Goal: Task Accomplishment & Management: Complete application form

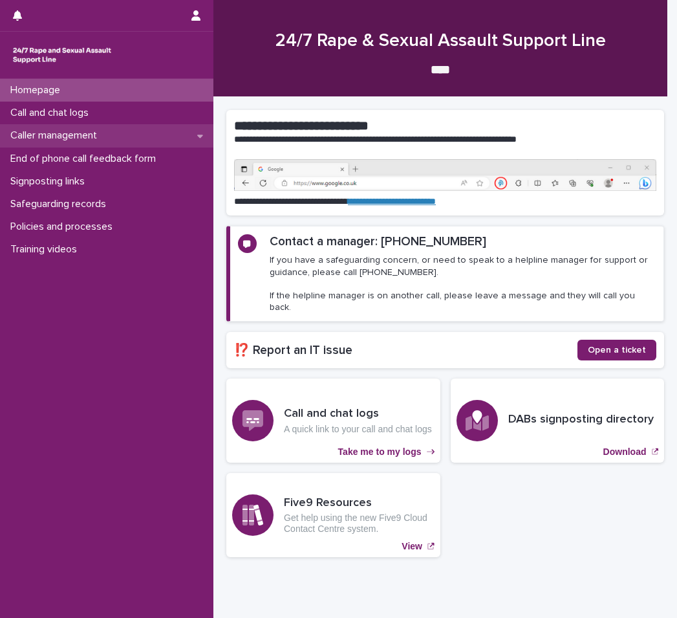
click at [138, 132] on div "Caller management" at bounding box center [106, 135] width 213 height 23
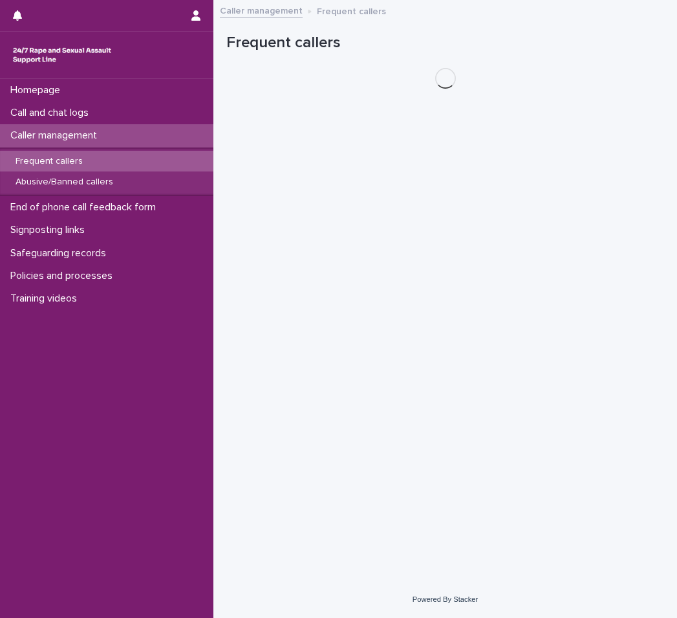
click at [97, 164] on div "Frequent callers" at bounding box center [106, 161] width 213 height 21
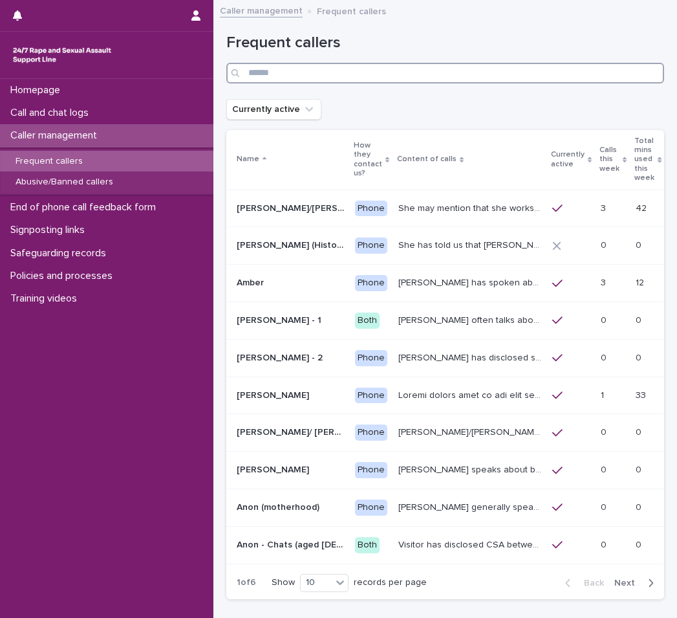
click at [468, 72] on input "Search" at bounding box center [445, 73] width 438 height 21
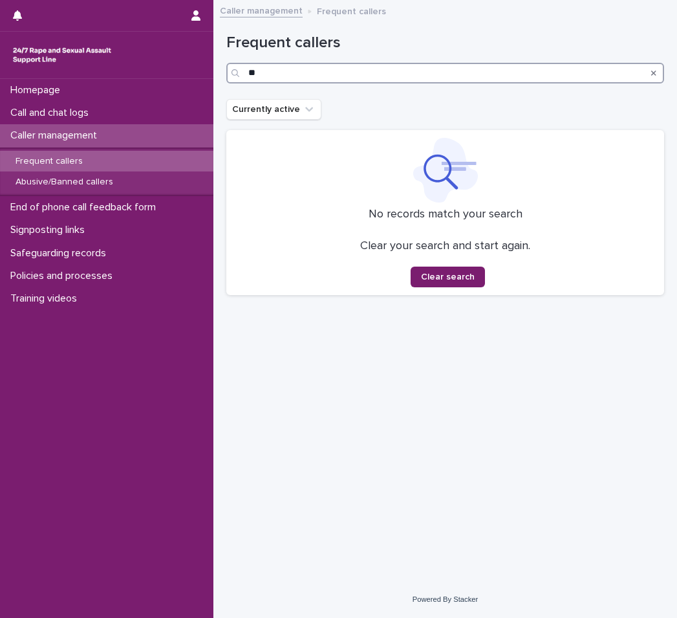
type input "*"
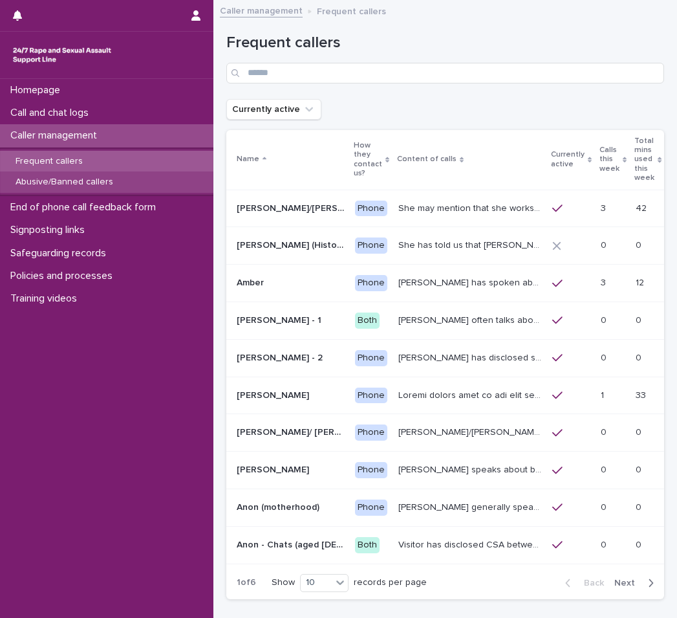
click at [93, 184] on p "Abusive/Banned callers" at bounding box center [64, 182] width 118 height 11
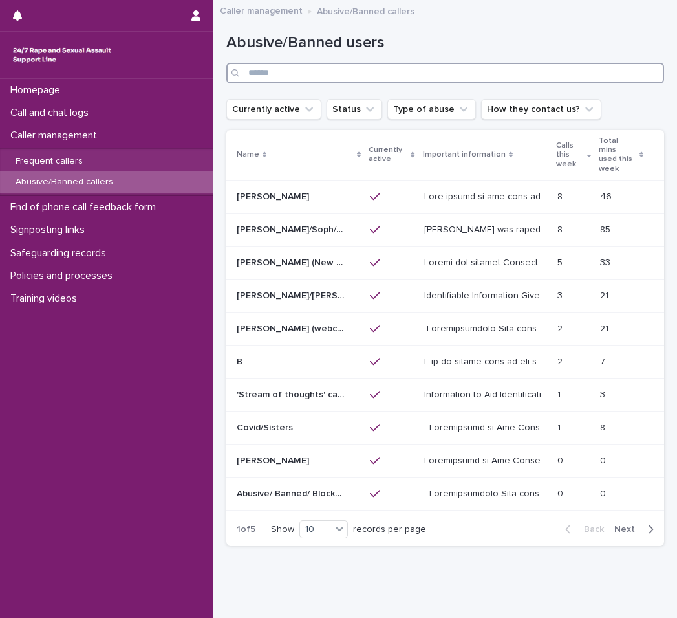
click at [320, 71] on input "Search" at bounding box center [445, 73] width 438 height 21
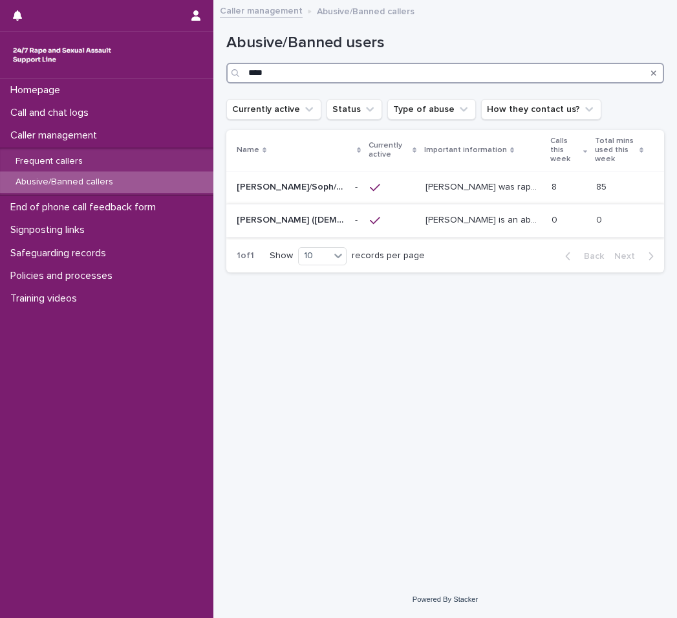
type input "****"
click at [482, 222] on p "Alex is an abusive caller/ chatter. Alex's number is now blocked from the helpl…" at bounding box center [484, 219] width 118 height 14
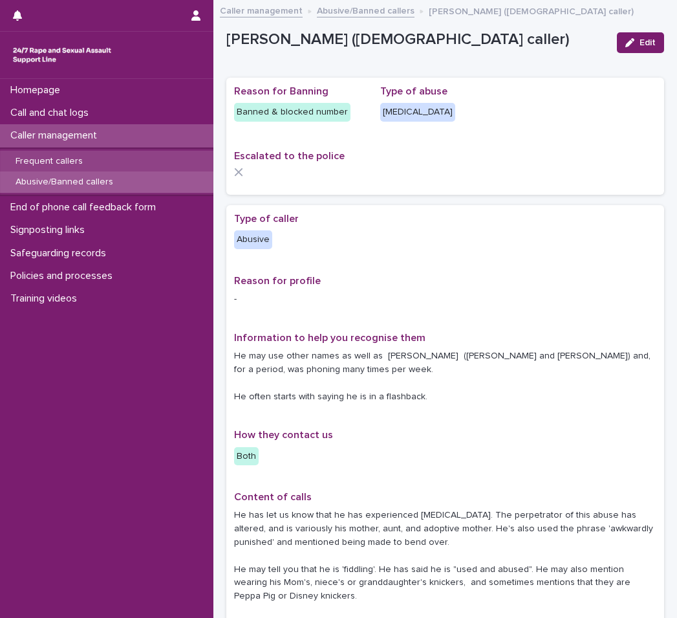
click at [97, 156] on div "Frequent callers" at bounding box center [106, 161] width 213 height 21
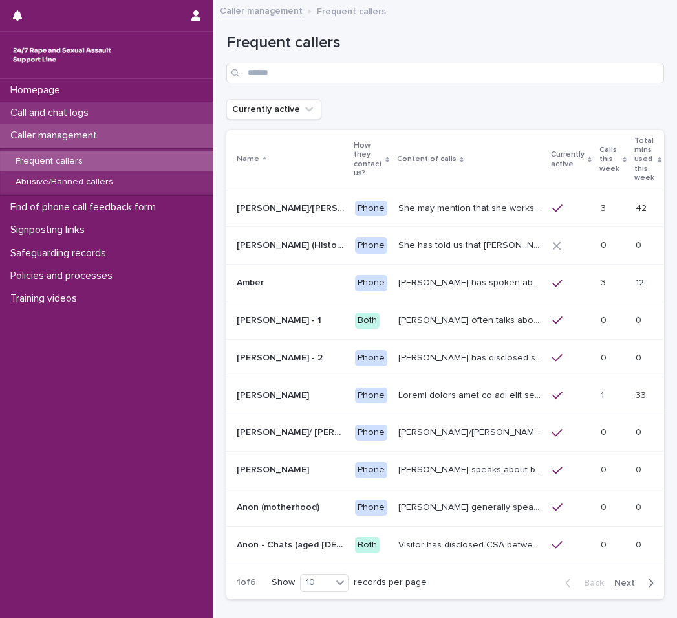
click at [81, 114] on p "Call and chat logs" at bounding box center [52, 113] width 94 height 12
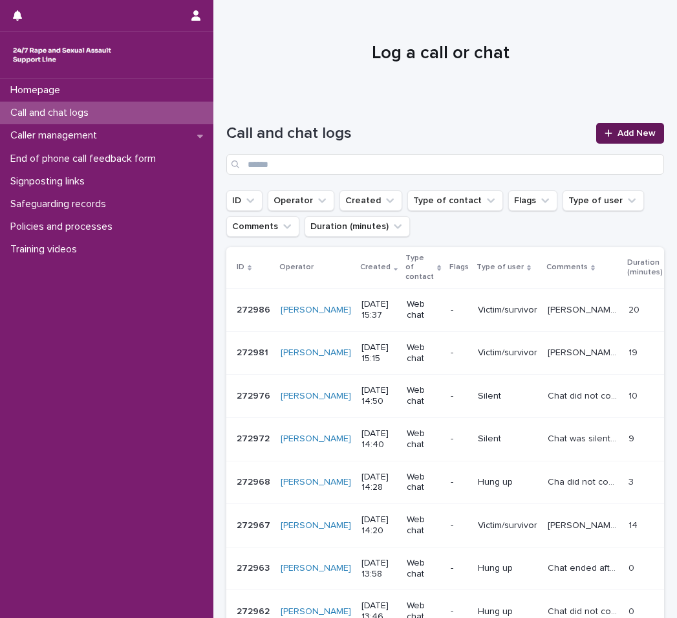
click at [651, 125] on link "Add New" at bounding box center [630, 133] width 68 height 21
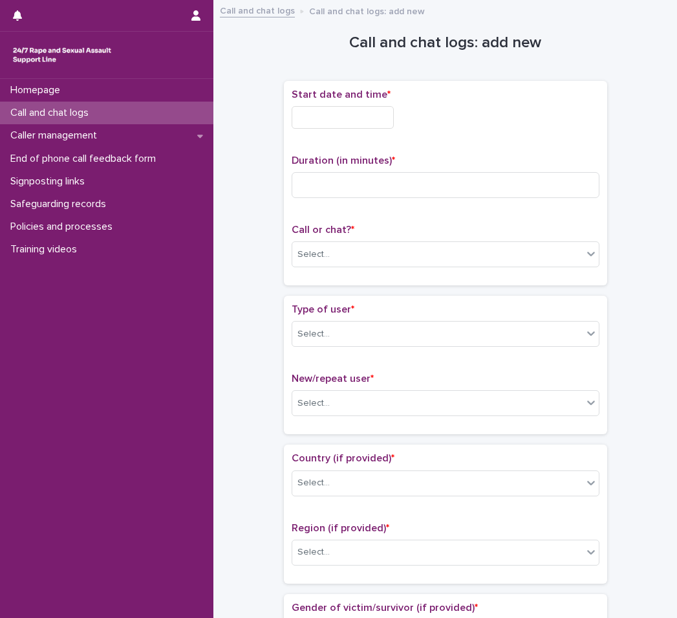
click at [378, 113] on input "text" at bounding box center [343, 117] width 102 height 23
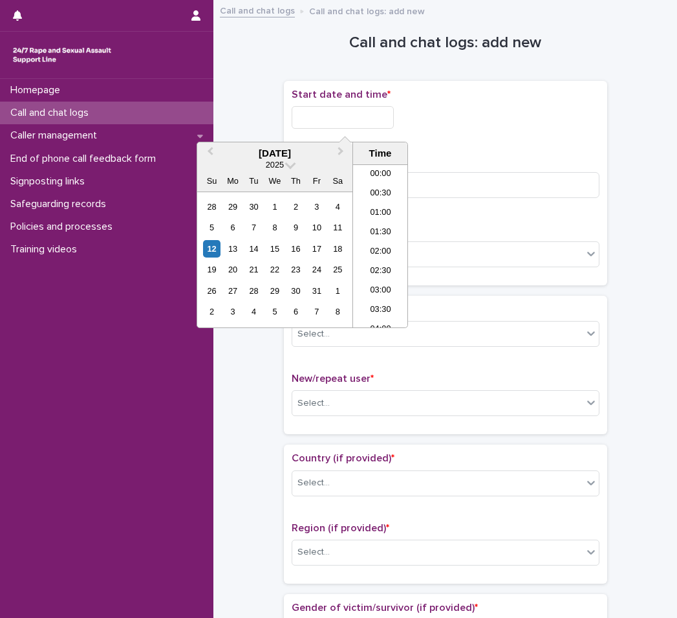
scroll to position [278, 0]
click at [383, 228] on li "08:30" at bounding box center [380, 226] width 55 height 19
click at [394, 116] on input "**********" at bounding box center [343, 117] width 102 height 23
type input "**********"
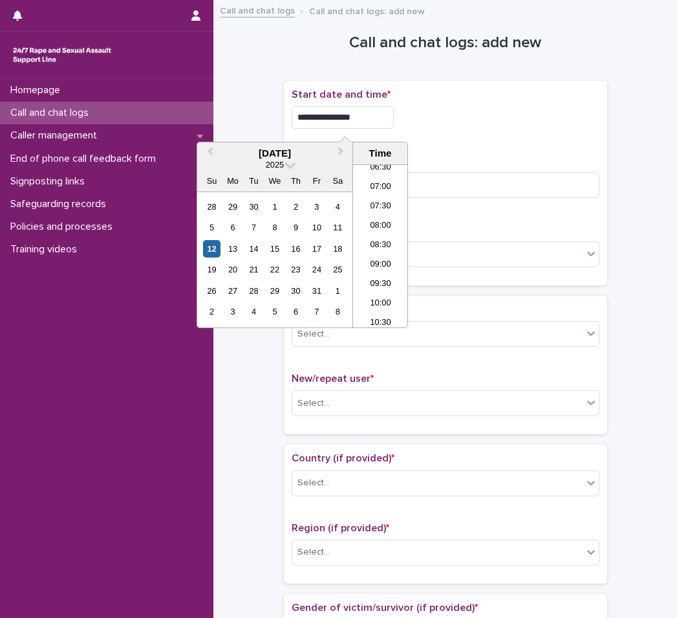
click at [503, 144] on div "**********" at bounding box center [446, 183] width 308 height 189
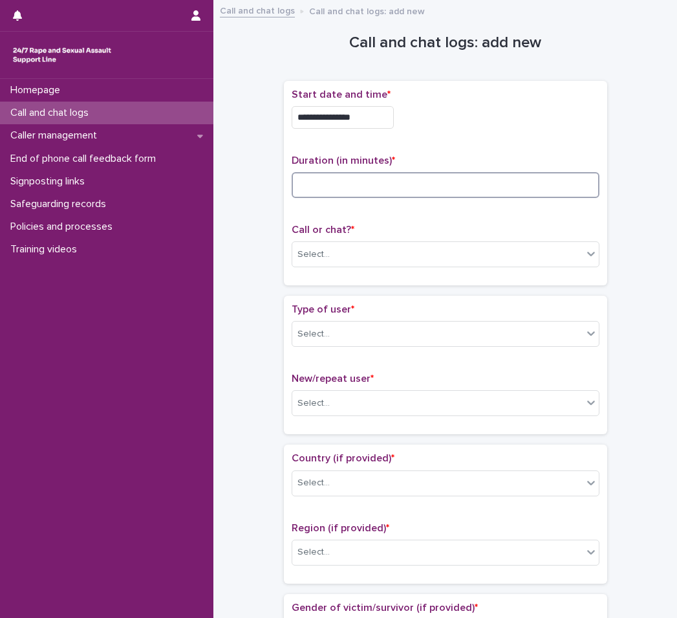
click at [399, 185] on input at bounding box center [446, 185] width 308 height 26
type input "**"
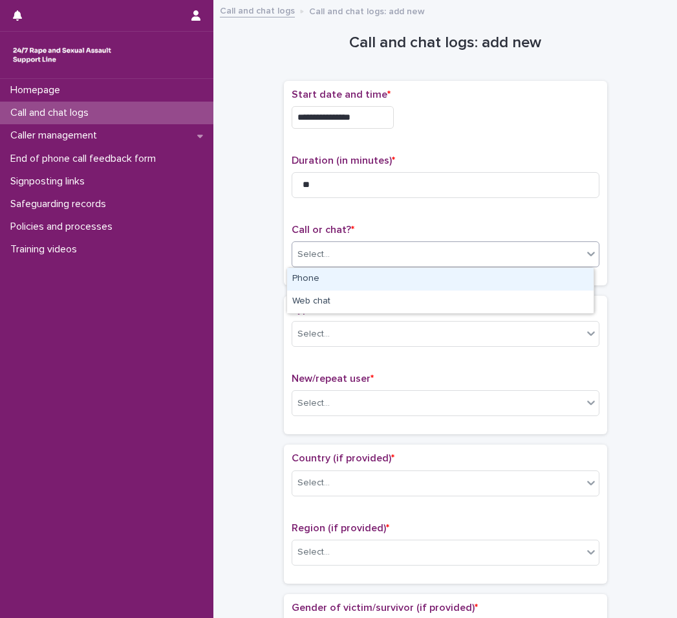
click at [351, 246] on div "Select..." at bounding box center [437, 254] width 290 height 21
click at [328, 285] on div "Phone" at bounding box center [440, 279] width 307 height 23
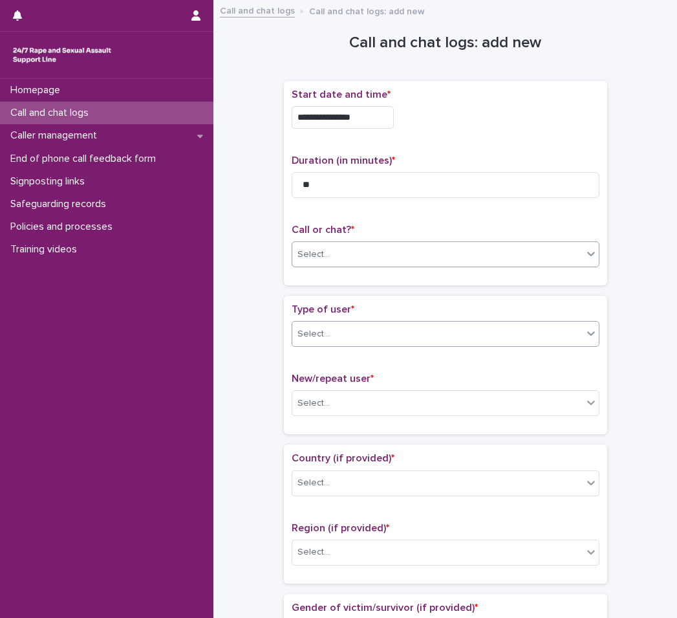
click at [348, 329] on div "Select..." at bounding box center [437, 333] width 290 height 21
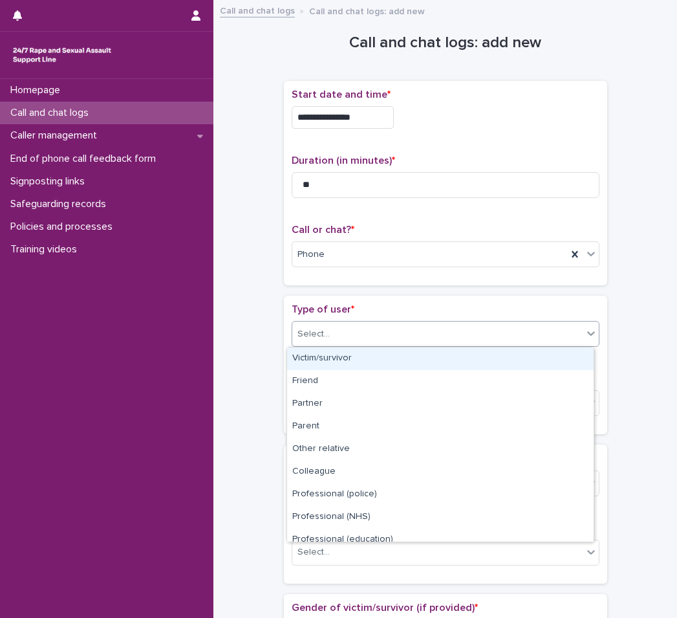
click at [348, 359] on div "Victim/survivor" at bounding box center [440, 358] width 307 height 23
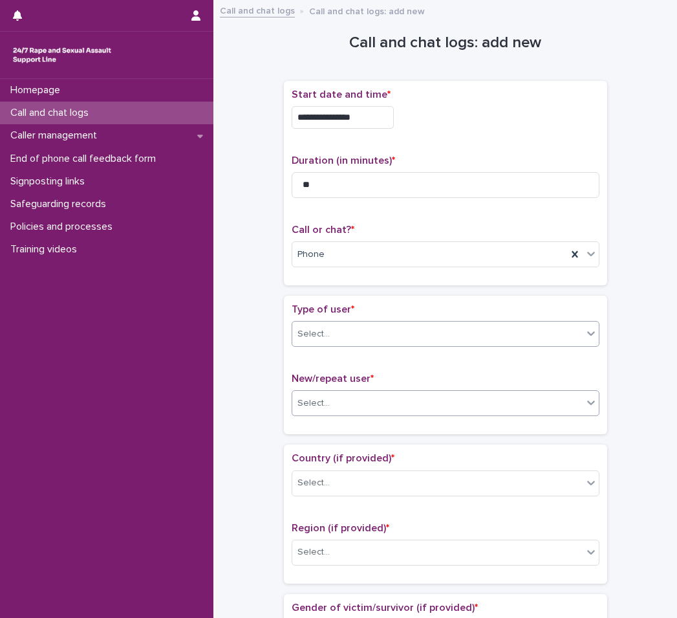
click at [347, 391] on div "Select..." at bounding box center [446, 403] width 308 height 26
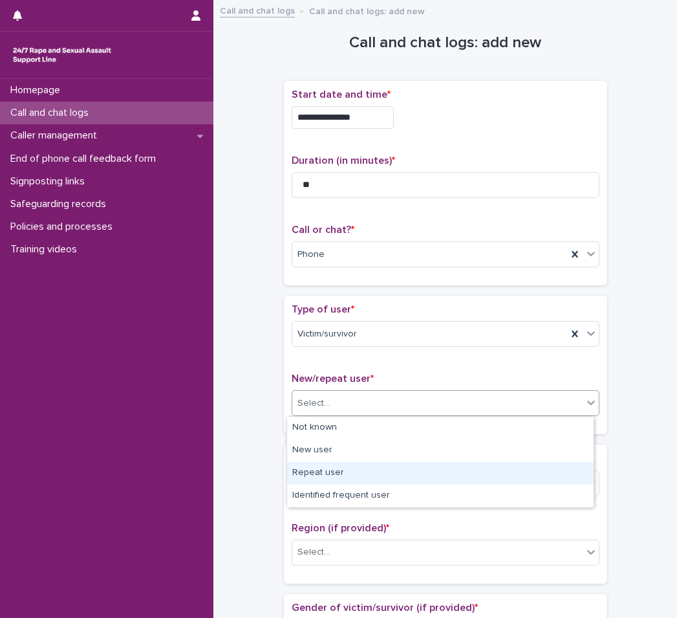
click at [338, 468] on div "Repeat user" at bounding box center [440, 473] width 307 height 23
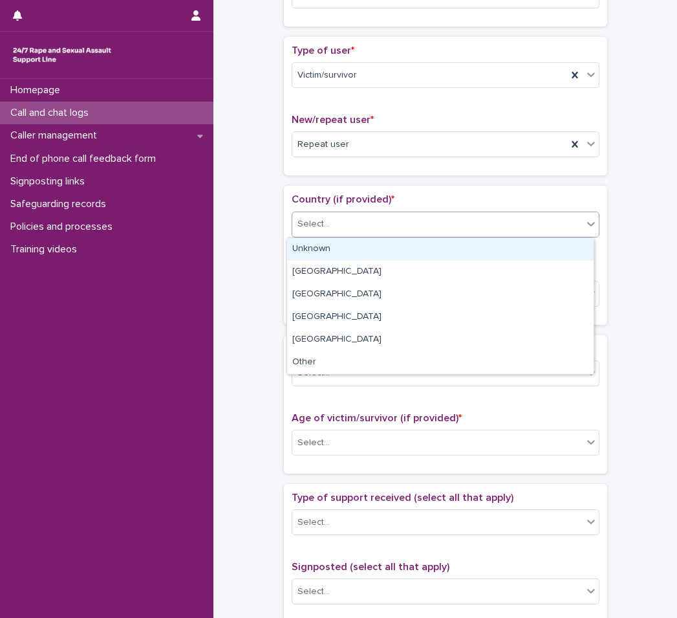
click at [363, 224] on div "Select..." at bounding box center [437, 223] width 290 height 21
click at [354, 243] on div "Unknown" at bounding box center [440, 249] width 307 height 23
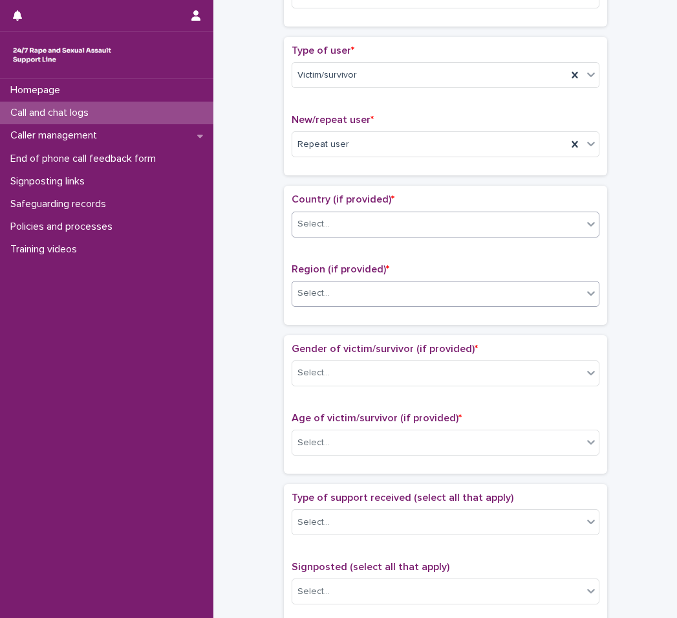
click at [350, 287] on div "Select..." at bounding box center [437, 293] width 290 height 21
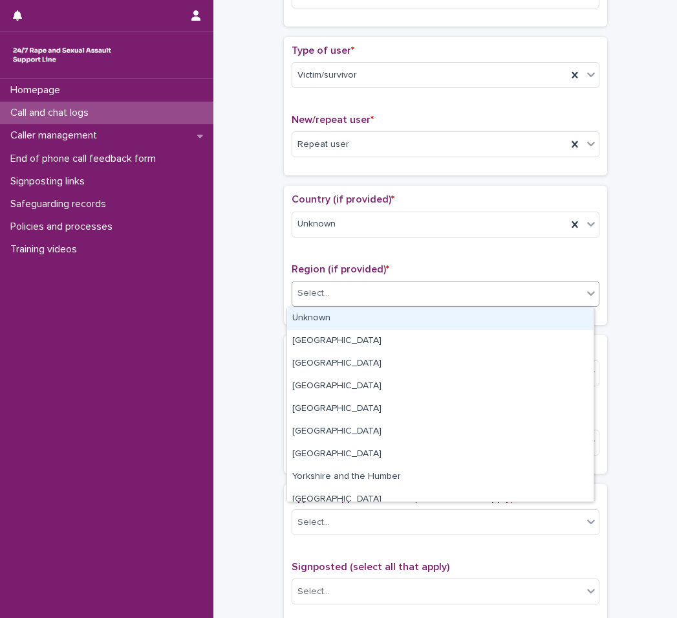
click at [346, 314] on div "Unknown" at bounding box center [440, 318] width 307 height 23
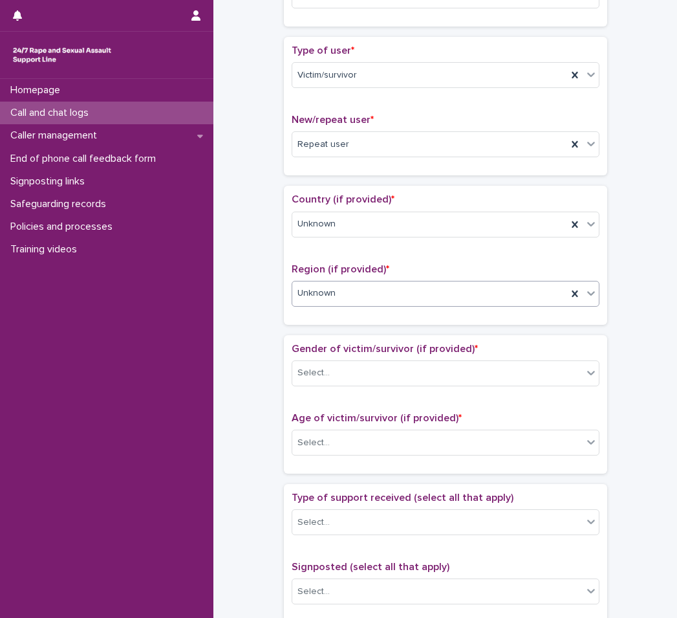
scroll to position [388, 0]
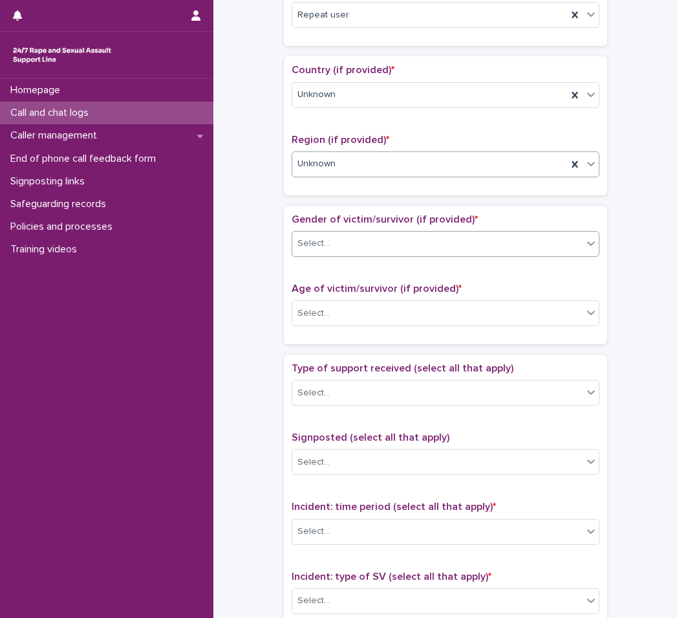
click at [354, 234] on div "Select..." at bounding box center [437, 243] width 290 height 21
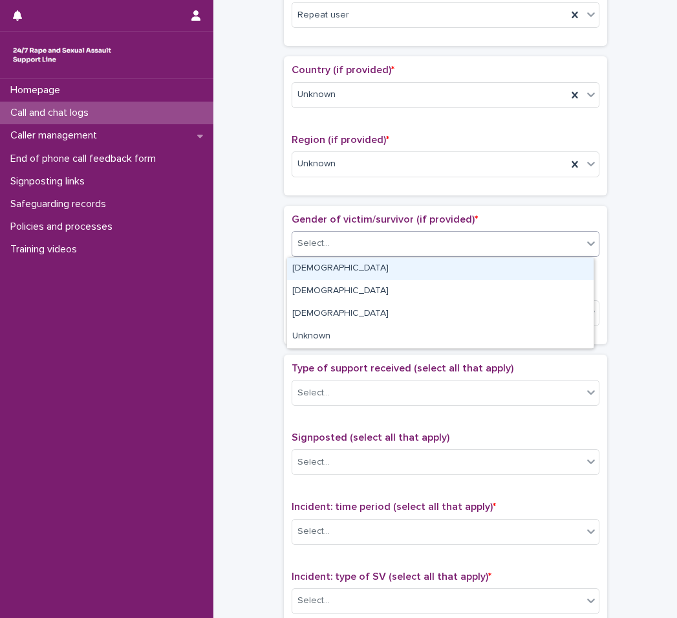
click at [350, 266] on div "[DEMOGRAPHIC_DATA]" at bounding box center [440, 268] width 307 height 23
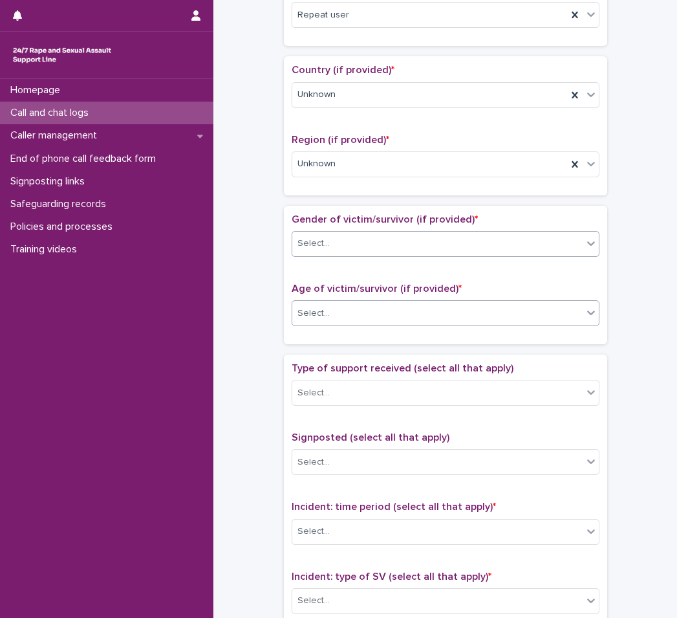
click at [355, 305] on div "Select..." at bounding box center [437, 313] width 290 height 21
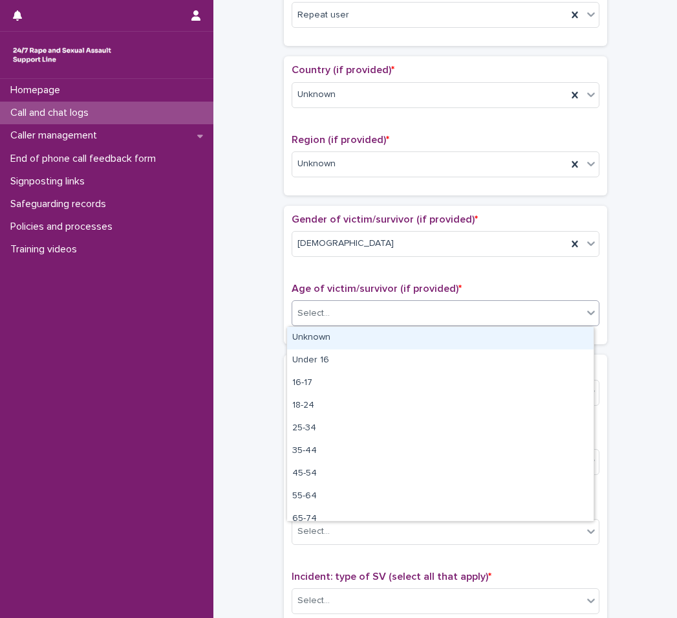
click at [347, 315] on div "Select..." at bounding box center [437, 313] width 290 height 21
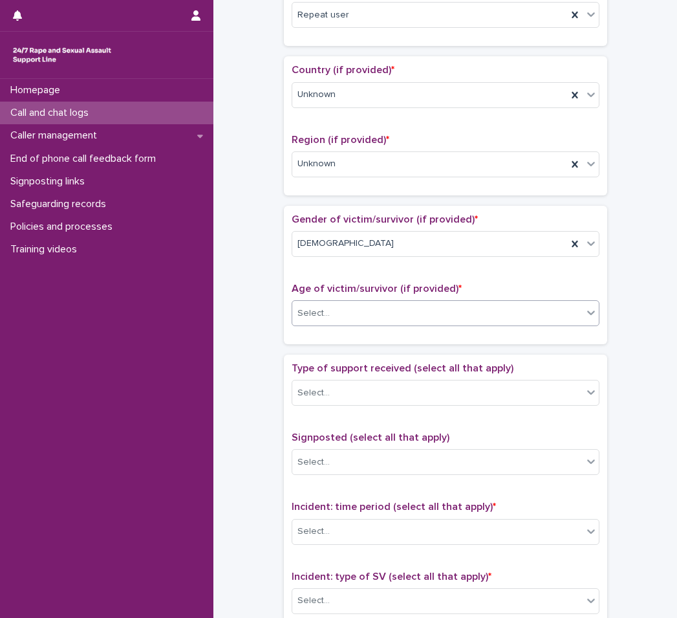
click at [352, 321] on div "Select..." at bounding box center [437, 313] width 290 height 21
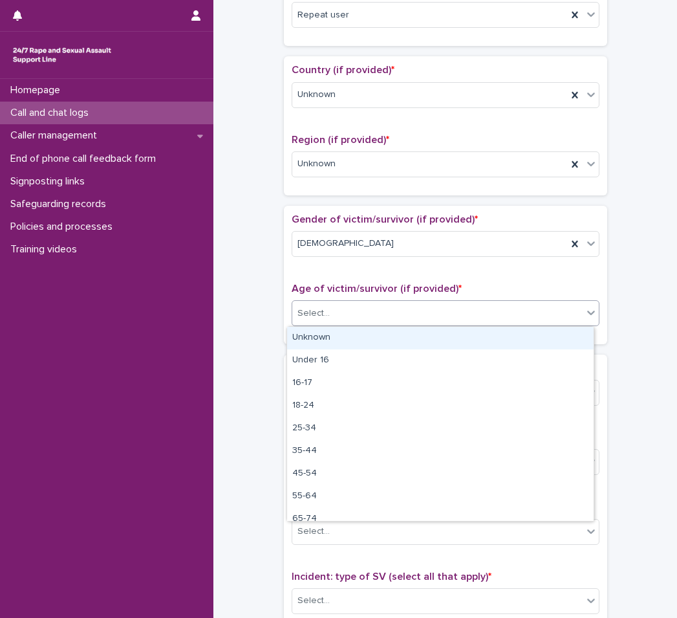
click at [345, 341] on div "Unknown" at bounding box center [440, 338] width 307 height 23
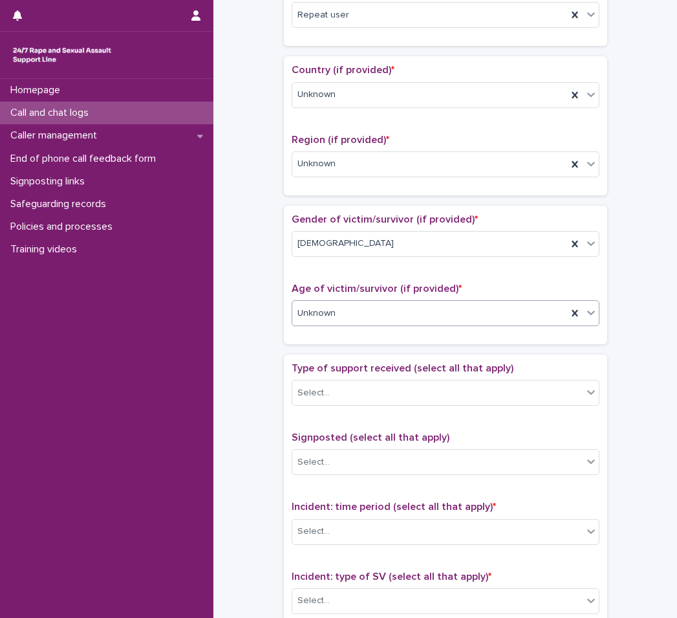
scroll to position [582, 0]
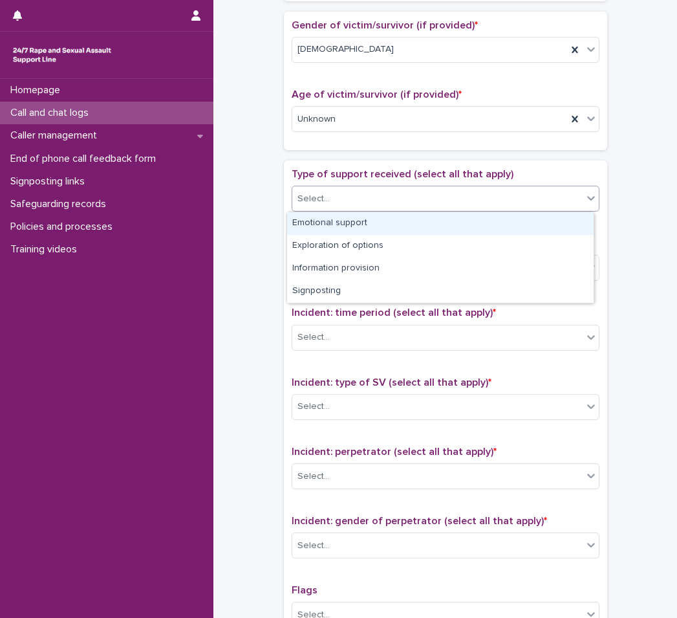
click at [354, 199] on div "Select..." at bounding box center [437, 198] width 290 height 21
click at [357, 232] on div "Emotional support" at bounding box center [440, 223] width 307 height 23
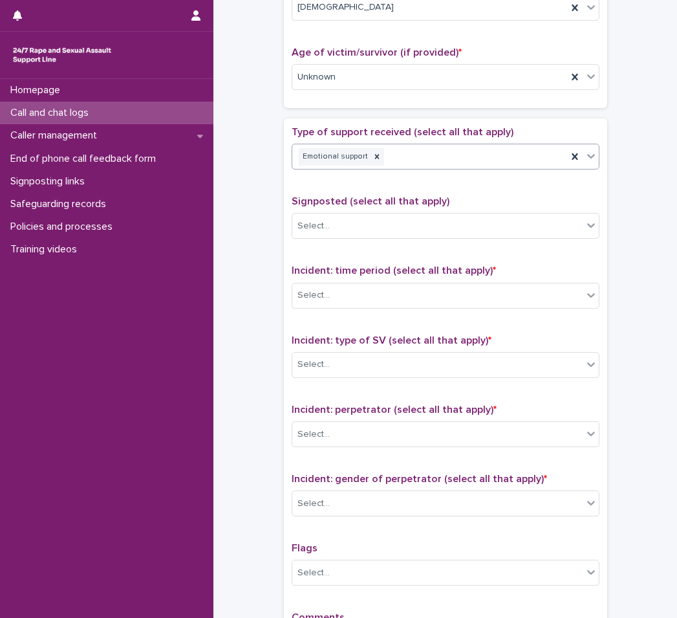
scroll to position [647, 0]
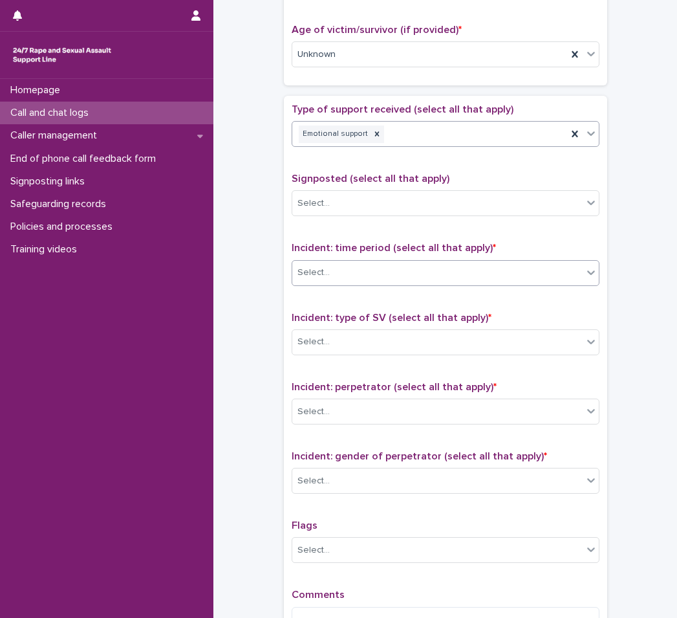
click at [359, 270] on div "Select..." at bounding box center [437, 272] width 290 height 21
click at [356, 356] on div "Incident: type of SV (select all that apply) * Select..." at bounding box center [446, 339] width 308 height 54
click at [354, 346] on div "Select..." at bounding box center [437, 341] width 290 height 21
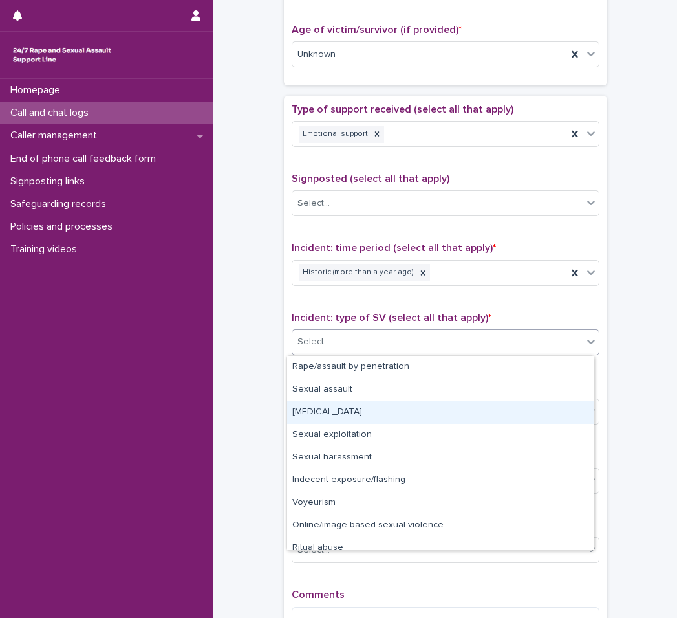
click at [350, 417] on div "[MEDICAL_DATA]" at bounding box center [440, 412] width 307 height 23
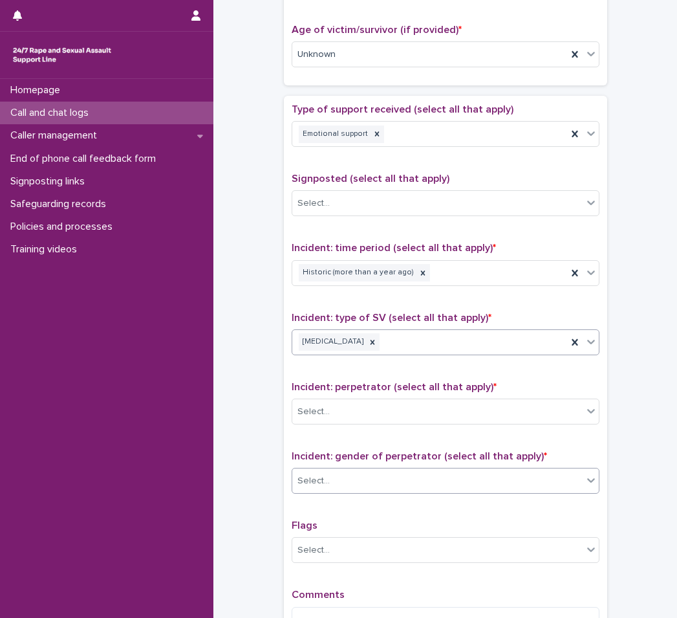
scroll to position [813, 0]
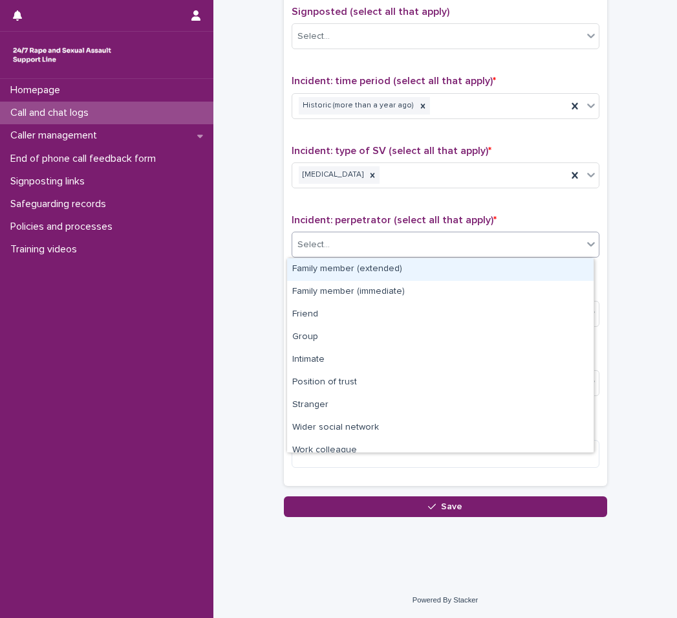
click at [376, 246] on div "Select..." at bounding box center [437, 244] width 290 height 21
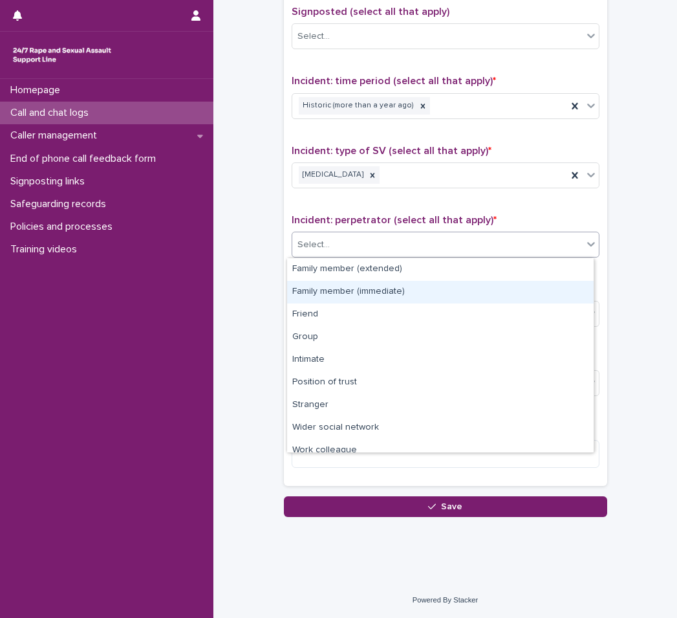
click at [382, 290] on div "Family member (immediate)" at bounding box center [440, 292] width 307 height 23
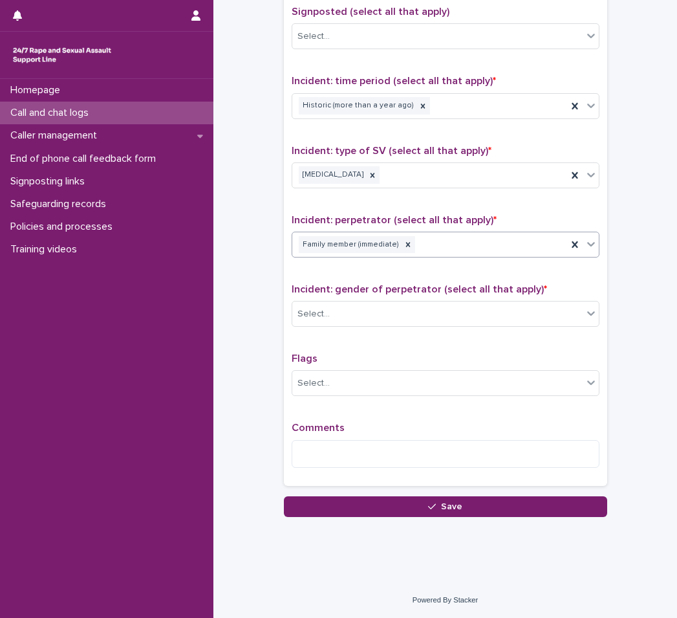
click at [393, 233] on div "Family member (immediate)" at bounding box center [429, 244] width 275 height 23
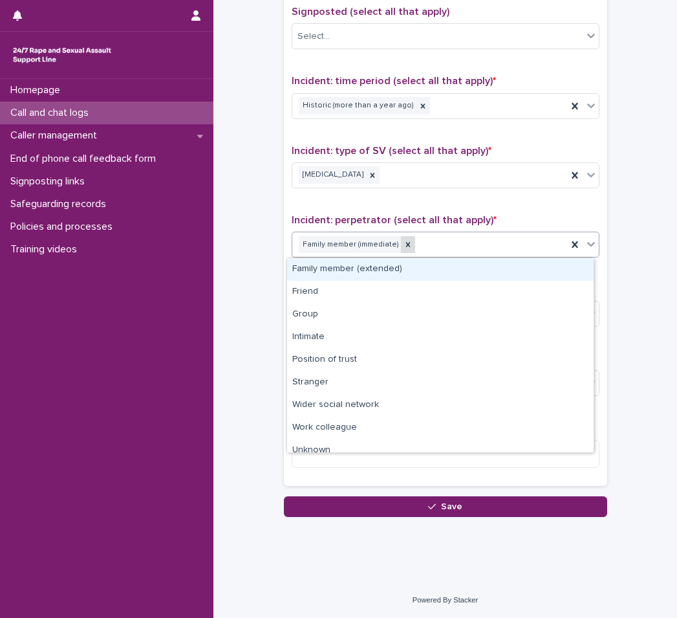
click at [404, 245] on icon at bounding box center [408, 244] width 9 height 9
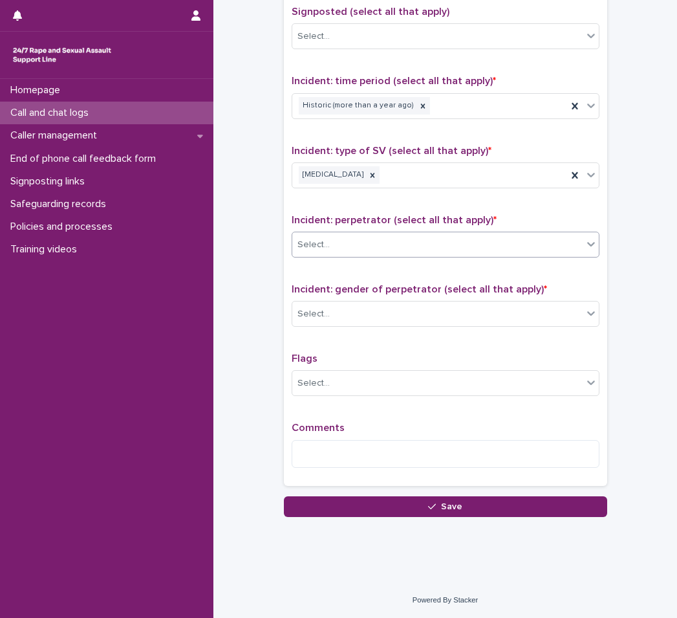
click at [406, 244] on div "Select..." at bounding box center [437, 244] width 290 height 21
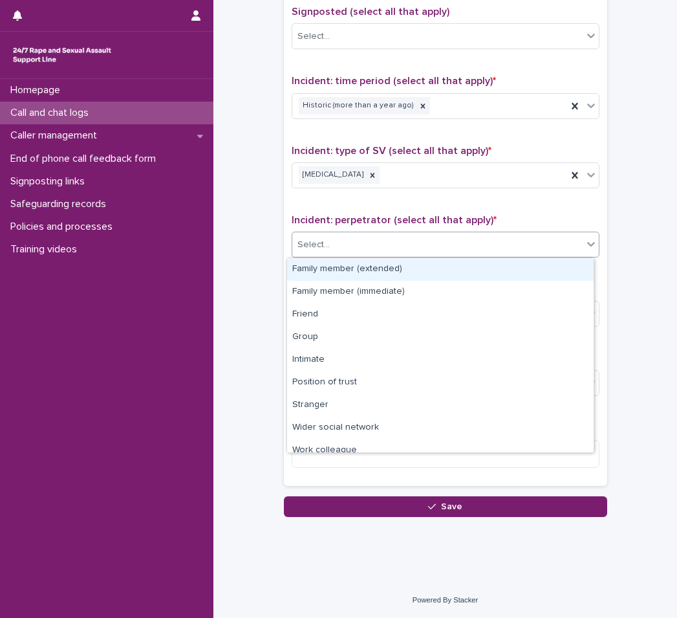
click at [390, 265] on div "Family member (extended)" at bounding box center [440, 269] width 307 height 23
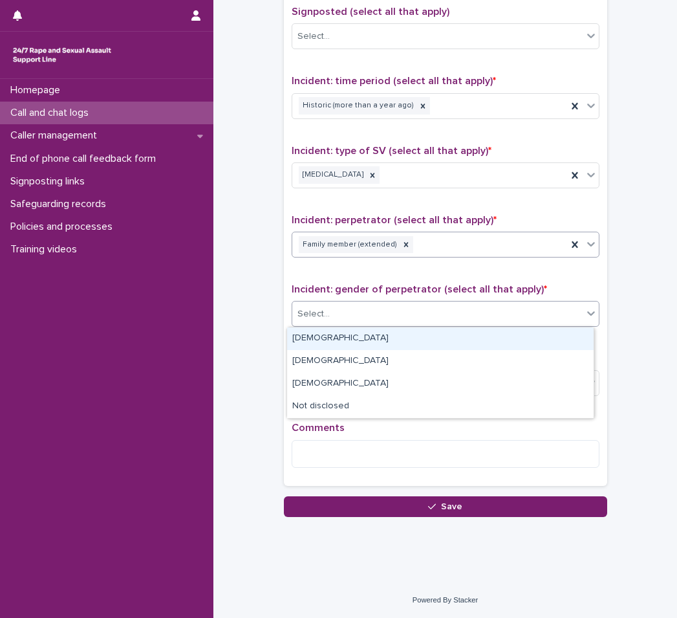
click at [372, 317] on div "Select..." at bounding box center [437, 313] width 290 height 21
click at [379, 333] on div "[DEMOGRAPHIC_DATA]" at bounding box center [440, 338] width 307 height 23
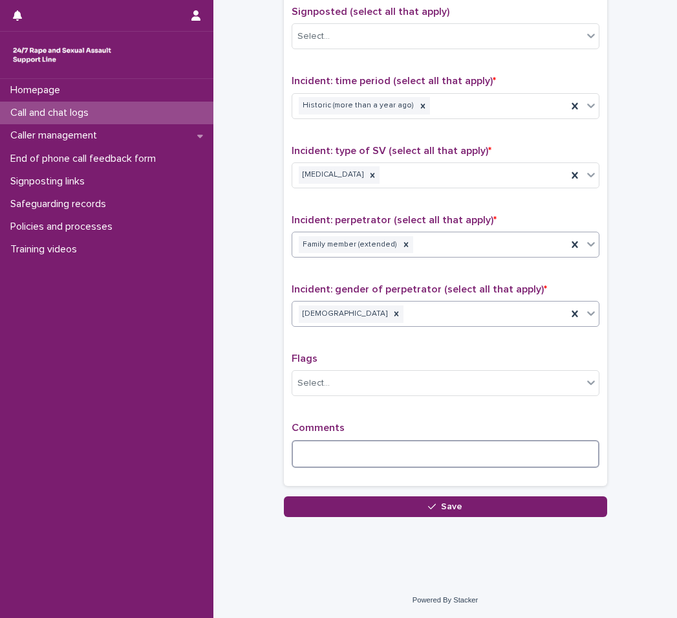
click at [373, 451] on textarea at bounding box center [446, 454] width 308 height 28
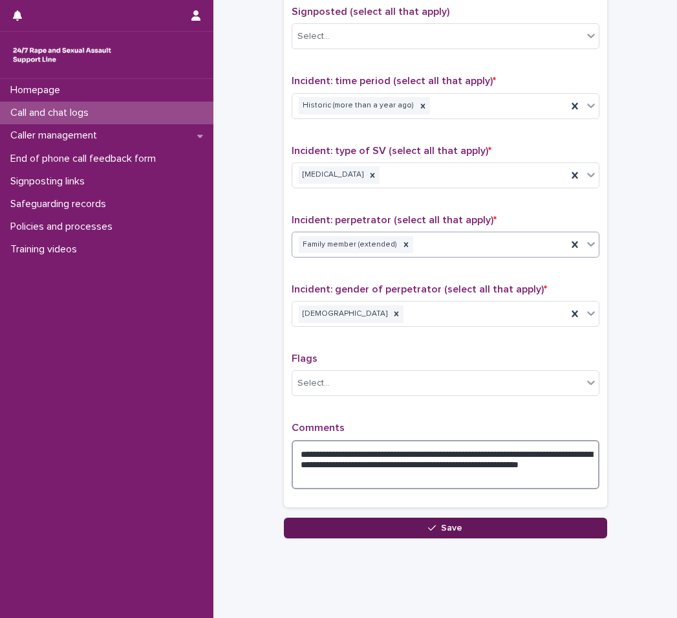
type textarea "**********"
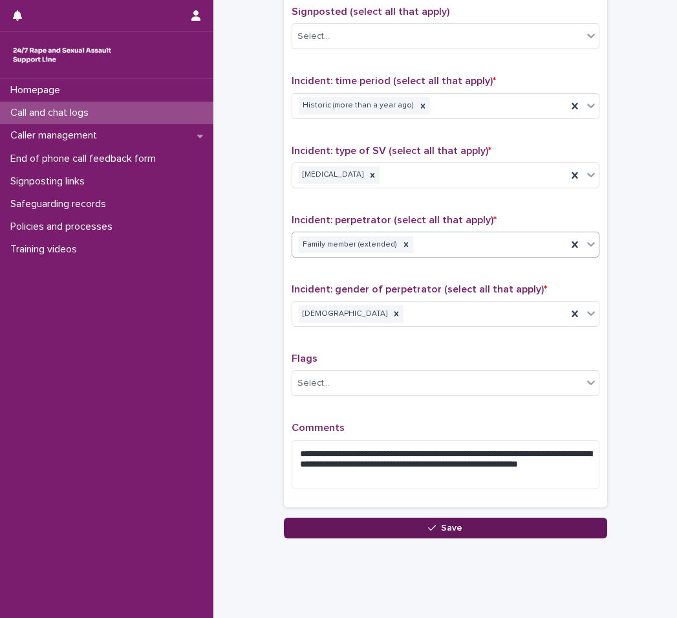
click at [462, 521] on button "Save" at bounding box center [445, 527] width 323 height 21
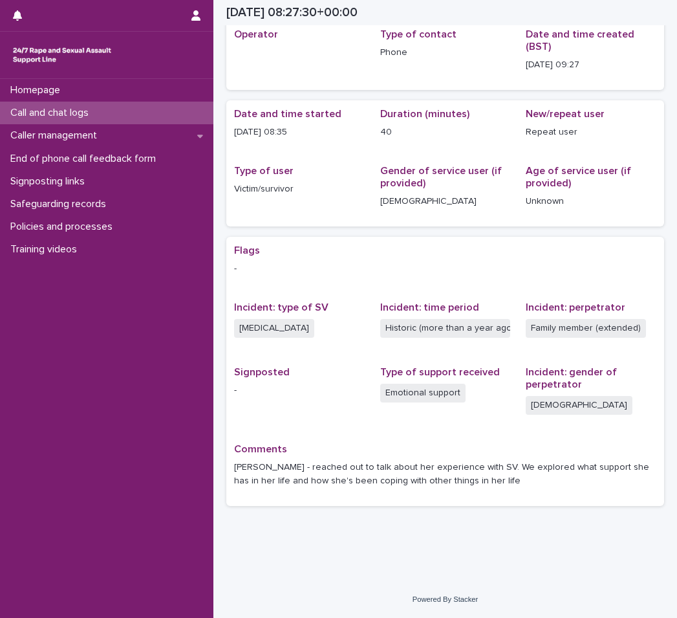
scroll to position [57, 0]
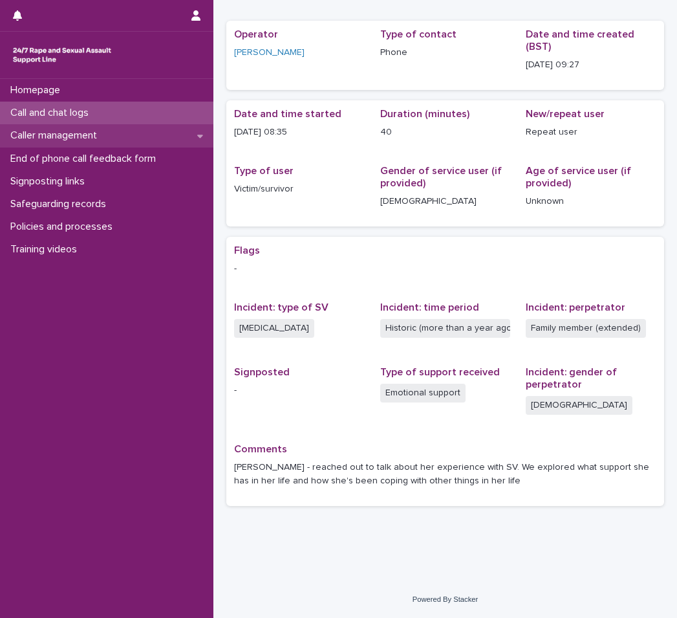
click at [104, 133] on p "Caller management" at bounding box center [56, 135] width 102 height 12
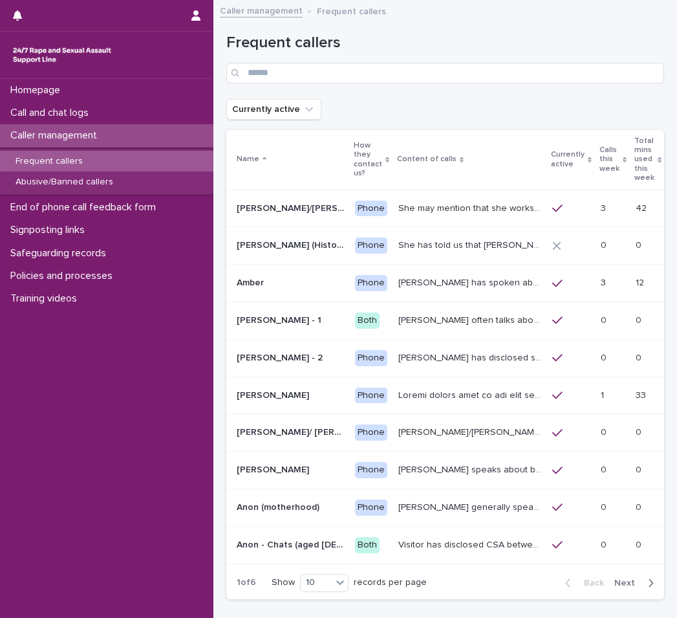
click at [319, 54] on div "Frequent callers" at bounding box center [445, 59] width 438 height 50
click at [323, 76] on input "Search" at bounding box center [445, 73] width 438 height 21
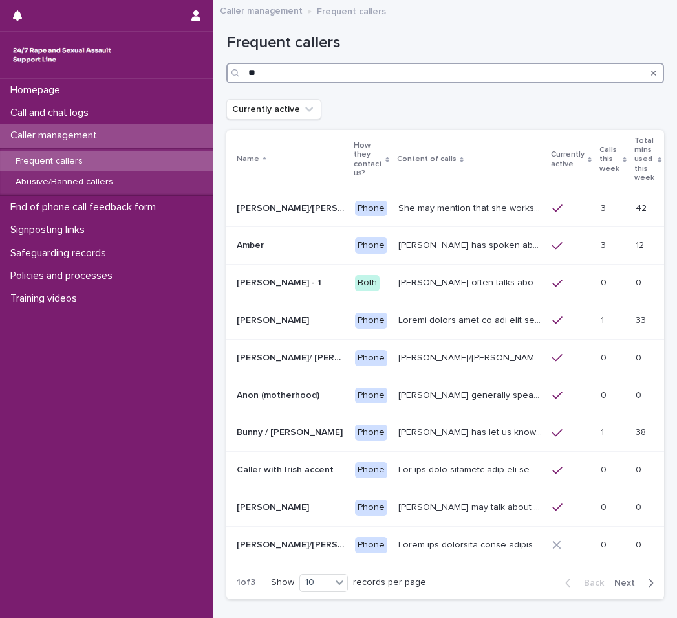
click at [420, 79] on input "**" at bounding box center [445, 73] width 438 height 21
type input "*"
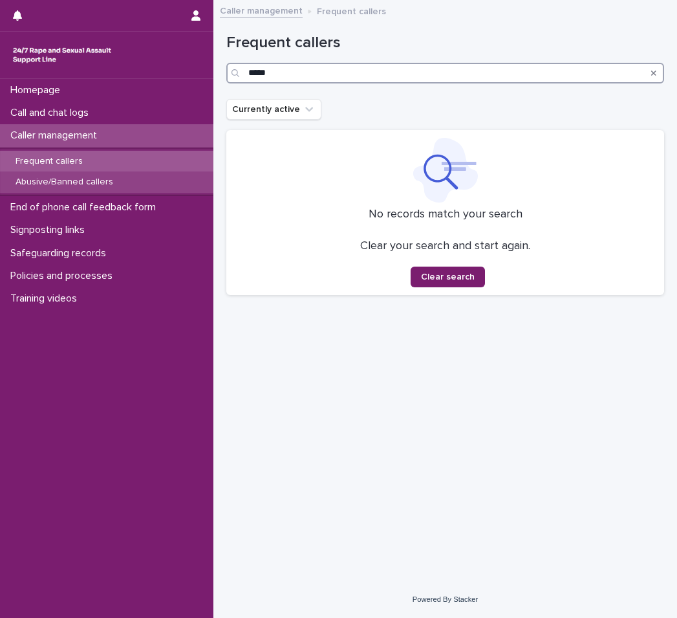
type input "*****"
click at [70, 186] on p "Abusive/Banned callers" at bounding box center [64, 182] width 118 height 11
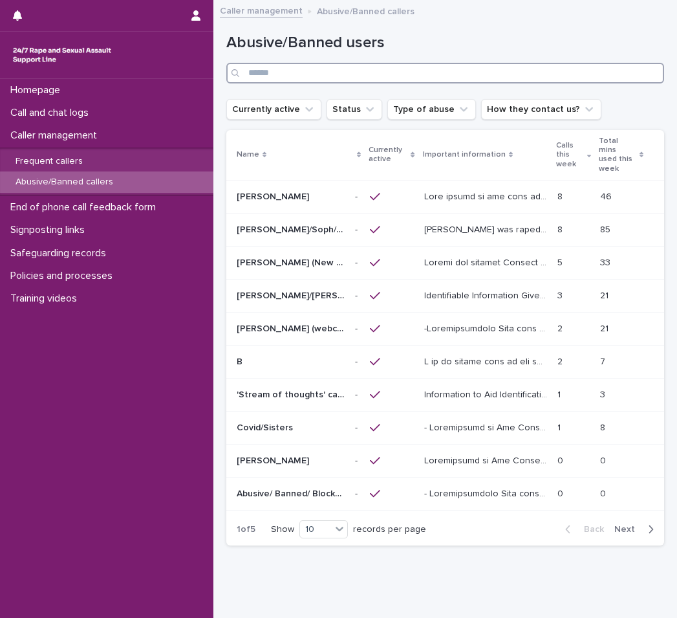
click at [316, 78] on input "Search" at bounding box center [445, 73] width 438 height 21
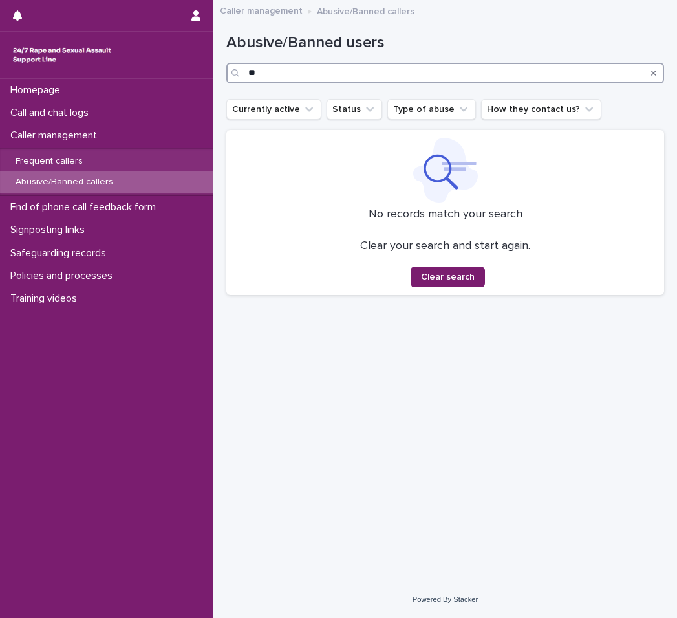
type input "*"
type input "*****"
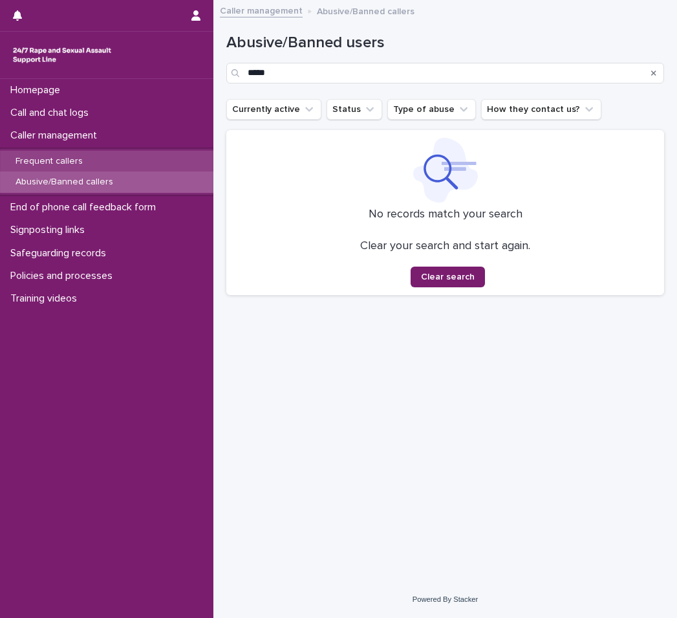
click at [125, 154] on div "Frequent callers" at bounding box center [106, 161] width 213 height 21
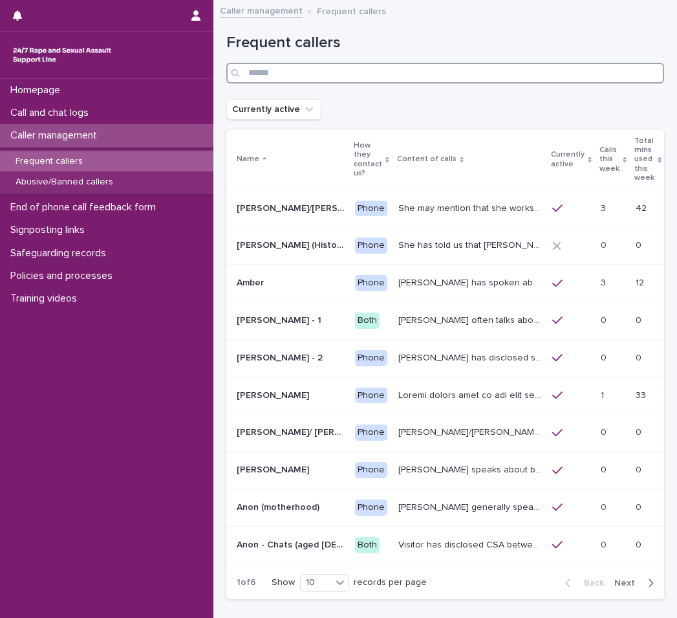
click at [354, 69] on input "Search" at bounding box center [445, 73] width 438 height 21
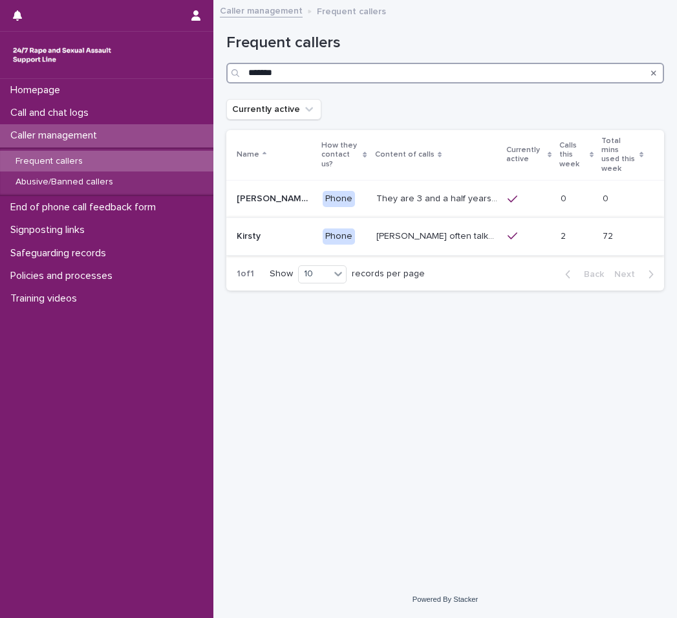
type input "*******"
click at [438, 228] on p "Kirsty often talks about experiencing sexual violence by a family friend six ye…" at bounding box center [438, 235] width 124 height 14
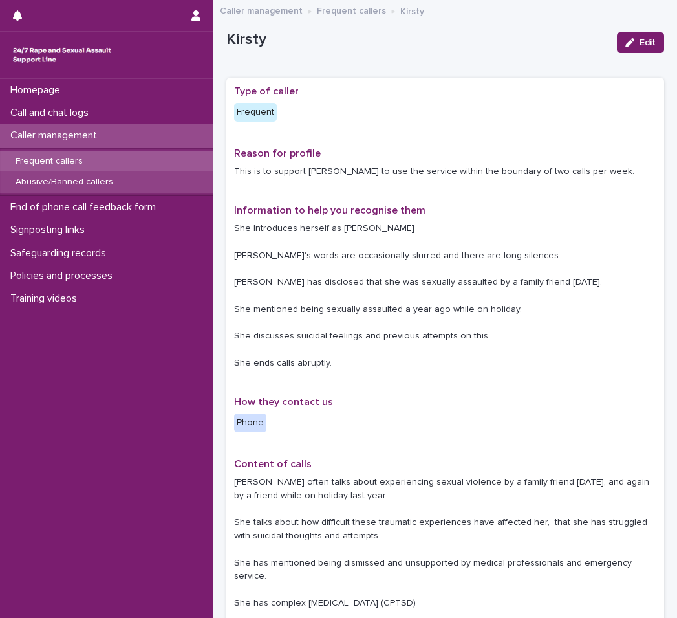
click at [85, 188] on div "Abusive/Banned callers" at bounding box center [106, 181] width 213 height 21
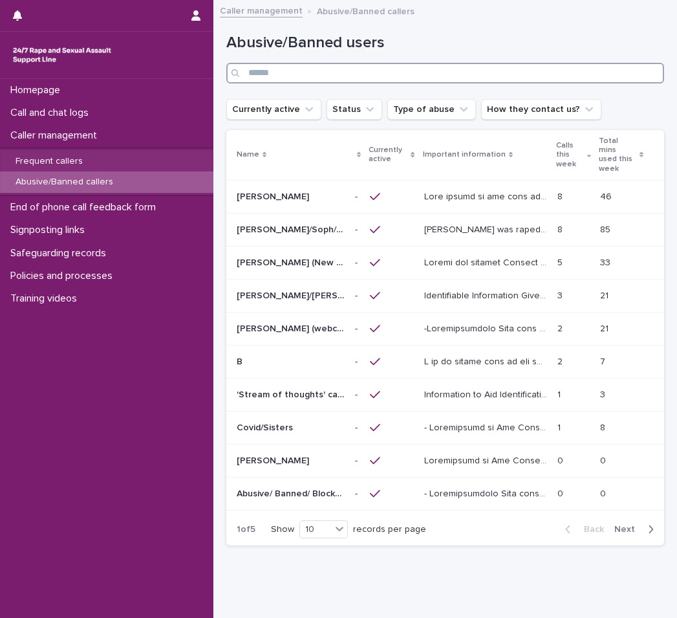
click at [409, 66] on input "Search" at bounding box center [445, 73] width 438 height 21
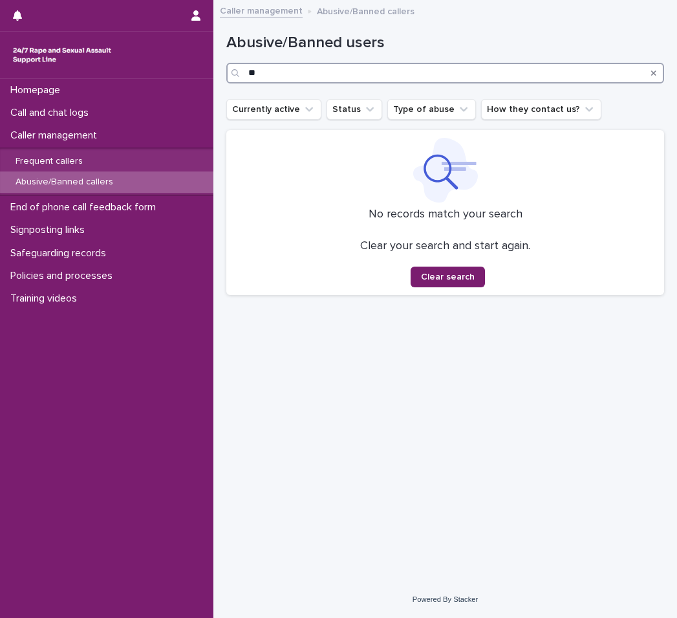
type input "*"
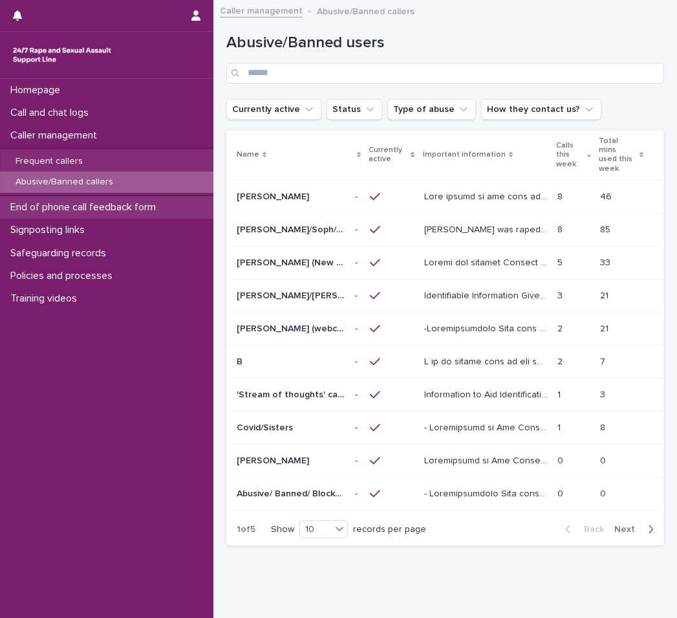
click at [122, 207] on p "End of phone call feedback form" at bounding box center [85, 207] width 161 height 12
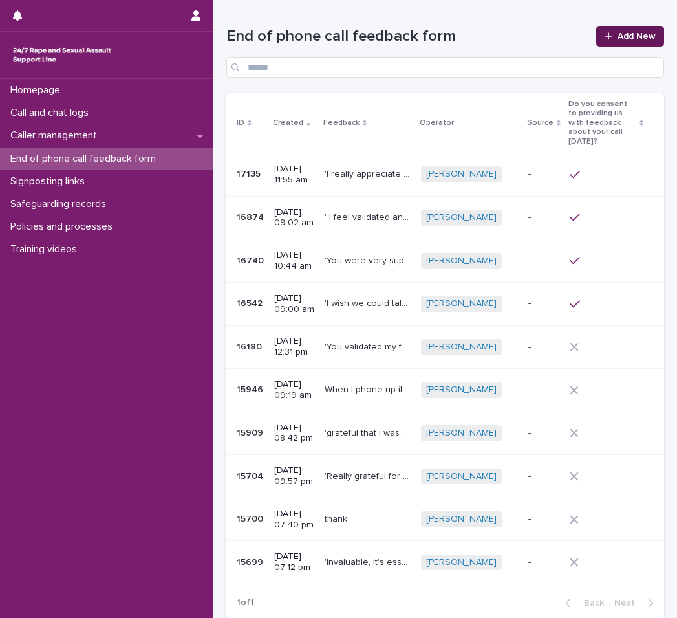
click at [618, 33] on span "Add New" at bounding box center [637, 36] width 38 height 9
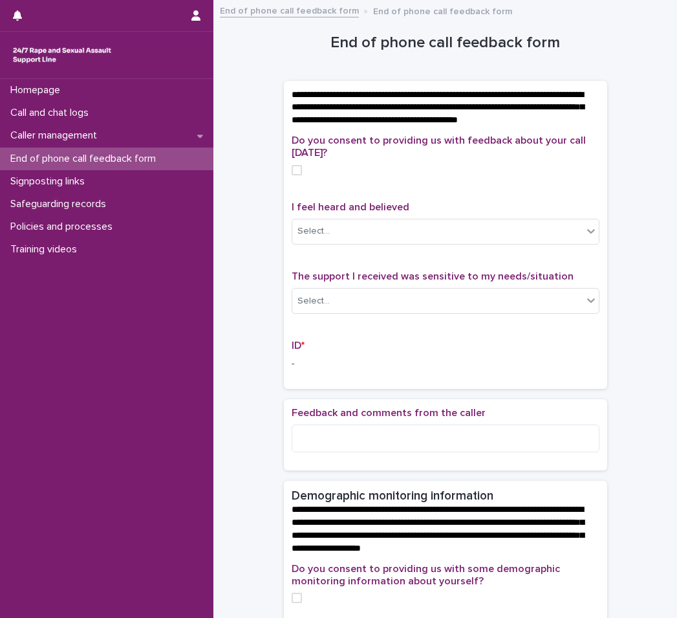
click at [292, 185] on div "Do you consent to providing us with feedback about your call today?" at bounding box center [446, 160] width 308 height 50
click at [292, 175] on span at bounding box center [297, 170] width 10 height 10
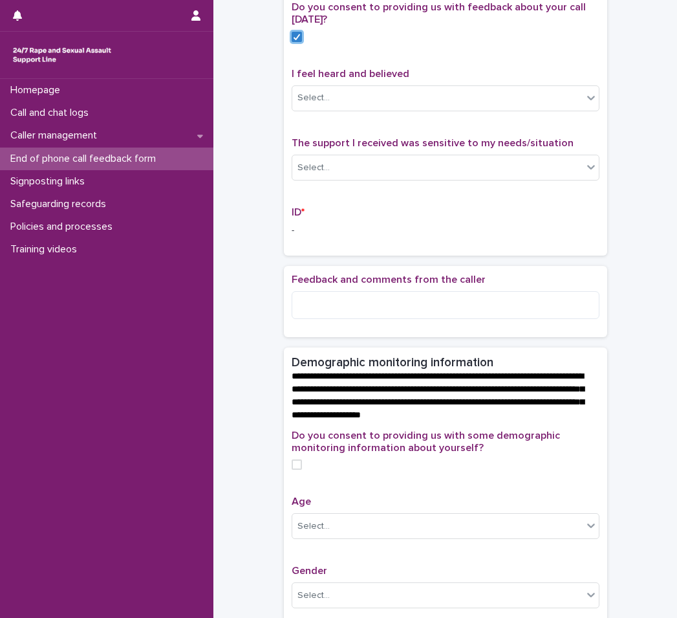
scroll to position [52, 0]
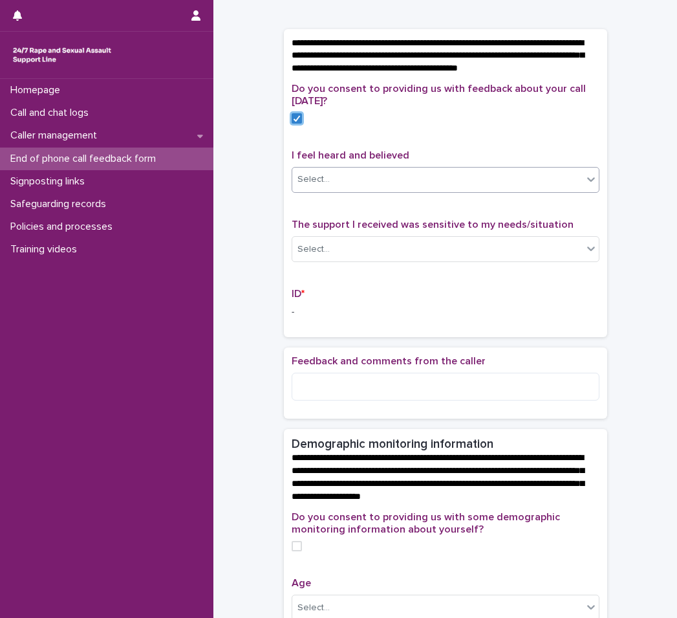
click at [358, 190] on div "Select..." at bounding box center [437, 179] width 290 height 21
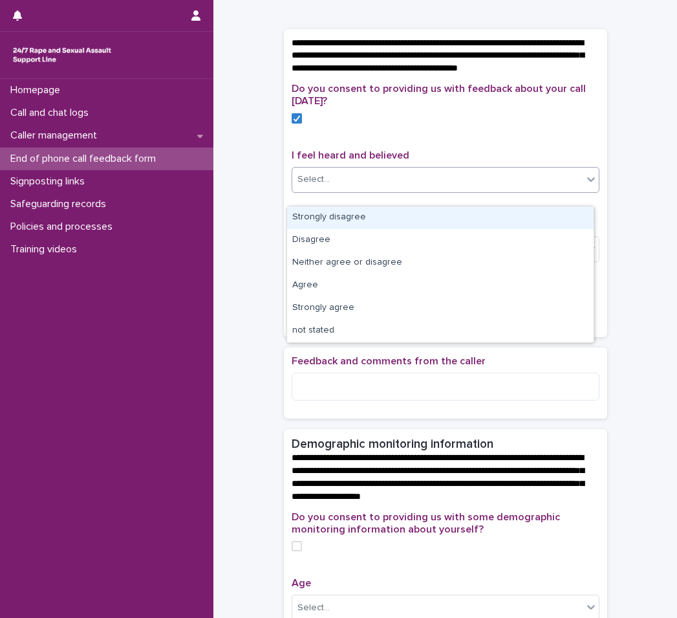
click at [259, 240] on div "**********" at bounding box center [445, 521] width 438 height 1130
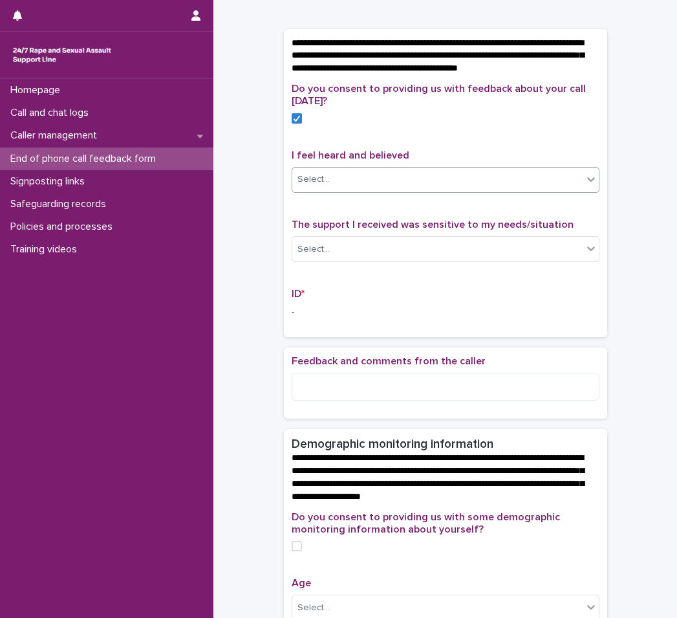
click at [391, 188] on div "Select..." at bounding box center [437, 179] width 290 height 21
click at [398, 190] on div "Select..." at bounding box center [437, 179] width 290 height 21
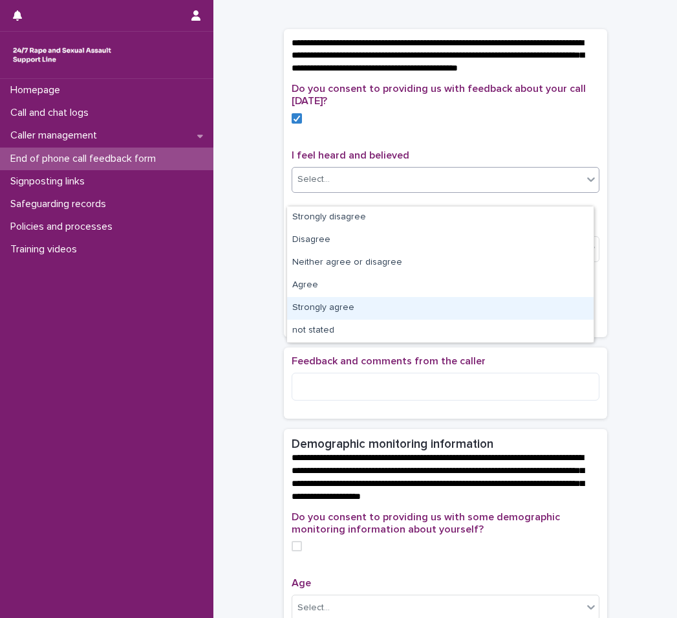
click at [348, 310] on div "Strongly agree" at bounding box center [440, 308] width 307 height 23
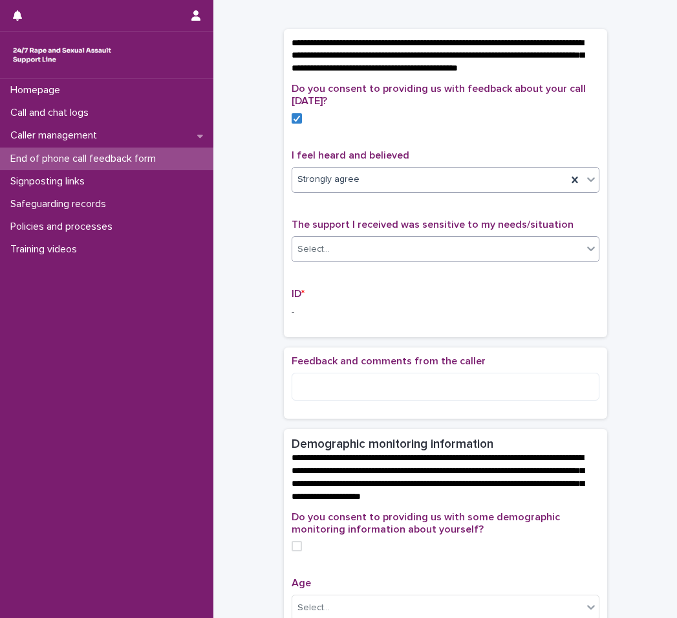
click at [398, 257] on div "Select..." at bounding box center [437, 249] width 290 height 21
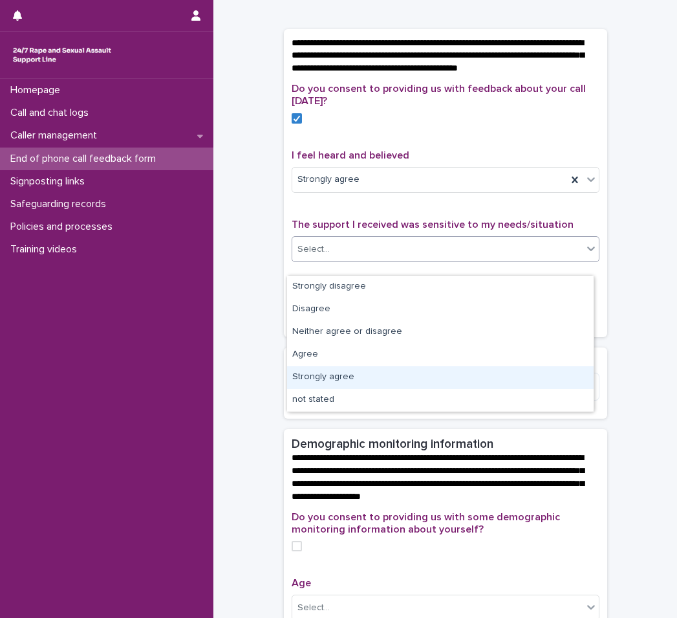
click at [321, 371] on div "Strongly agree" at bounding box center [440, 377] width 307 height 23
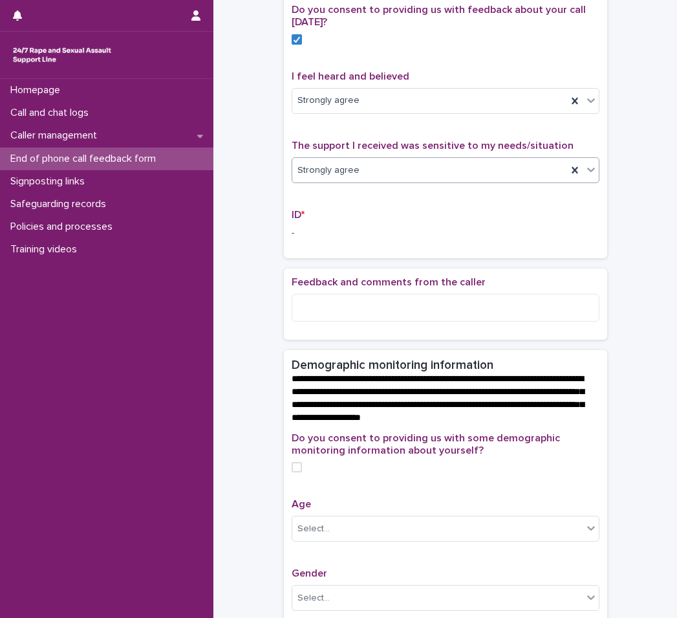
scroll to position [0, 0]
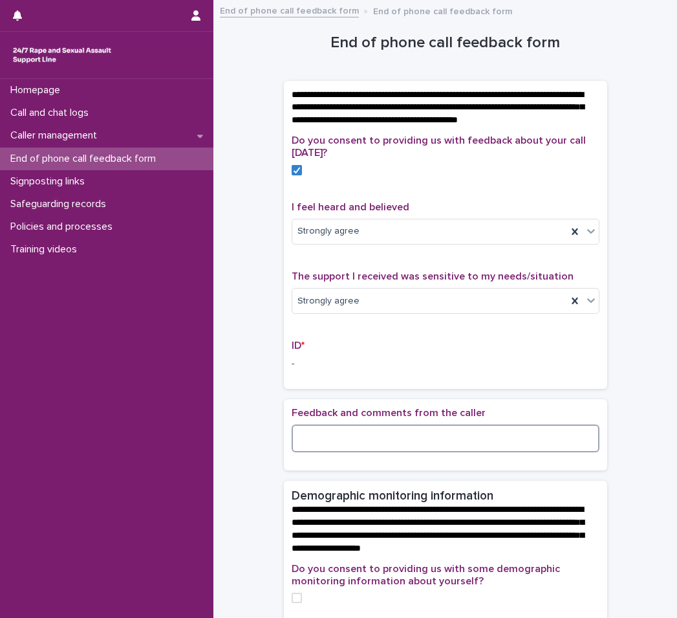
drag, startPoint x: 422, startPoint y: 456, endPoint x: 422, endPoint y: 447, distance: 9.1
click at [422, 452] on textarea at bounding box center [446, 438] width 308 height 28
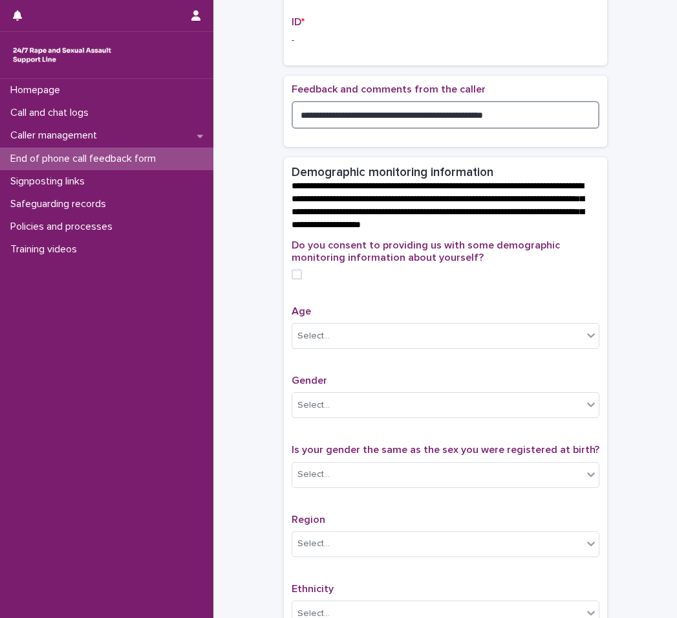
scroll to position [634, 0]
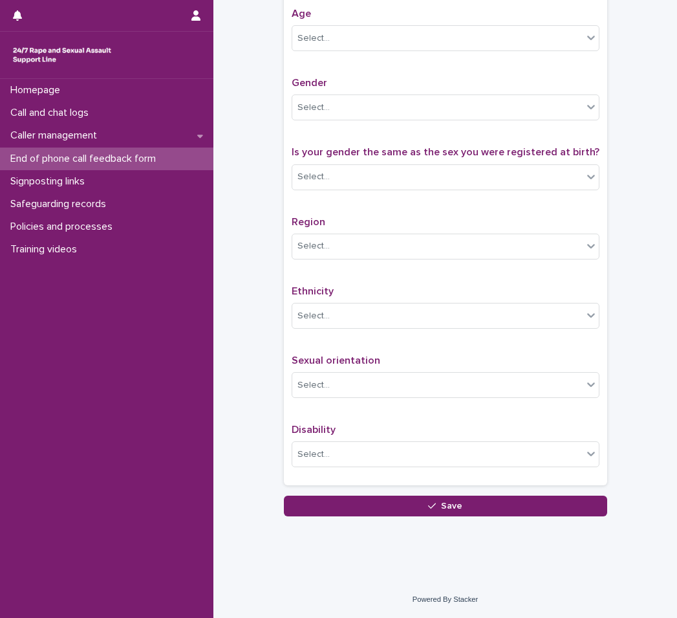
type textarea "**********"
click at [350, 506] on button "Save" at bounding box center [445, 505] width 323 height 21
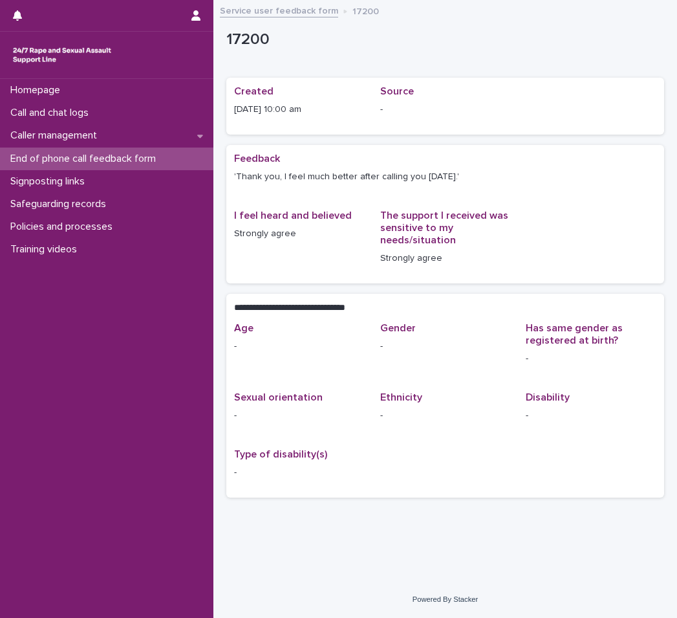
click at [122, 156] on p "End of phone call feedback form" at bounding box center [85, 159] width 161 height 12
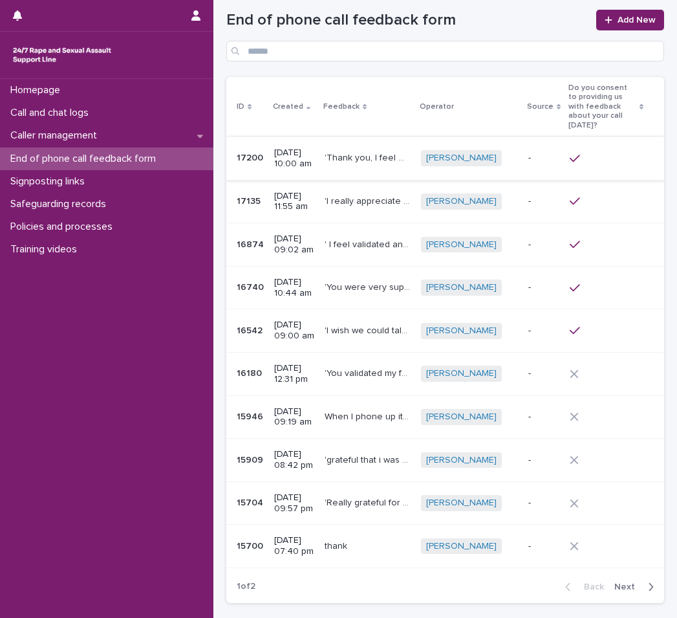
scroll to position [65, 0]
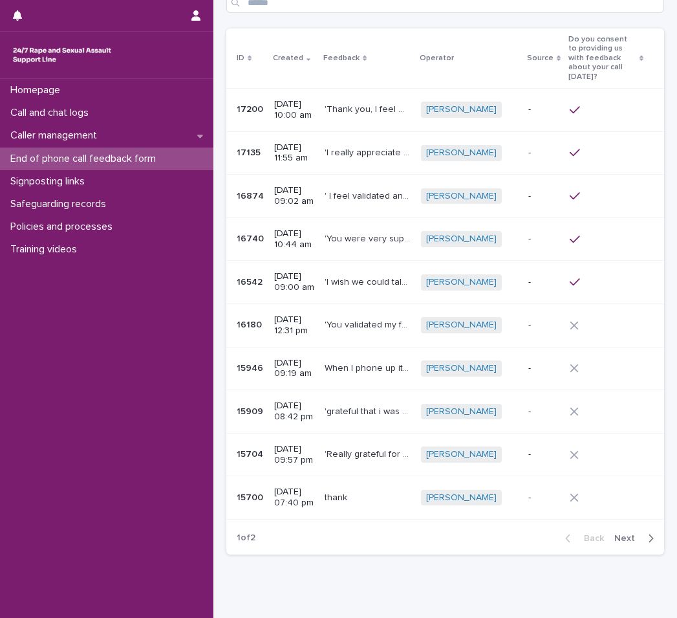
click at [623, 533] on span "Next" at bounding box center [628, 537] width 28 height 9
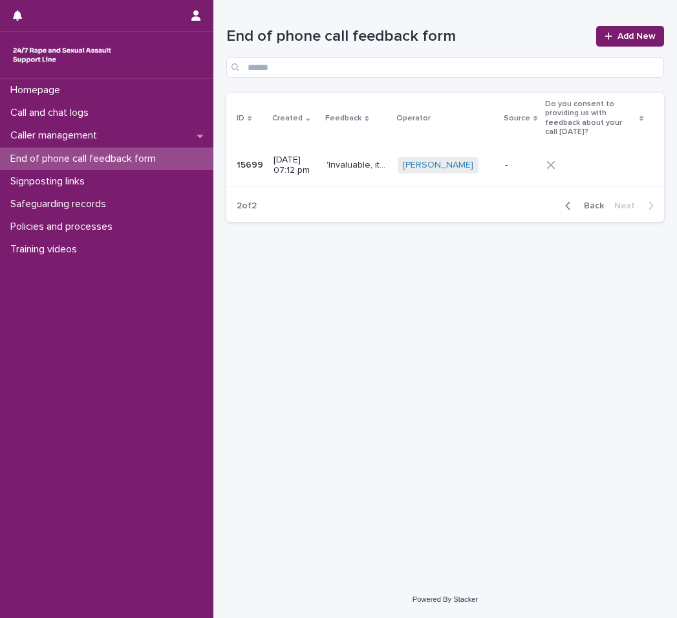
click at [576, 200] on div "button" at bounding box center [570, 206] width 11 height 12
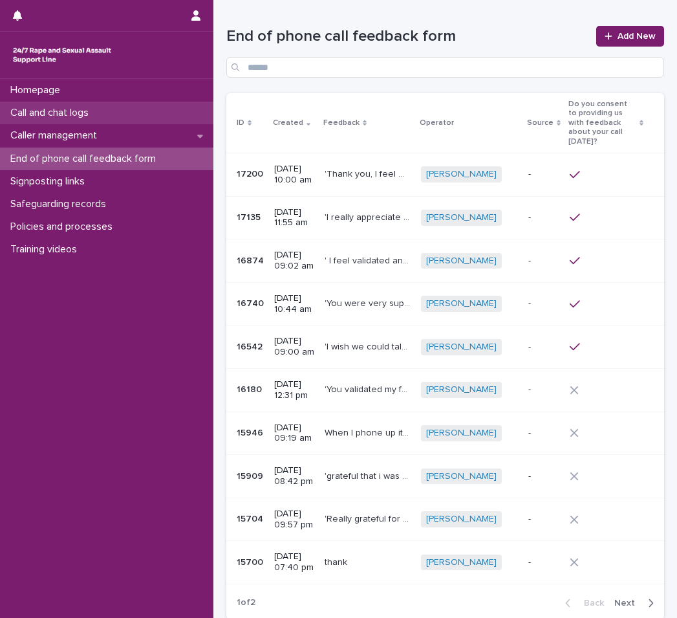
click at [99, 116] on p "Call and chat logs" at bounding box center [52, 113] width 94 height 12
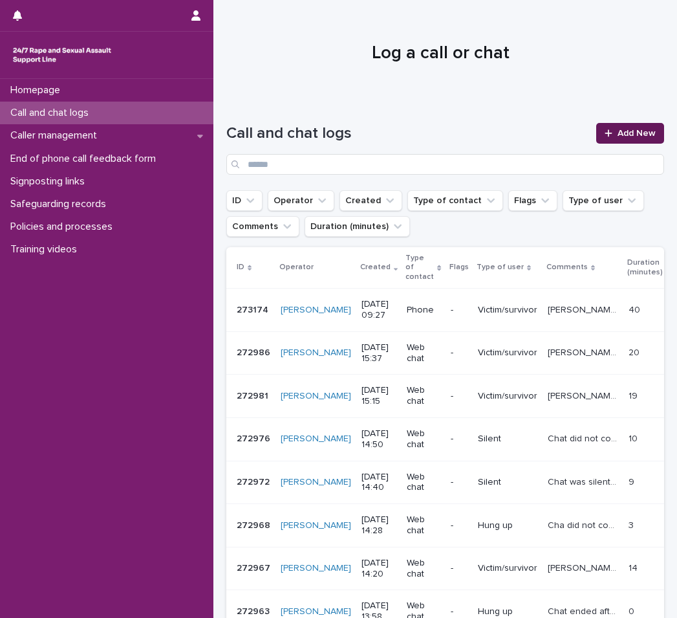
click at [596, 135] on link "Add New" at bounding box center [630, 133] width 68 height 21
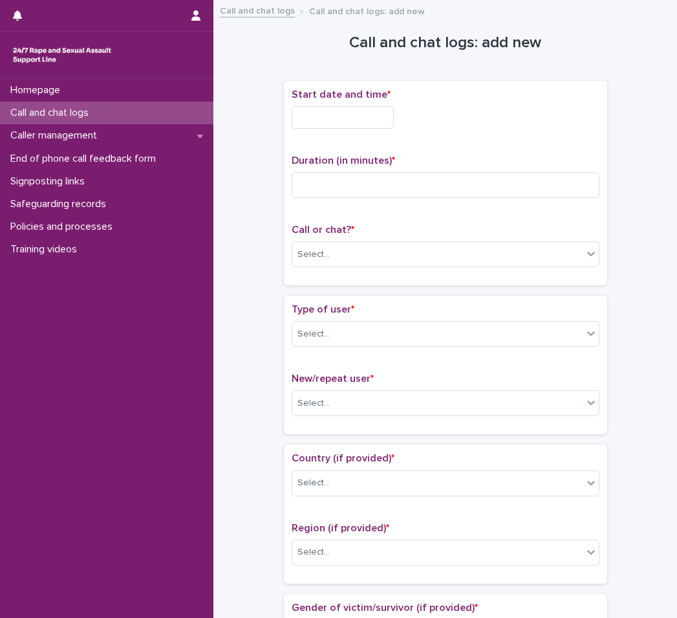
click at [388, 116] on input "text" at bounding box center [343, 117] width 102 height 23
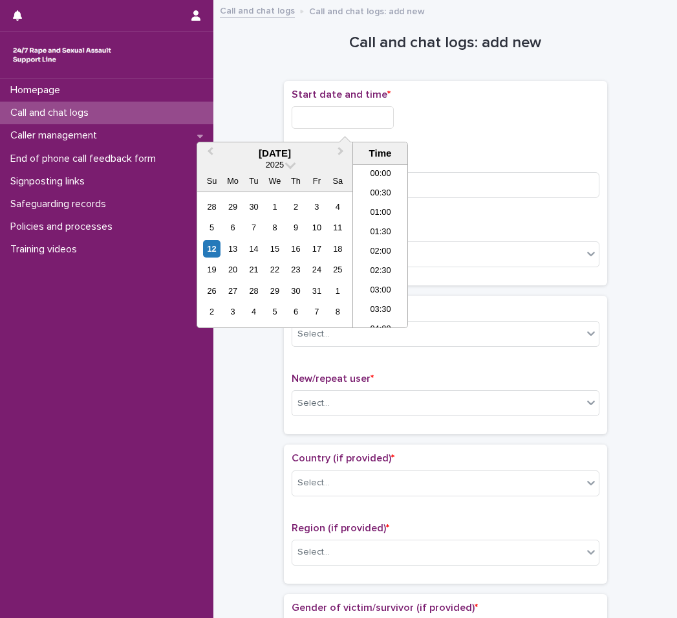
scroll to position [317, 0]
click at [378, 211] on li "09:00" at bounding box center [380, 206] width 55 height 19
click at [382, 116] on input "**********" at bounding box center [343, 117] width 102 height 23
type input "**********"
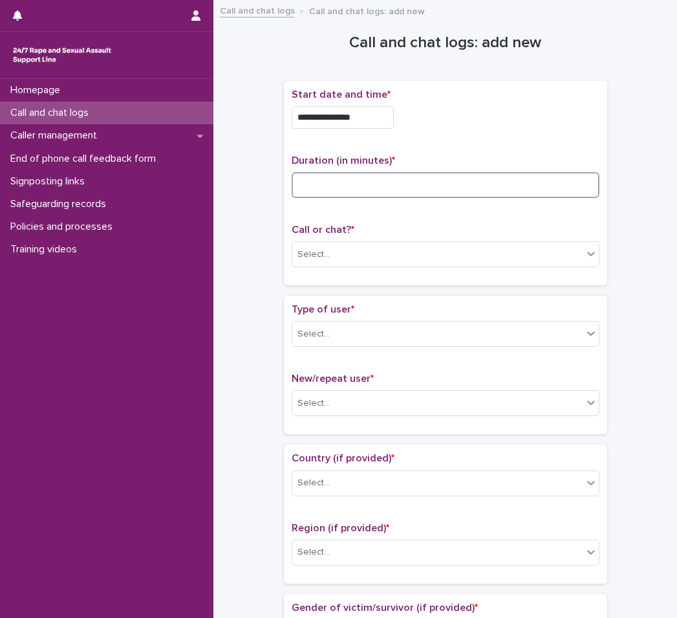
click at [488, 181] on input at bounding box center [446, 185] width 308 height 26
click at [482, 186] on input at bounding box center [446, 185] width 308 height 26
type input "**"
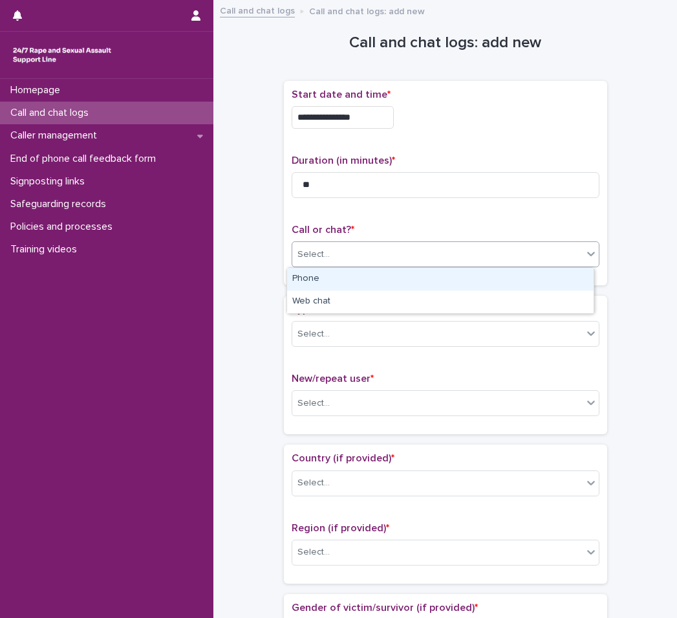
click at [412, 253] on div "Select..." at bounding box center [437, 254] width 290 height 21
click at [328, 279] on div "Phone" at bounding box center [440, 279] width 307 height 23
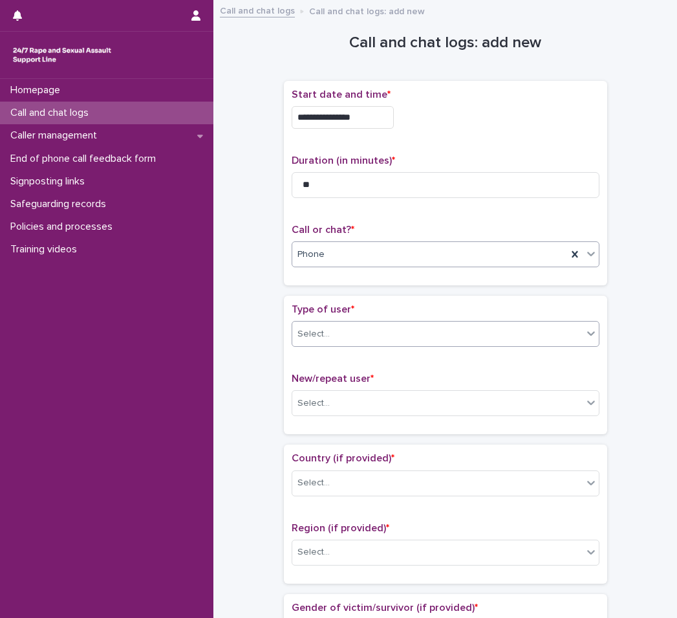
click at [394, 342] on div "Select..." at bounding box center [437, 333] width 290 height 21
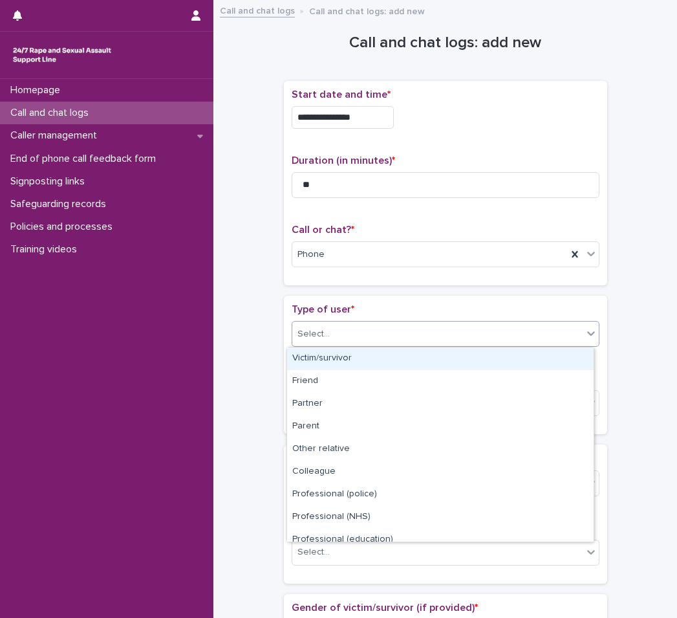
click at [374, 355] on div "Victim/survivor" at bounding box center [440, 358] width 307 height 23
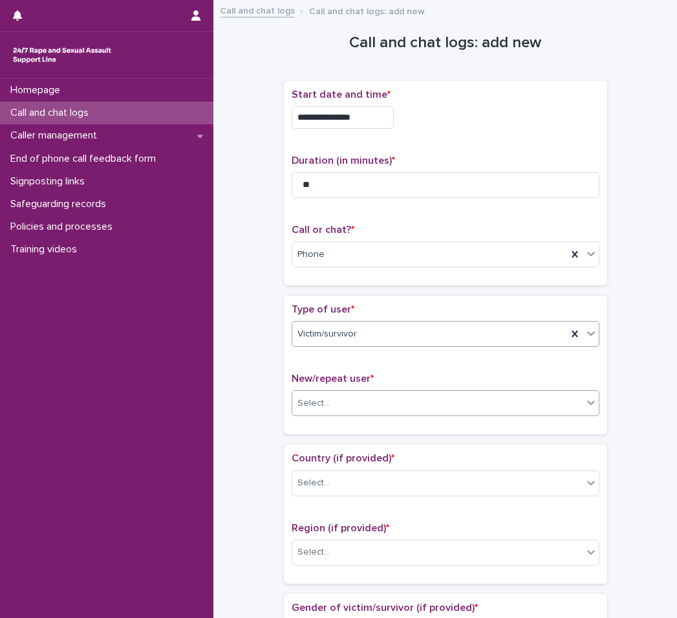
click at [371, 402] on div "Select..." at bounding box center [437, 403] width 290 height 21
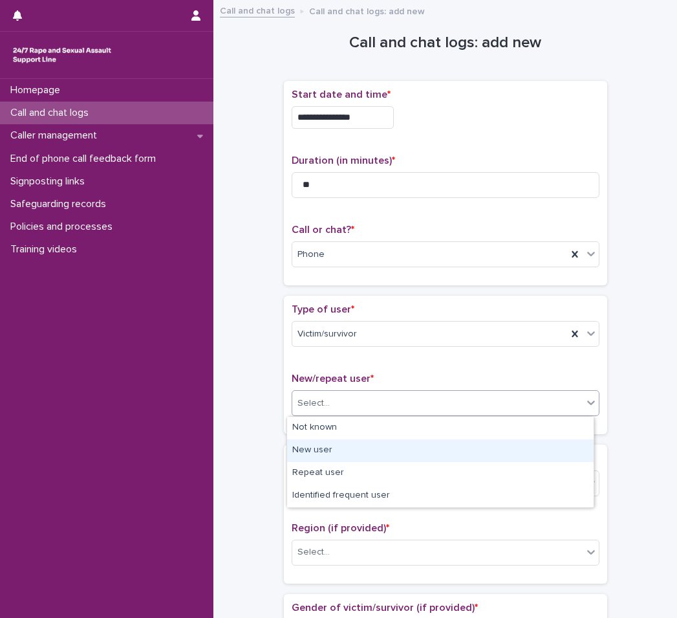
click at [342, 458] on div "New user" at bounding box center [440, 450] width 307 height 23
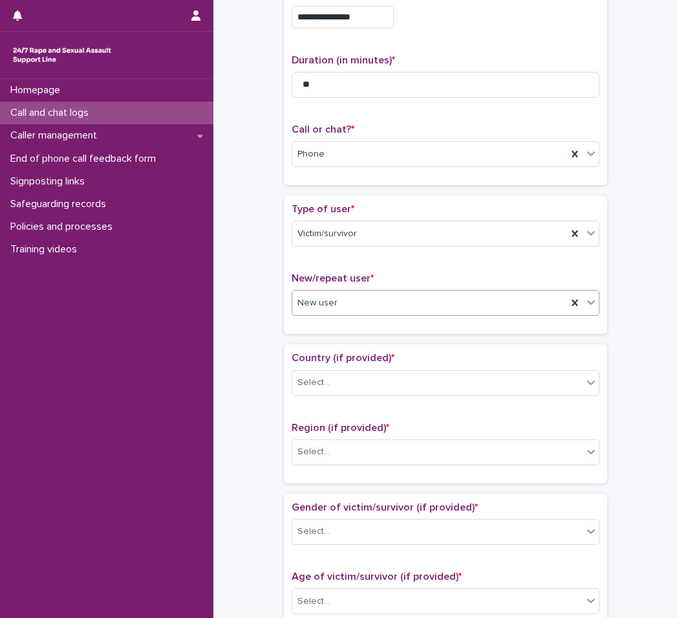
scroll to position [129, 0]
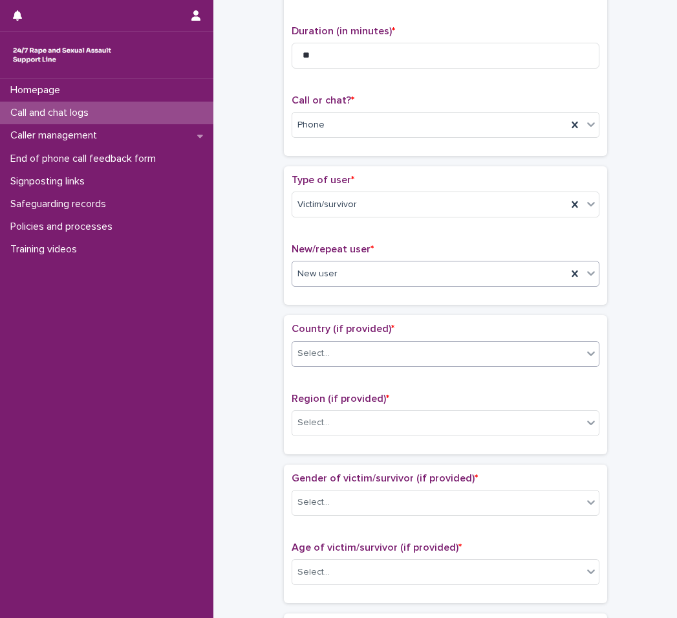
click at [339, 343] on div "Select..." at bounding box center [437, 353] width 290 height 21
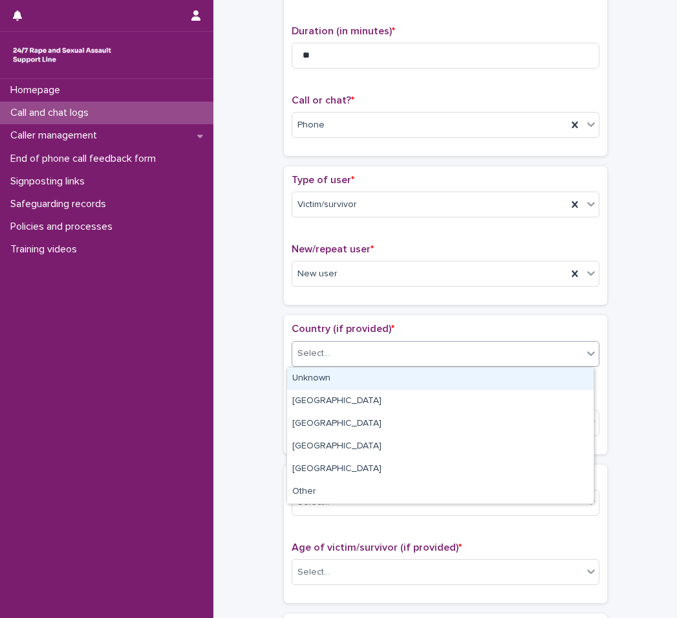
click at [350, 373] on div "Unknown" at bounding box center [440, 378] width 307 height 23
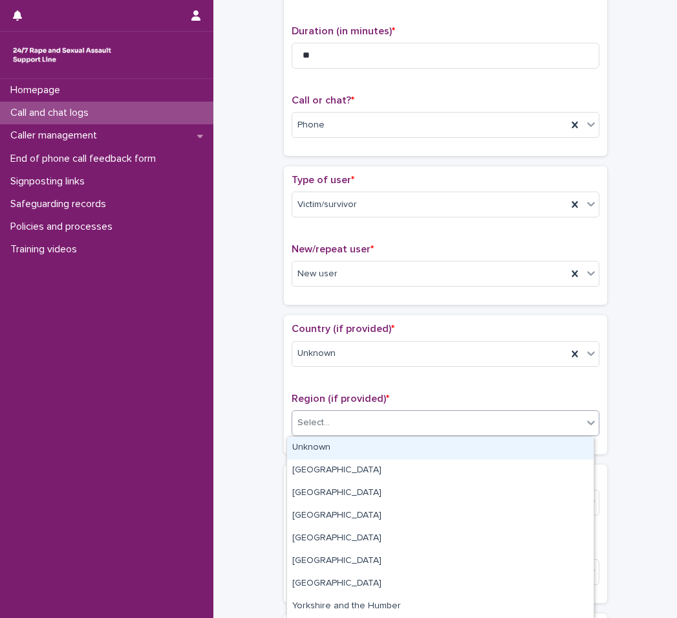
click at [343, 424] on div "Select..." at bounding box center [437, 422] width 290 height 21
click at [340, 444] on div "Unknown" at bounding box center [440, 447] width 307 height 23
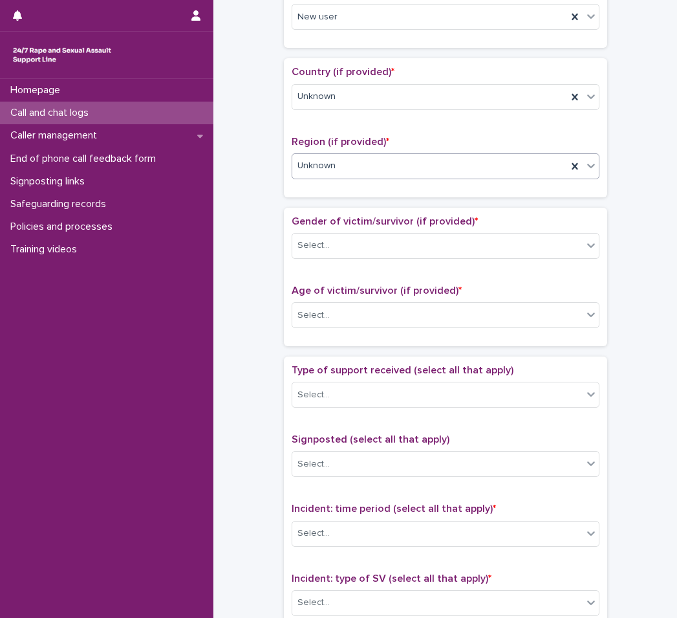
scroll to position [388, 0]
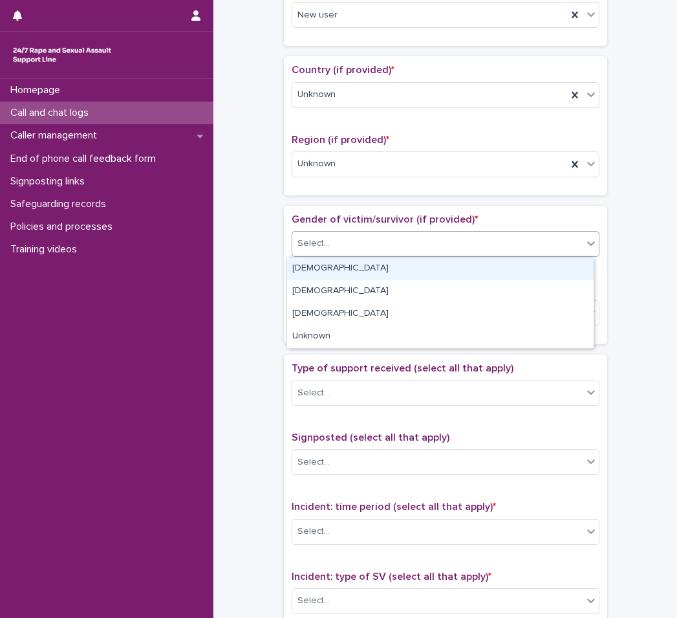
click at [364, 253] on div "Select..." at bounding box center [437, 243] width 290 height 21
click at [355, 264] on div "[DEMOGRAPHIC_DATA]" at bounding box center [440, 268] width 307 height 23
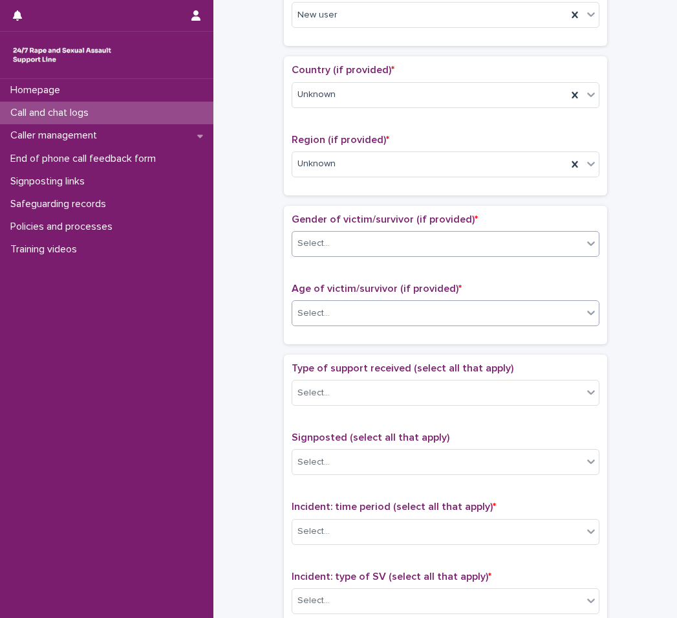
click at [345, 305] on div "Select..." at bounding box center [437, 313] width 290 height 21
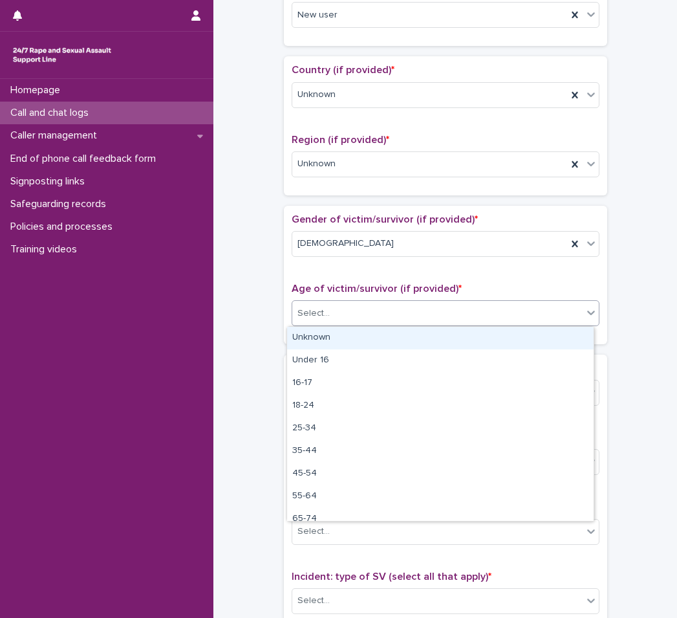
click at [341, 338] on div "Unknown" at bounding box center [440, 338] width 307 height 23
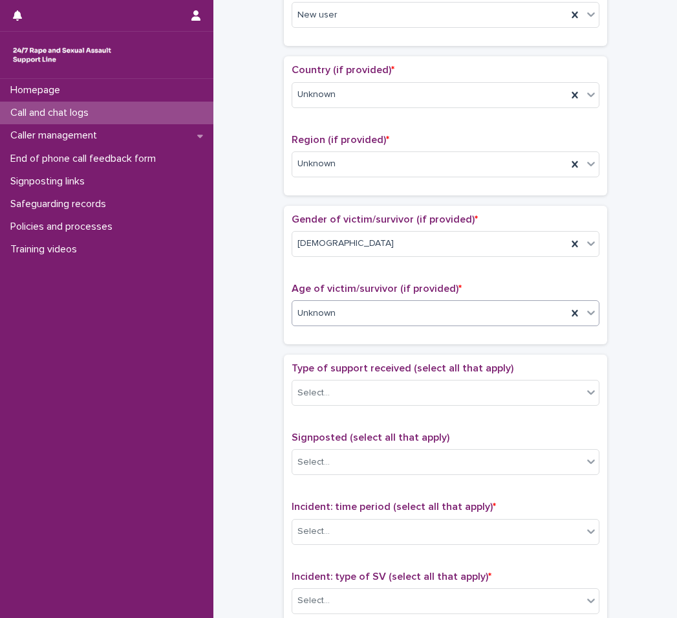
scroll to position [582, 0]
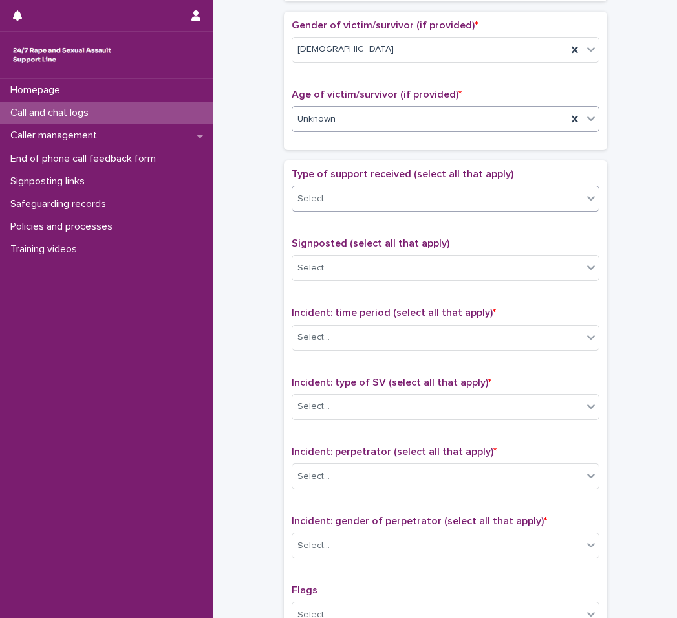
click at [363, 190] on div "Select..." at bounding box center [437, 198] width 290 height 21
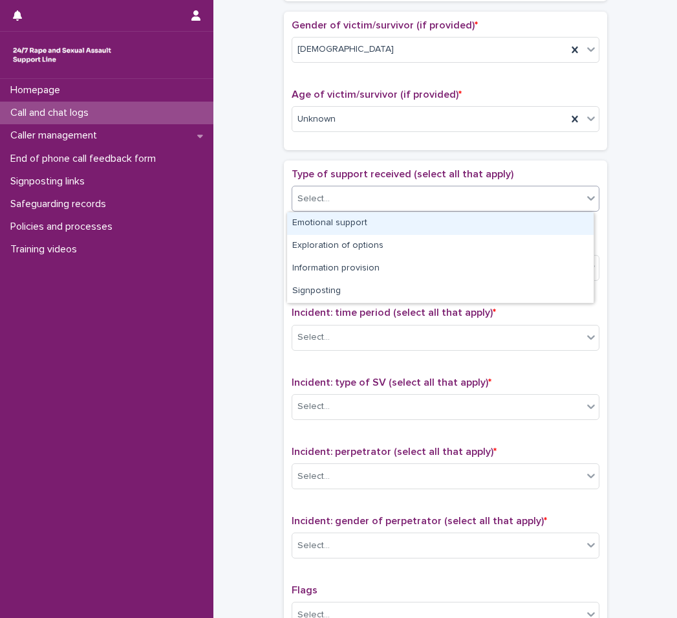
click at [360, 215] on div "Emotional support" at bounding box center [440, 223] width 307 height 23
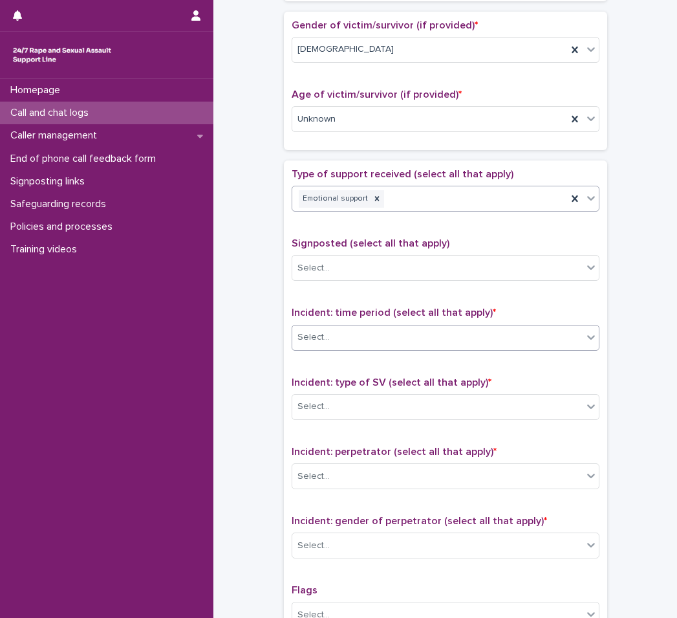
click at [369, 337] on div "Select..." at bounding box center [437, 337] width 290 height 21
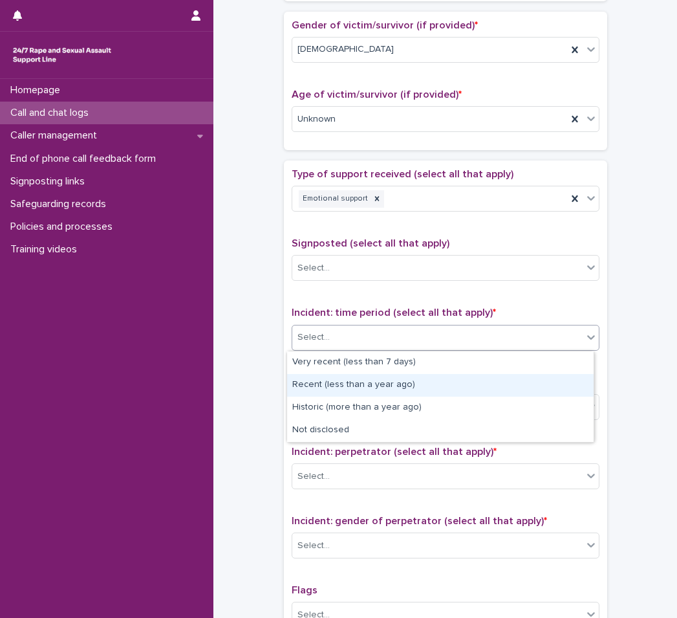
click at [374, 391] on div "Recent (less than a year ago)" at bounding box center [440, 385] width 307 height 23
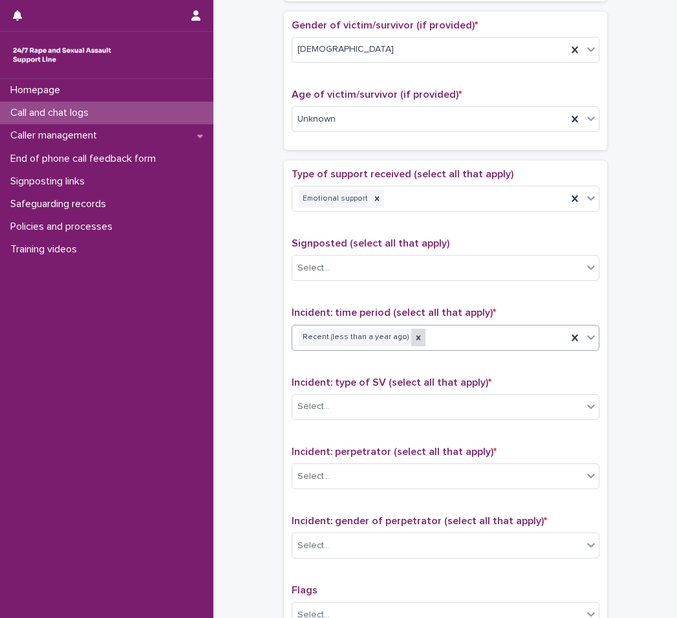
click at [411, 346] on div at bounding box center [418, 336] width 14 height 17
click at [411, 336] on div "Select..." at bounding box center [437, 337] width 290 height 21
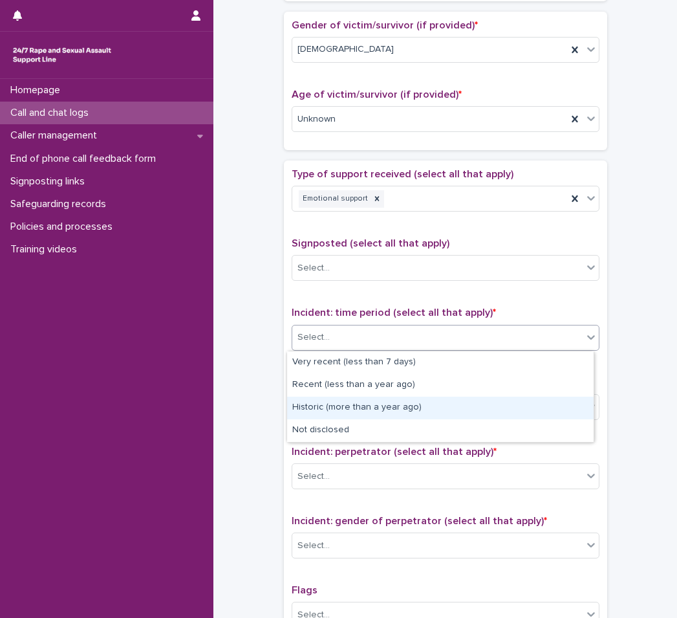
click at [350, 407] on div "Historic (more than a year ago)" at bounding box center [440, 407] width 307 height 23
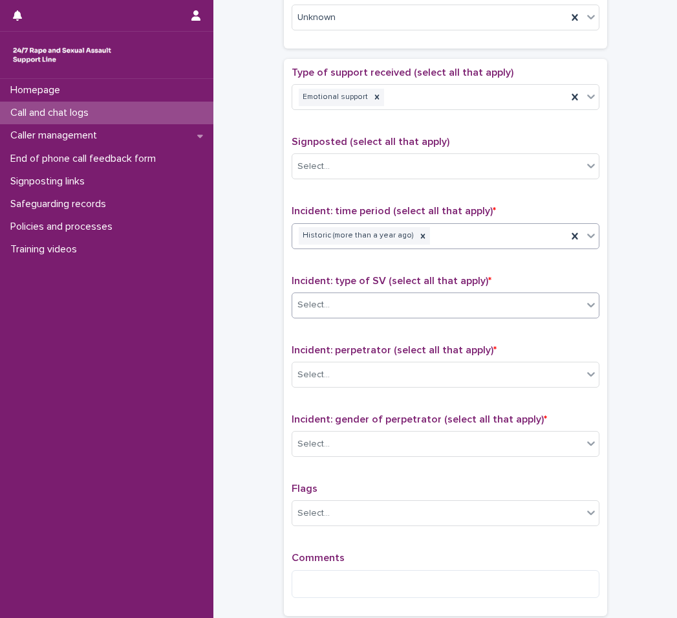
scroll to position [711, 0]
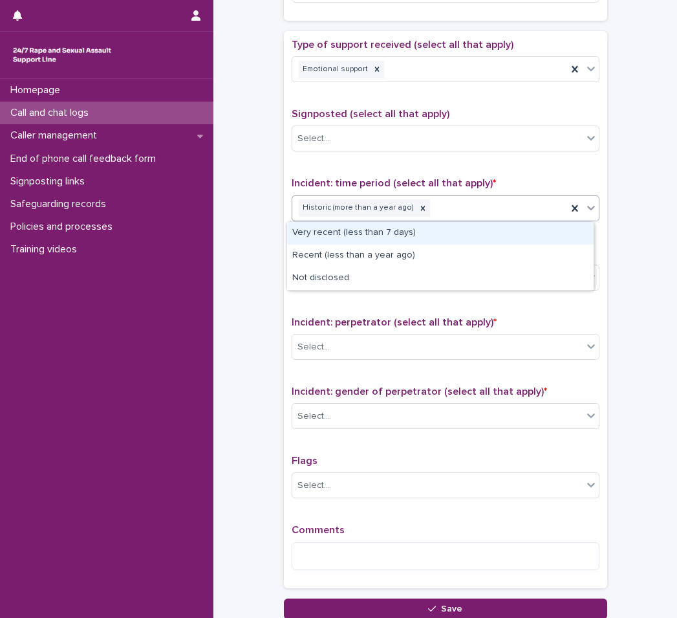
click at [451, 199] on div "Historic (more than a year ago)" at bounding box center [429, 208] width 275 height 23
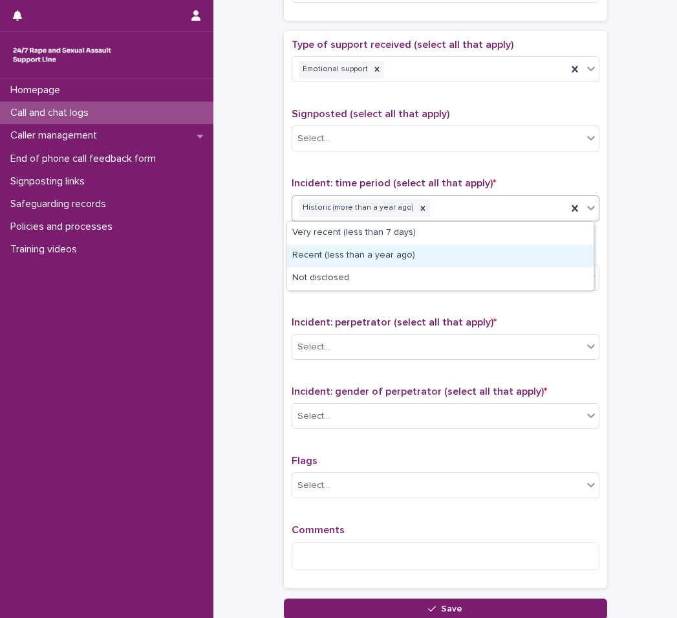
click at [420, 250] on div "Recent (less than a year ago)" at bounding box center [440, 255] width 307 height 23
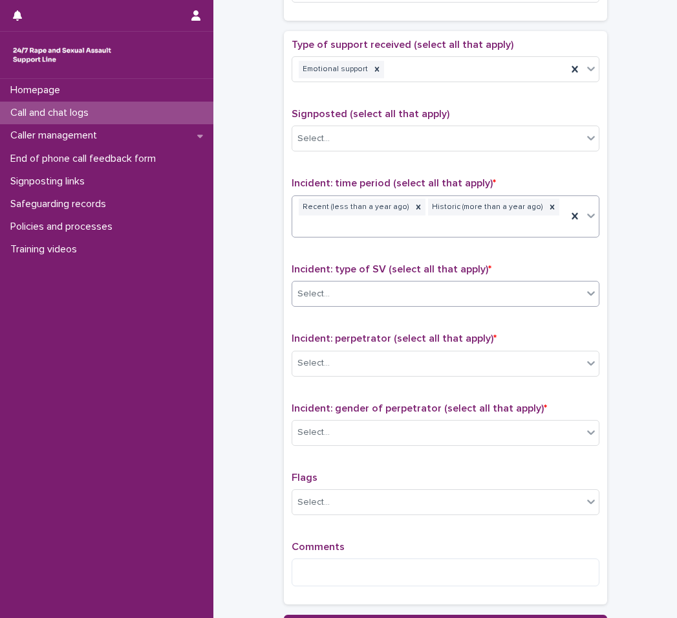
click at [396, 285] on div "Select..." at bounding box center [437, 293] width 290 height 21
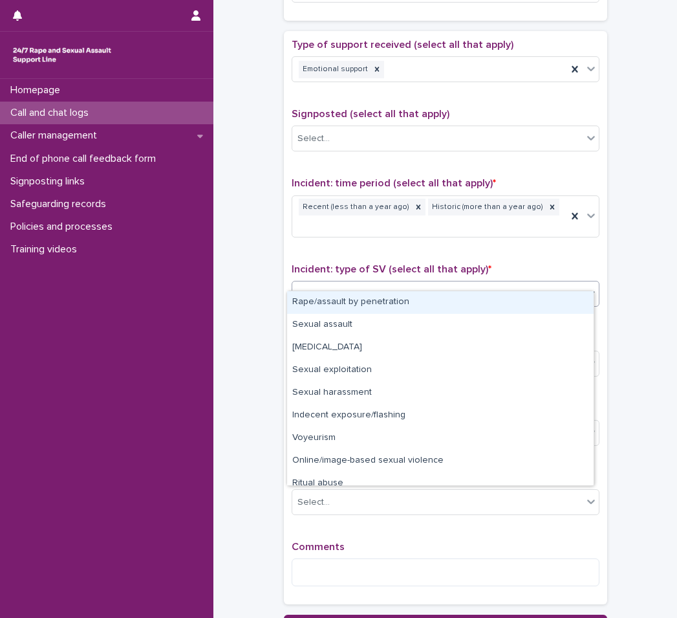
click at [383, 310] on div "Rape/assault by penetration" at bounding box center [440, 302] width 307 height 23
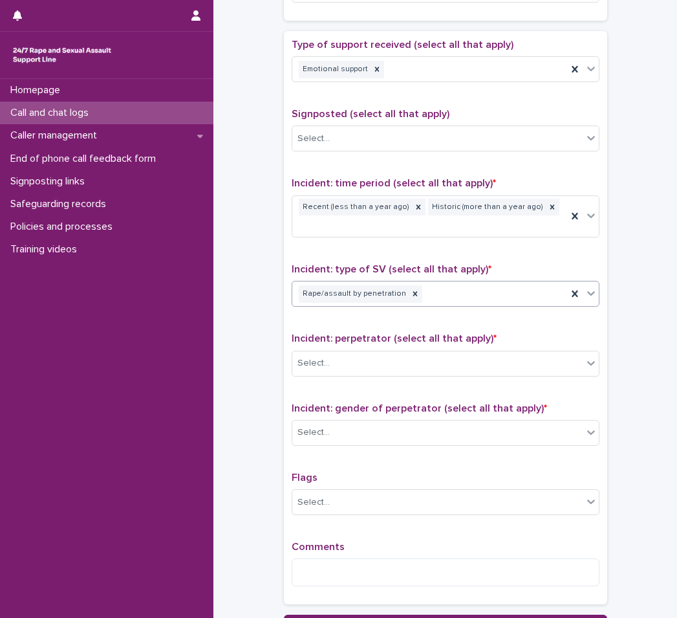
click at [436, 285] on div "Rape/assault by penetration" at bounding box center [429, 294] width 275 height 23
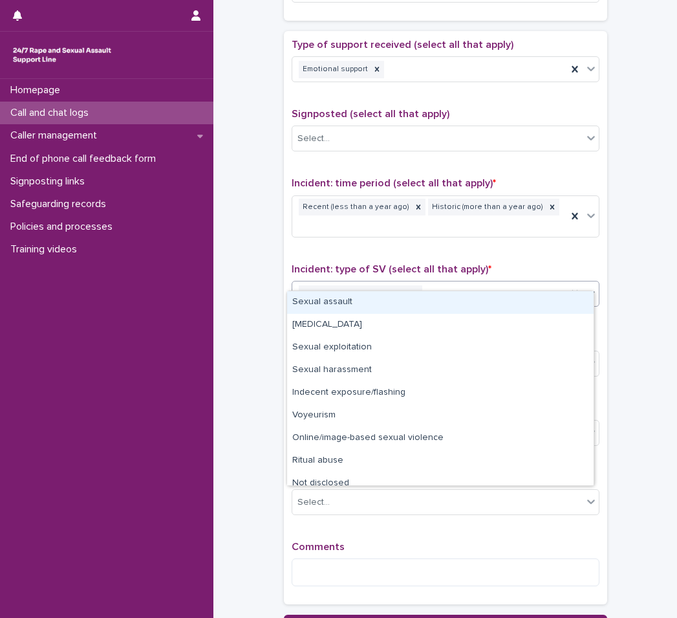
click at [387, 303] on div "Sexual assault" at bounding box center [440, 302] width 307 height 23
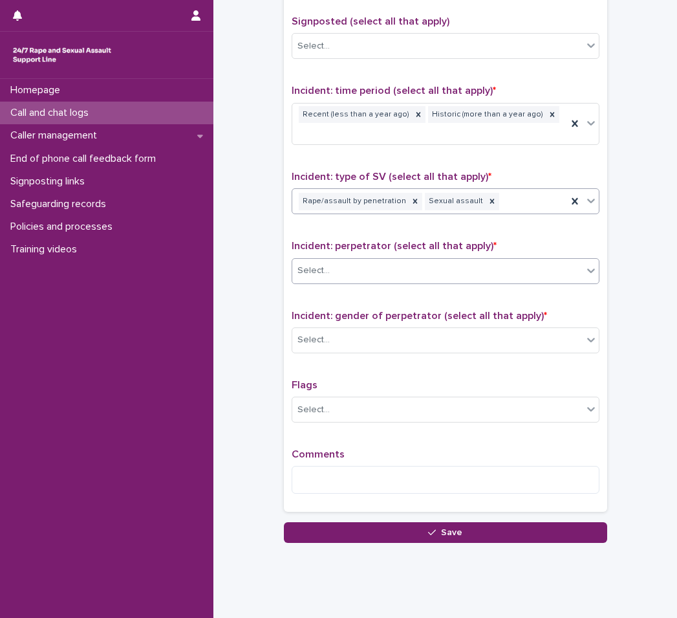
scroll to position [813, 0]
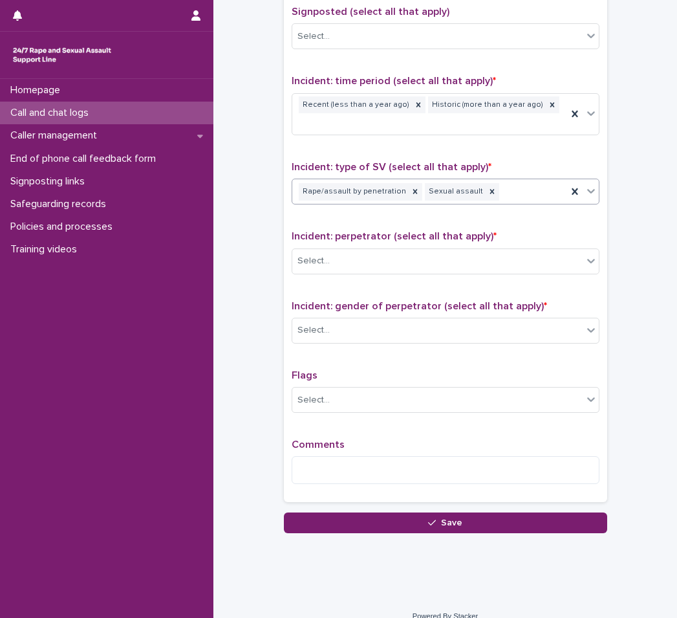
click at [402, 230] on div "Incident: perpetrator (select all that apply) * Select..." at bounding box center [446, 257] width 308 height 54
click at [400, 250] on div "Select..." at bounding box center [437, 260] width 290 height 21
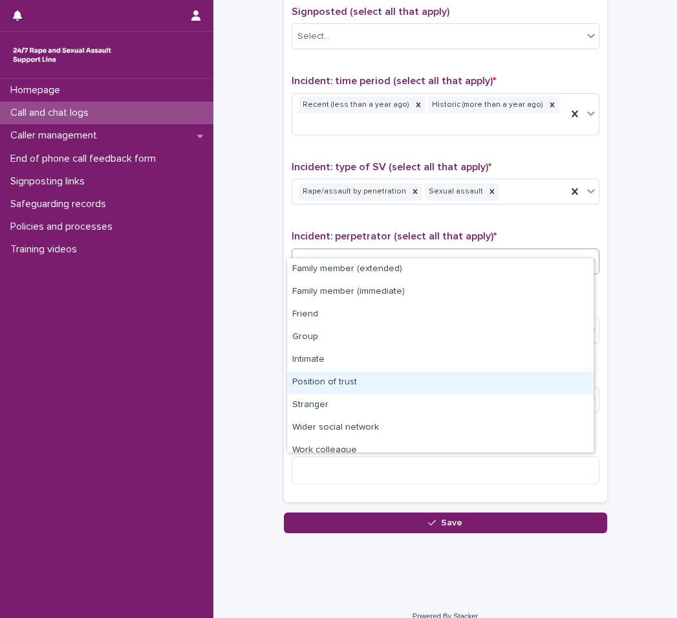
scroll to position [55, 0]
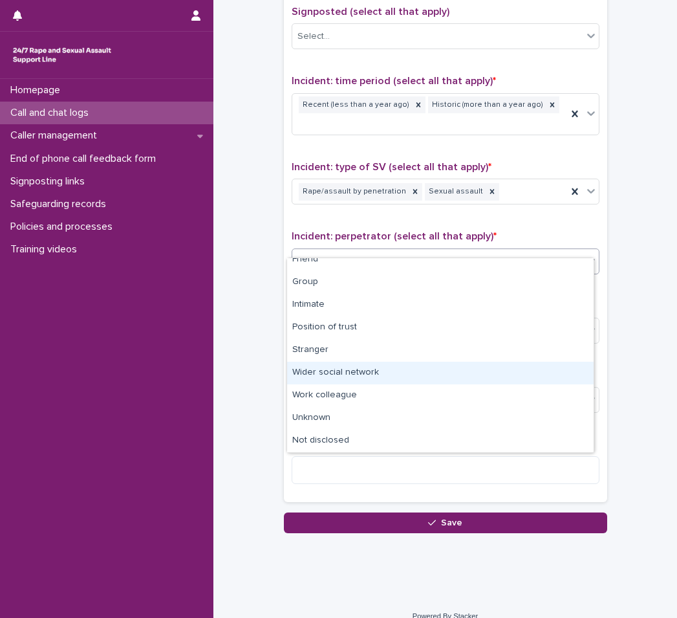
click at [370, 371] on div "Wider social network" at bounding box center [440, 372] width 307 height 23
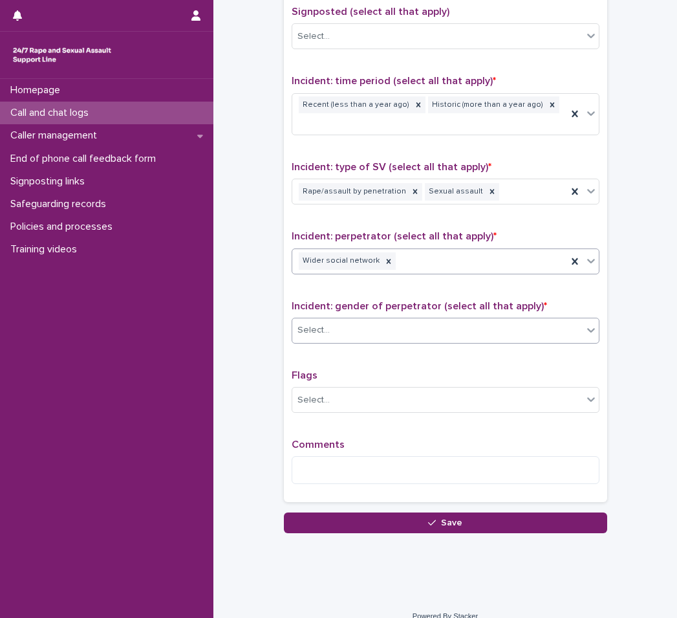
click at [396, 321] on div "Select..." at bounding box center [437, 329] width 290 height 21
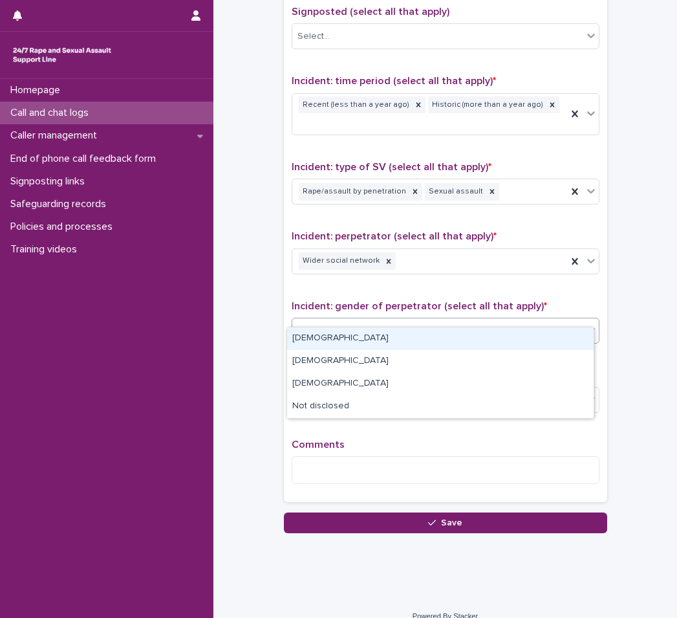
click at [366, 336] on div "[DEMOGRAPHIC_DATA]" at bounding box center [440, 338] width 307 height 23
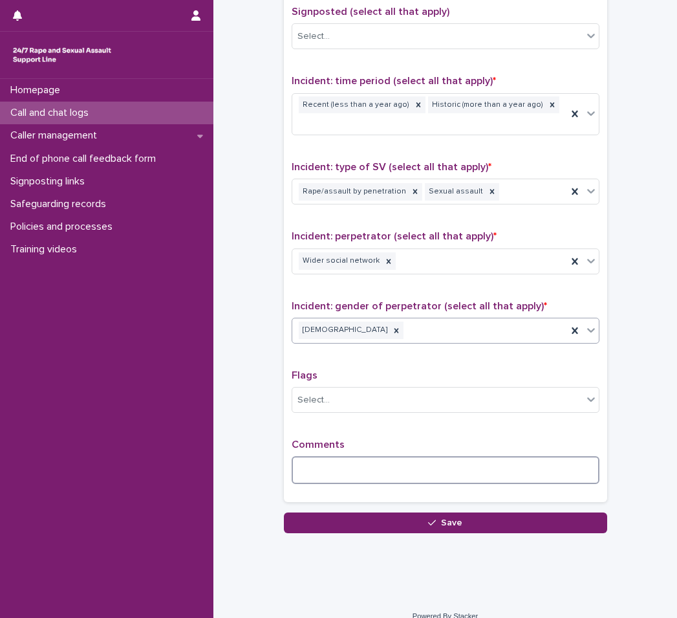
click at [347, 456] on textarea at bounding box center [446, 470] width 308 height 28
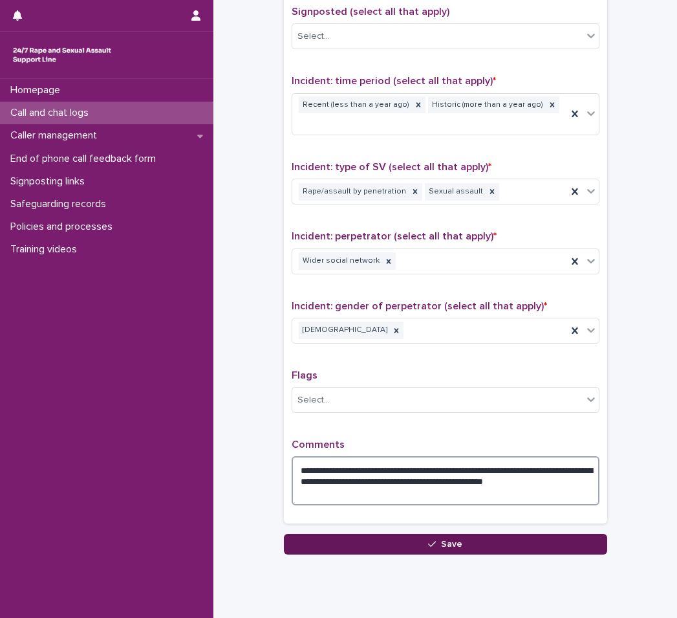
type textarea "**********"
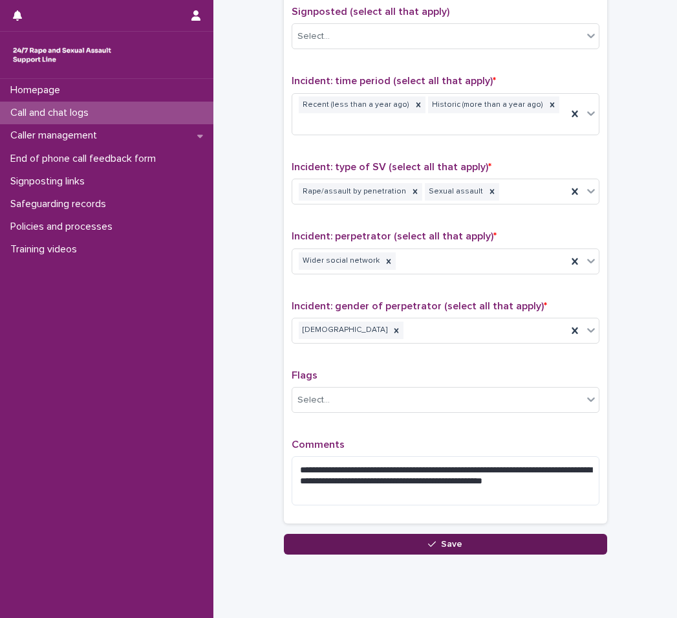
click at [352, 533] on button "Save" at bounding box center [445, 543] width 323 height 21
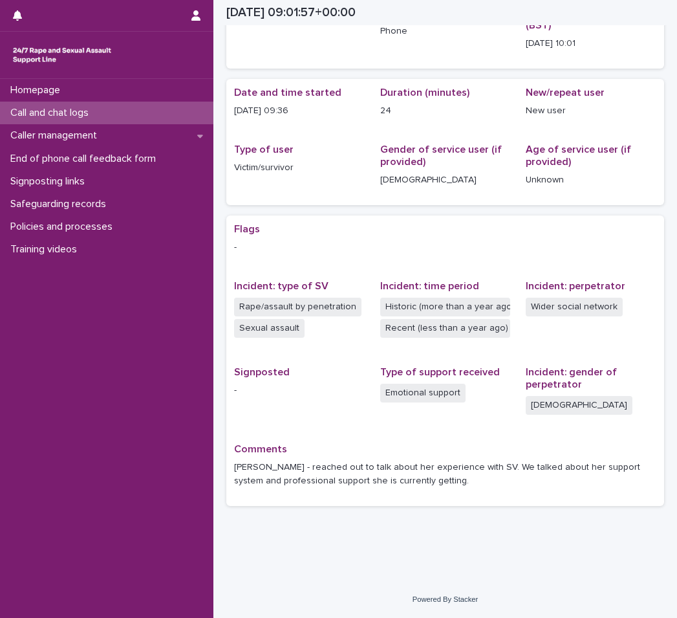
scroll to position [78, 0]
click at [104, 140] on p "Caller management" at bounding box center [56, 135] width 102 height 12
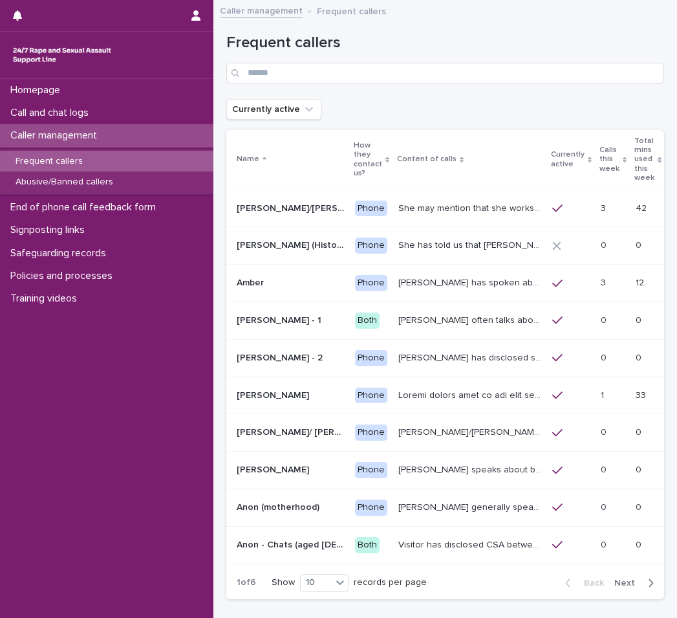
click at [100, 157] on div "Frequent callers" at bounding box center [106, 161] width 213 height 21
click at [619, 578] on span "Next" at bounding box center [628, 582] width 28 height 9
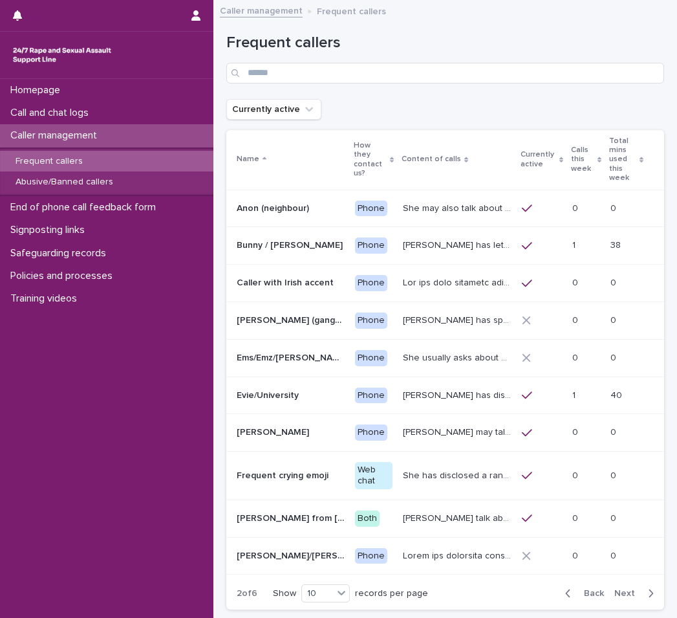
click at [625, 588] on span "Next" at bounding box center [628, 592] width 28 height 9
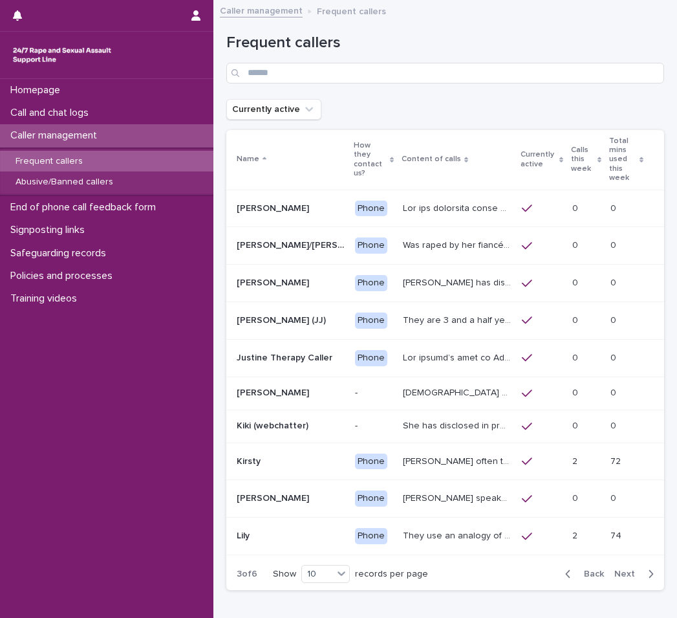
click at [612, 546] on td "74 74" at bounding box center [634, 536] width 59 height 38
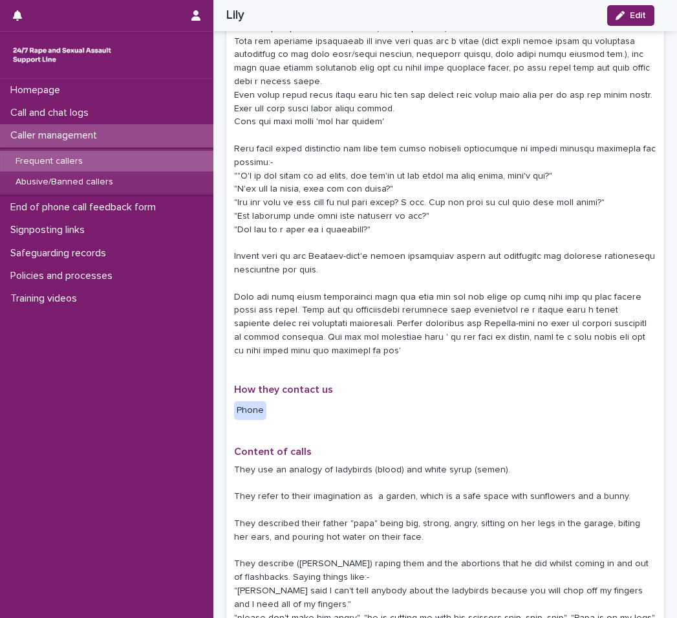
scroll to position [129, 0]
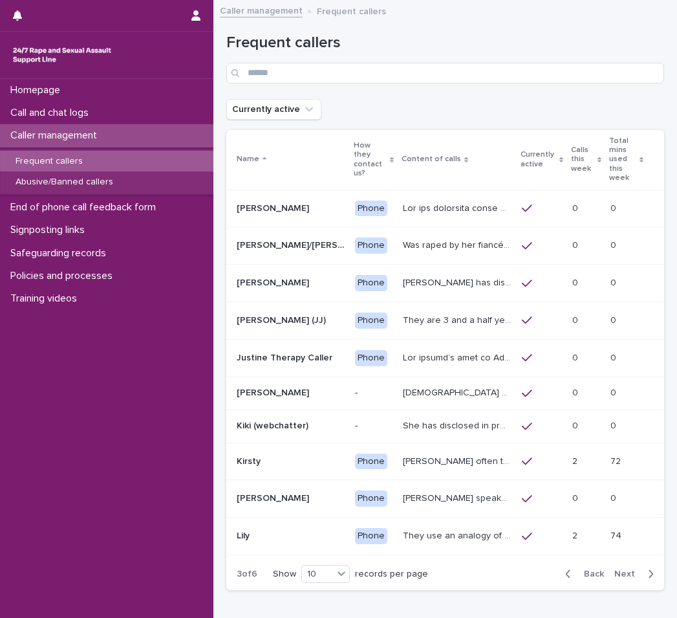
click at [623, 572] on span "Next" at bounding box center [628, 573] width 28 height 9
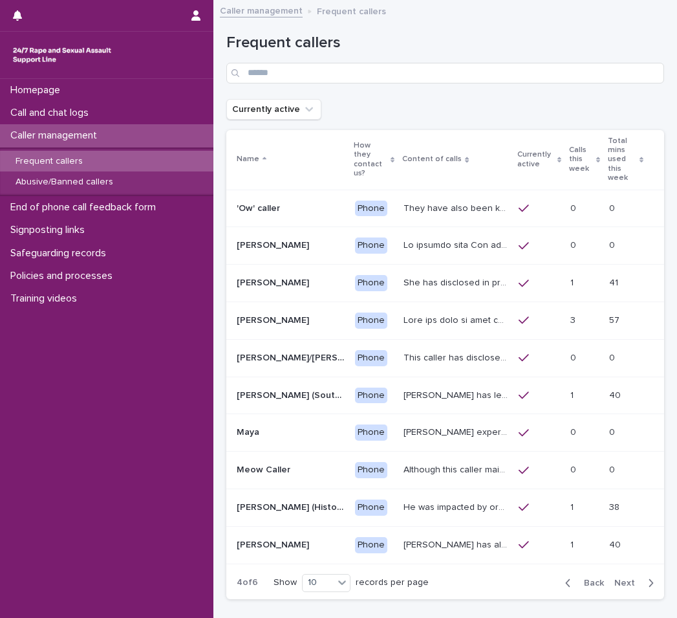
click at [455, 310] on div at bounding box center [456, 320] width 105 height 21
click at [568, 570] on div "Back Next" at bounding box center [609, 582] width 109 height 32
click at [577, 578] on span "Back" at bounding box center [590, 582] width 28 height 9
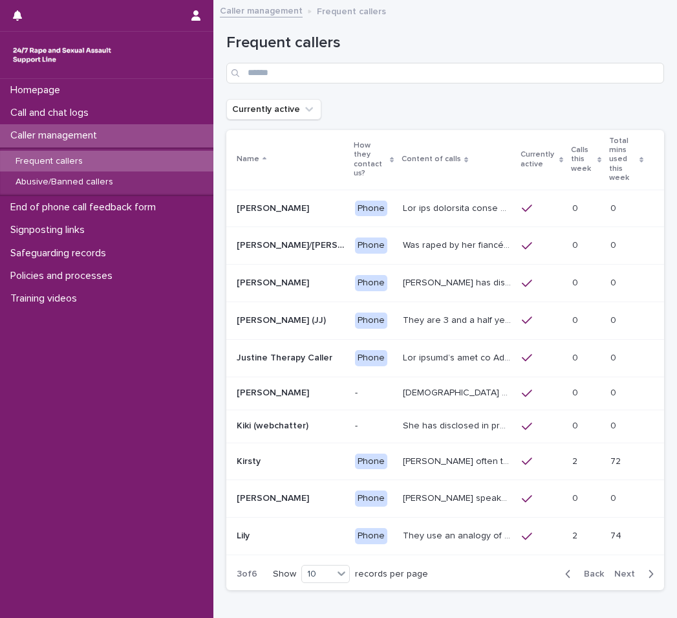
click at [556, 530] on div at bounding box center [542, 536] width 41 height 12
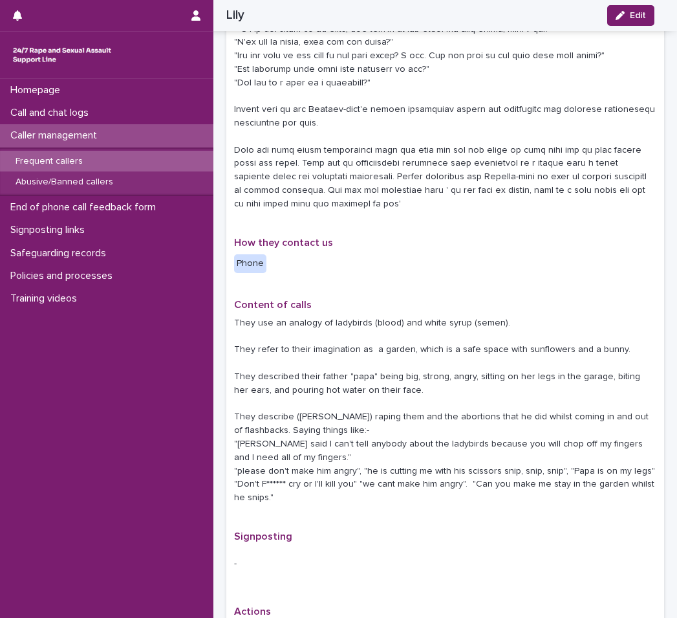
scroll to position [427, 0]
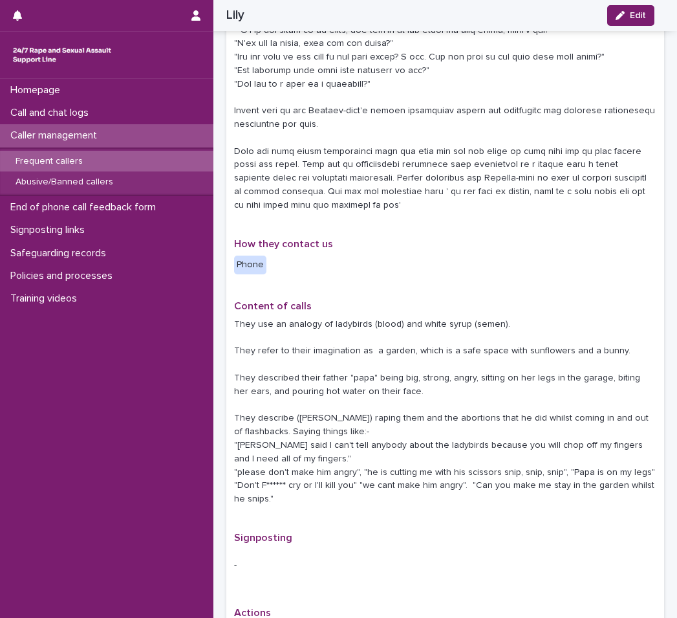
click at [105, 157] on div "Frequent callers" at bounding box center [106, 161] width 213 height 21
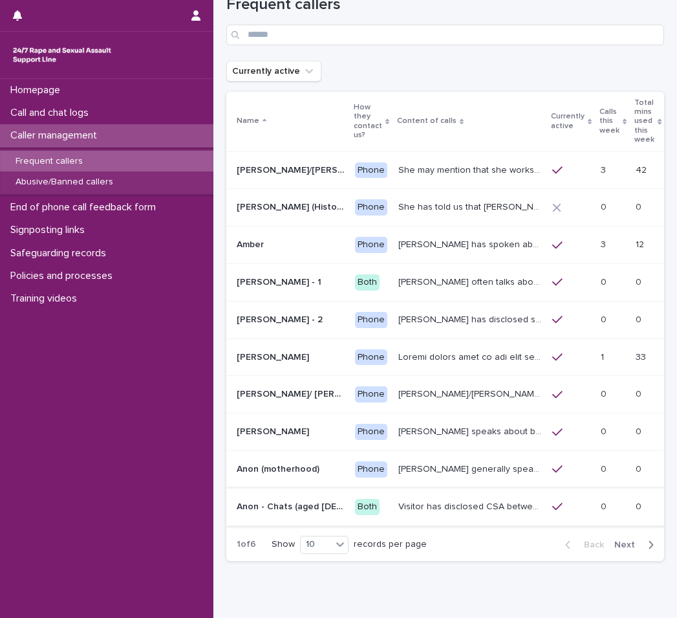
scroll to position [74, 0]
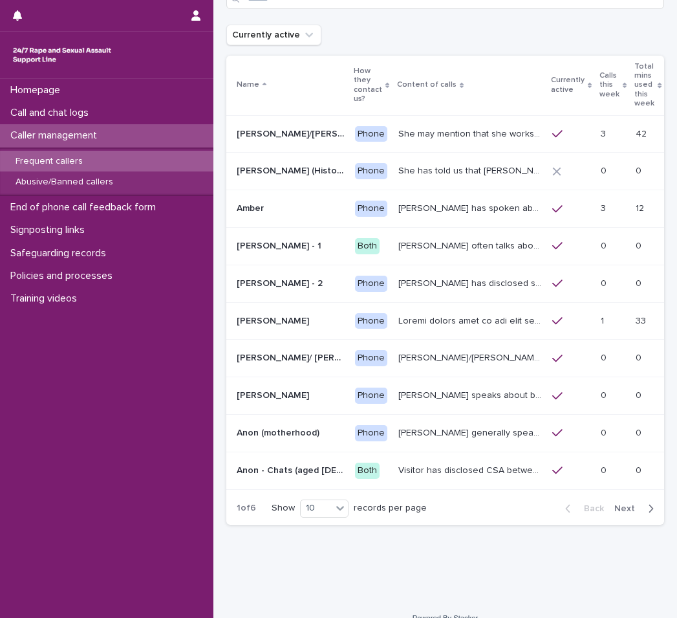
click at [622, 504] on span "Next" at bounding box center [628, 508] width 28 height 9
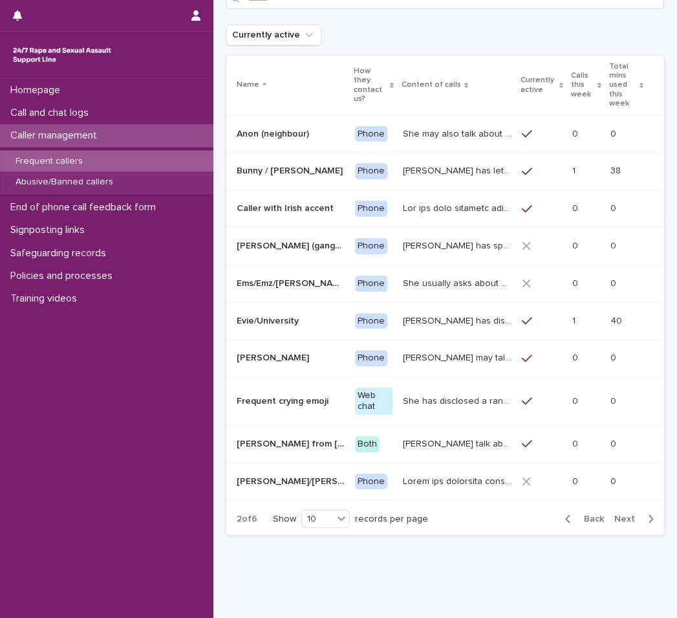
click at [622, 514] on span "Next" at bounding box center [628, 518] width 28 height 9
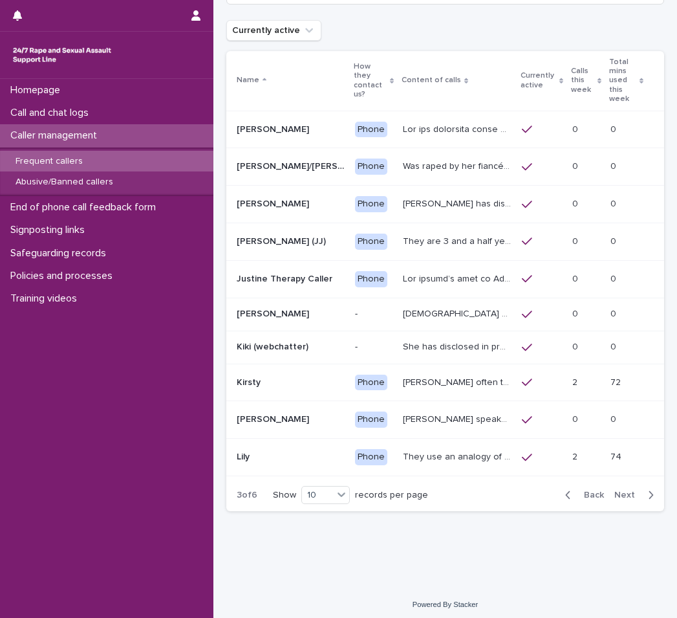
click at [622, 489] on button "Next" at bounding box center [636, 495] width 55 height 12
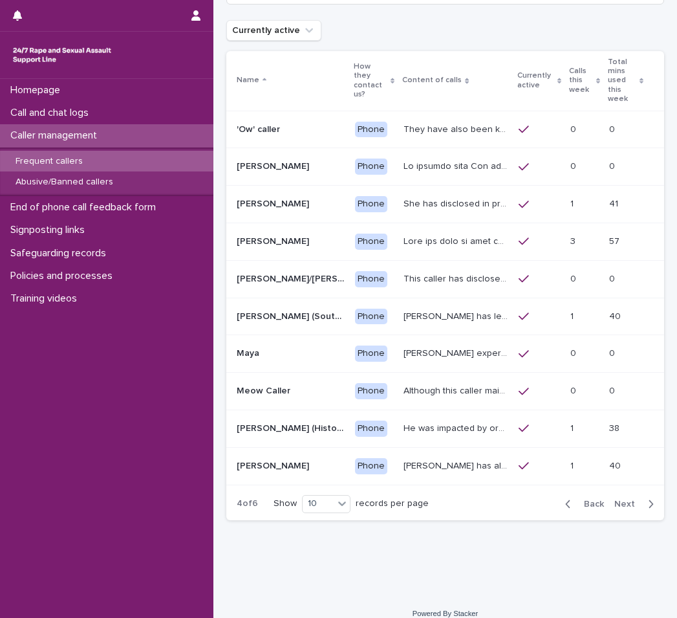
scroll to position [74, 0]
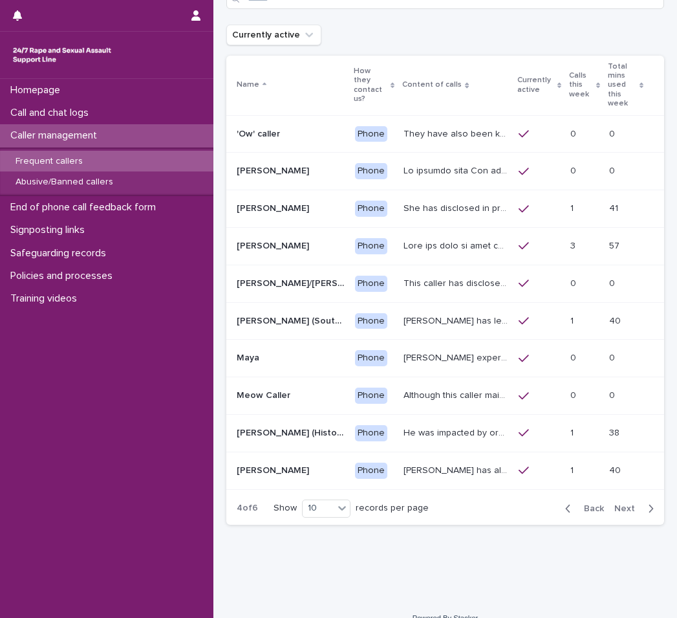
click at [318, 275] on p "[PERSON_NAME]/[PERSON_NAME]/[PERSON_NAME]" at bounding box center [292, 282] width 111 height 14
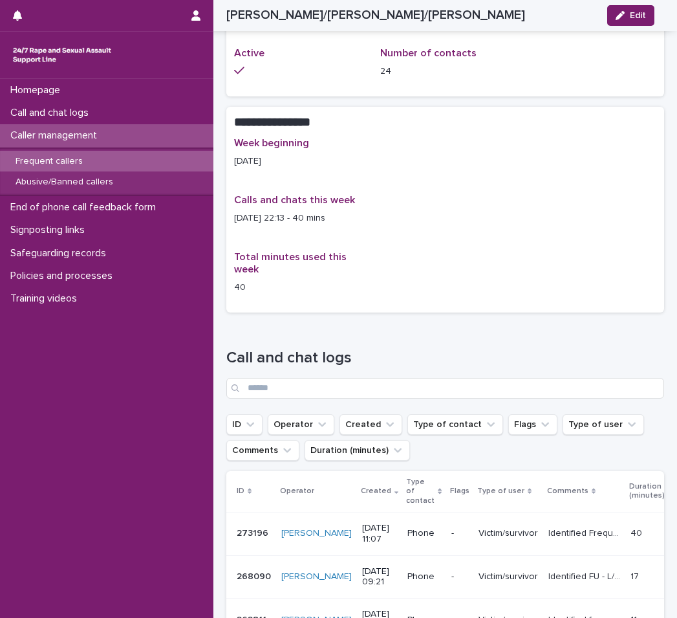
scroll to position [776, 0]
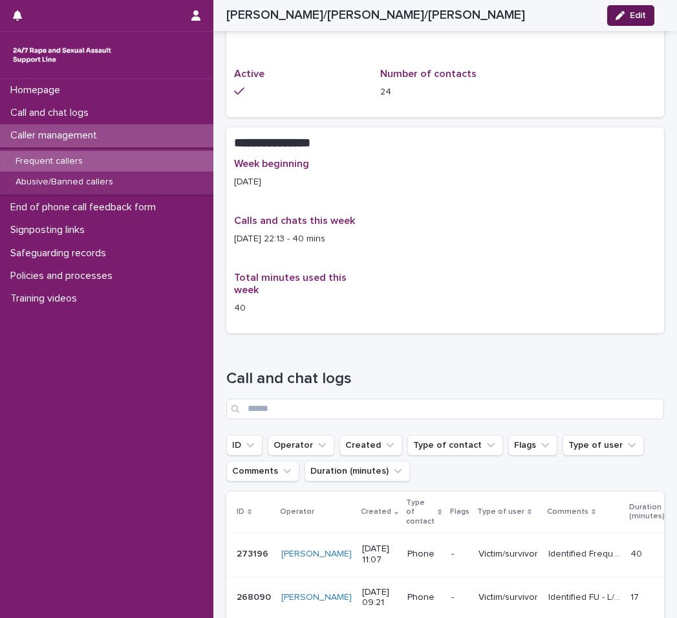
click at [638, 14] on span "Edit" at bounding box center [638, 15] width 16 height 9
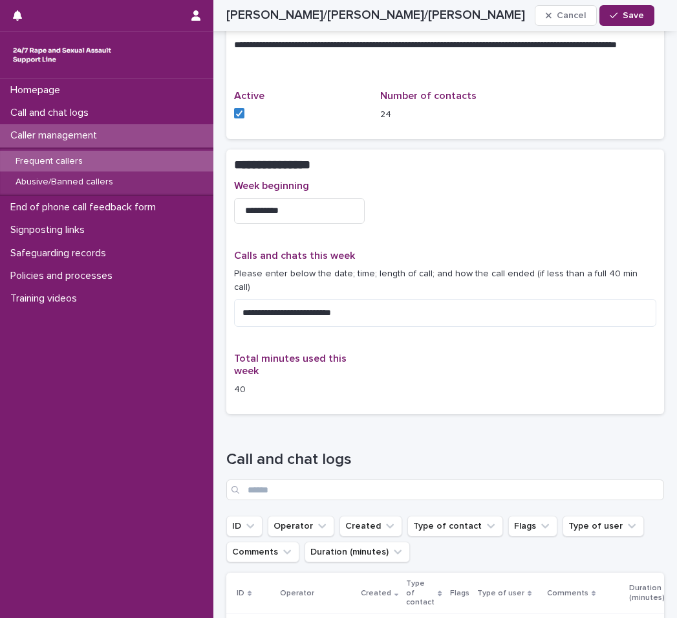
scroll to position [810, 0]
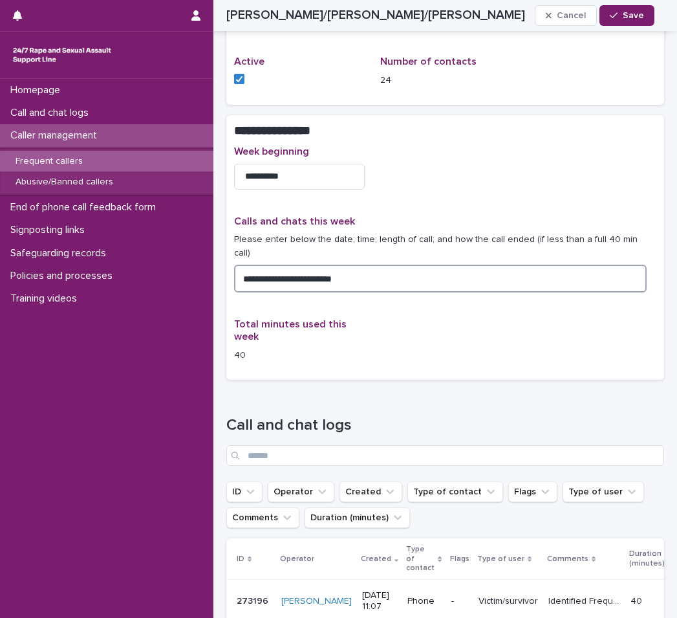
click at [394, 275] on textarea "**********" at bounding box center [440, 278] width 413 height 28
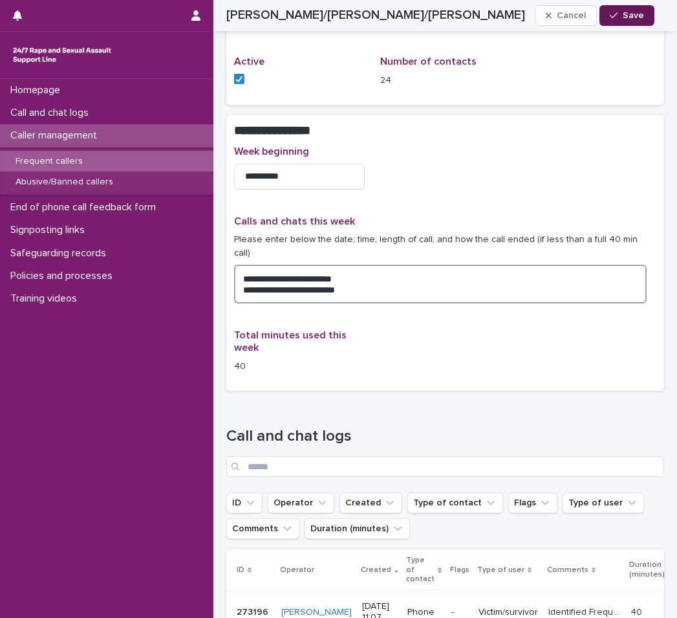
type textarea "**********"
click at [632, 23] on button "Save" at bounding box center [626, 15] width 55 height 21
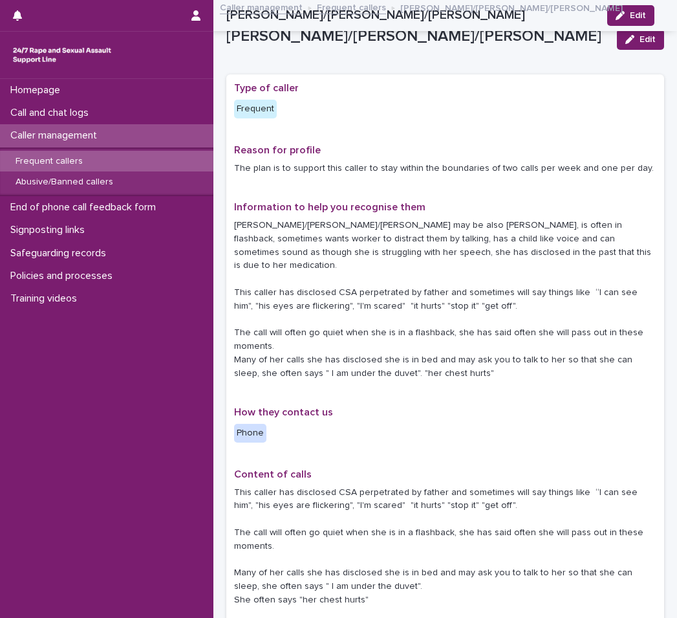
scroll to position [0, 0]
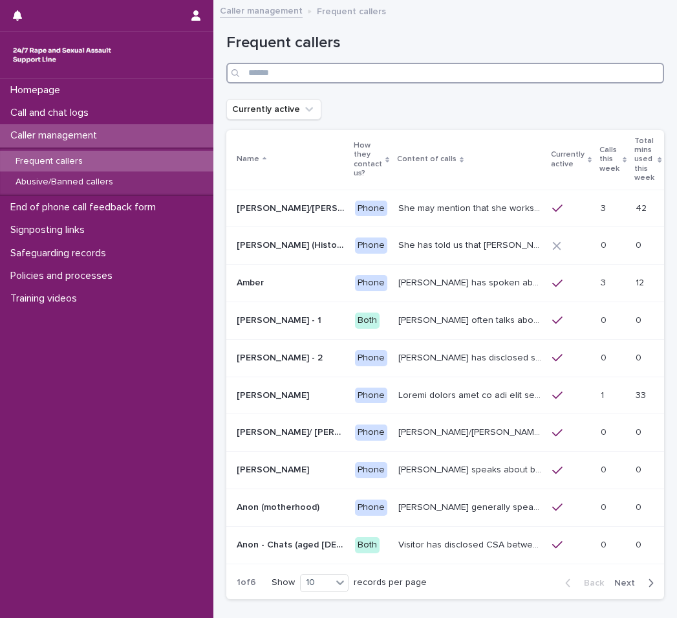
click at [484, 74] on input "Search" at bounding box center [445, 73] width 438 height 21
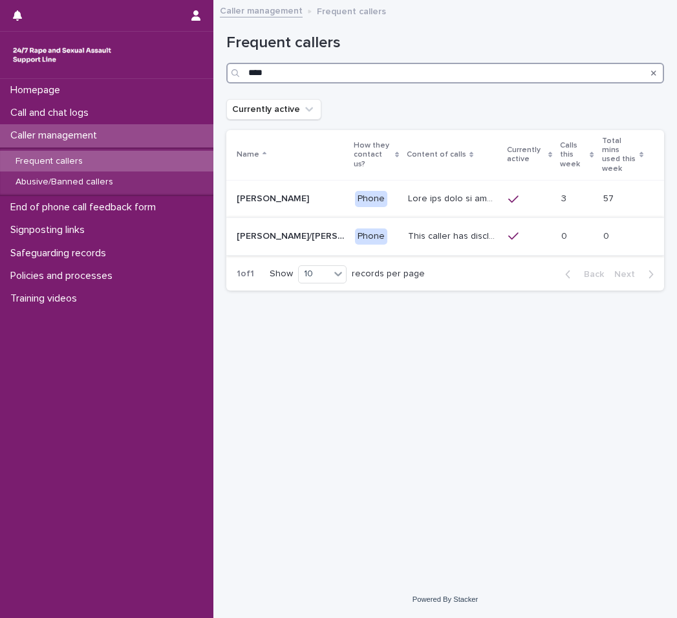
type input "****"
click at [452, 228] on p "This caller has disclosed CSA perpetrated by father and sometimes will say thin…" at bounding box center [454, 235] width 92 height 14
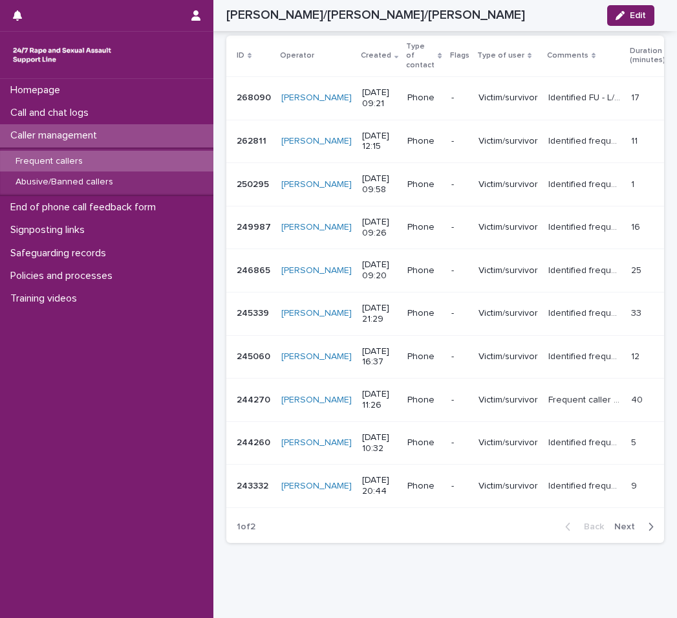
scroll to position [1260, 0]
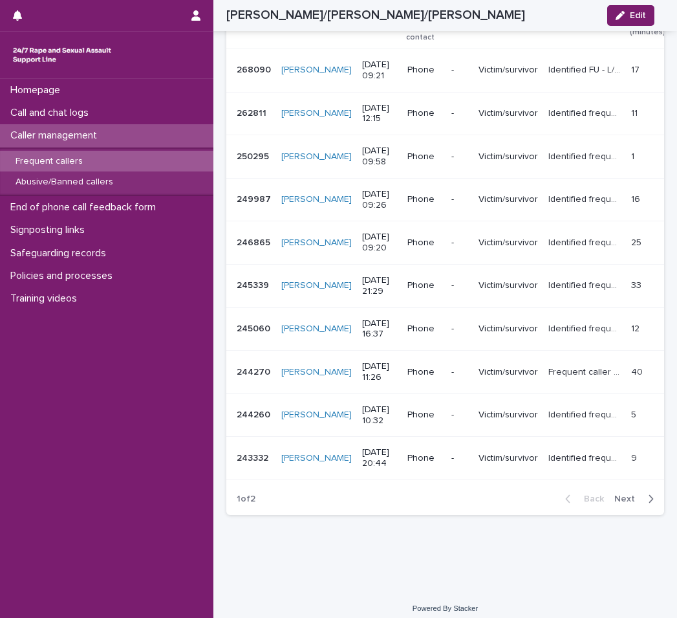
click at [409, 350] on td "Phone" at bounding box center [423, 371] width 43 height 43
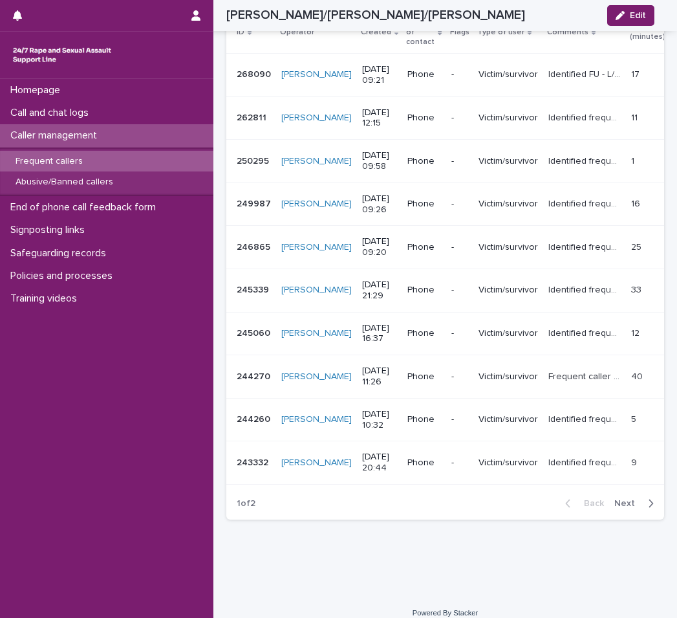
scroll to position [1260, 0]
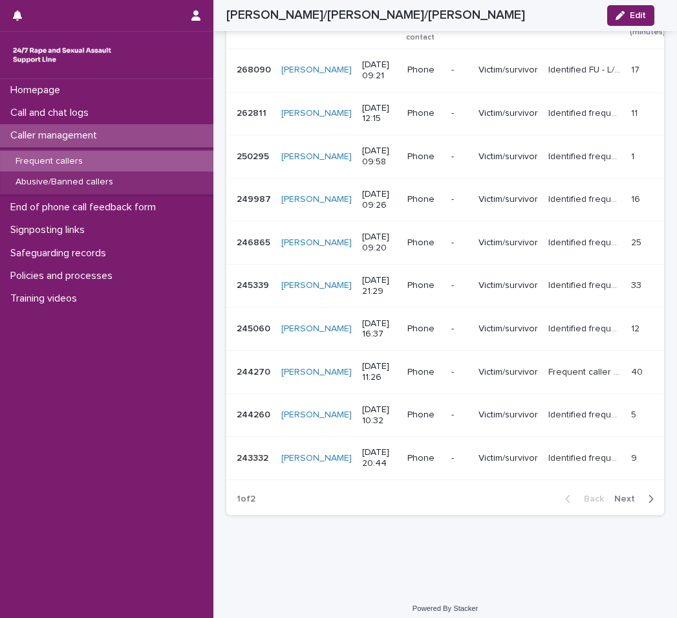
click at [548, 458] on div "Identified frequent user, gave the name [PERSON_NAME]. Operator gave emotional …" at bounding box center [584, 457] width 72 height 21
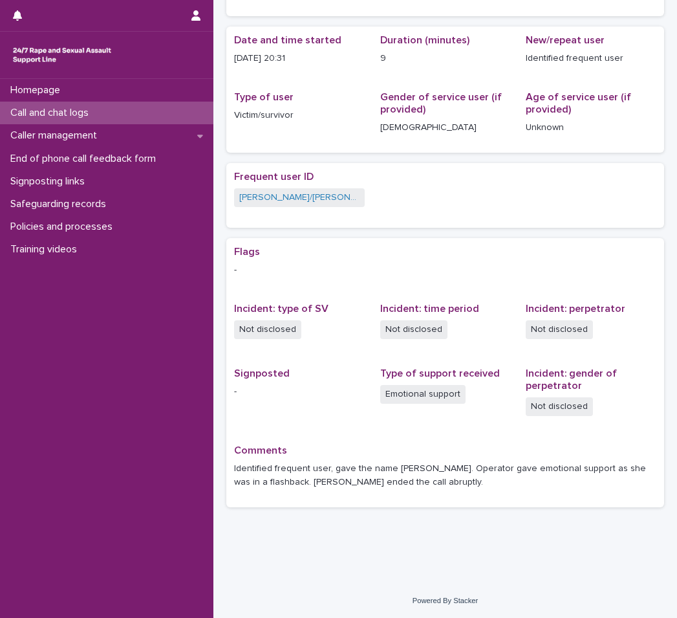
scroll to position [132, 0]
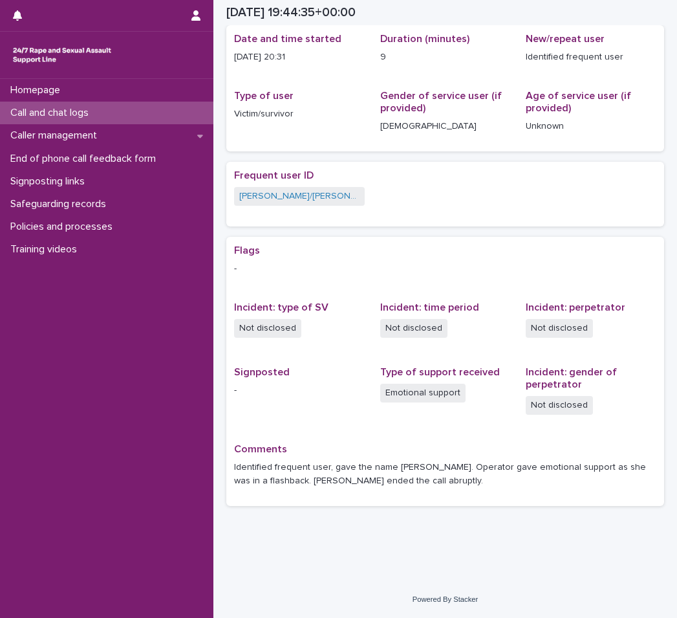
click at [280, 470] on p "Identified frequent user, gave the name [PERSON_NAME]. Operator gave emotional …" at bounding box center [445, 473] width 422 height 27
drag, startPoint x: 231, startPoint y: 464, endPoint x: 240, endPoint y: 469, distance: 9.5
click at [240, 469] on div "Flags - Incident: type of SV Not disclosed Incident: time period Not disclosed …" at bounding box center [445, 371] width 438 height 269
drag, startPoint x: 240, startPoint y: 469, endPoint x: 458, endPoint y: 498, distance: 219.9
click at [458, 498] on div "Comments Identified frequent user, gave the name [PERSON_NAME]. Operator gave e…" at bounding box center [445, 470] width 422 height 55
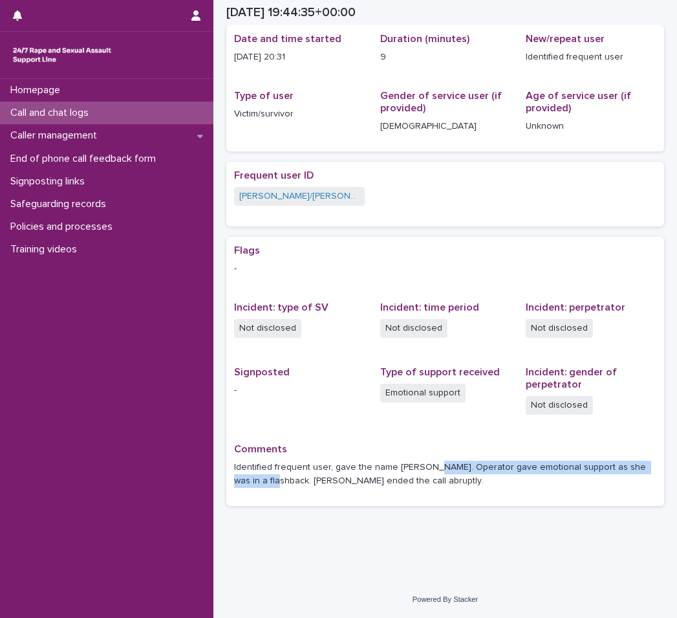
drag, startPoint x: 424, startPoint y: 463, endPoint x: 274, endPoint y: 486, distance: 151.2
click at [274, 486] on p "Identified frequent user, gave the name [PERSON_NAME]. Operator gave emotional …" at bounding box center [445, 473] width 422 height 27
copy p "Operator gave emotional support as she was in a flashback."
click at [64, 117] on p "Call and chat logs" at bounding box center [52, 113] width 94 height 12
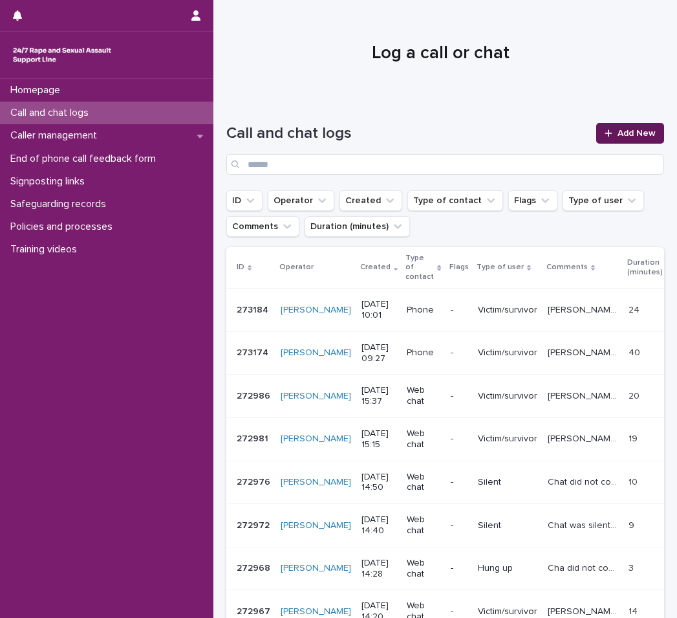
click at [618, 130] on span "Add New" at bounding box center [637, 133] width 38 height 9
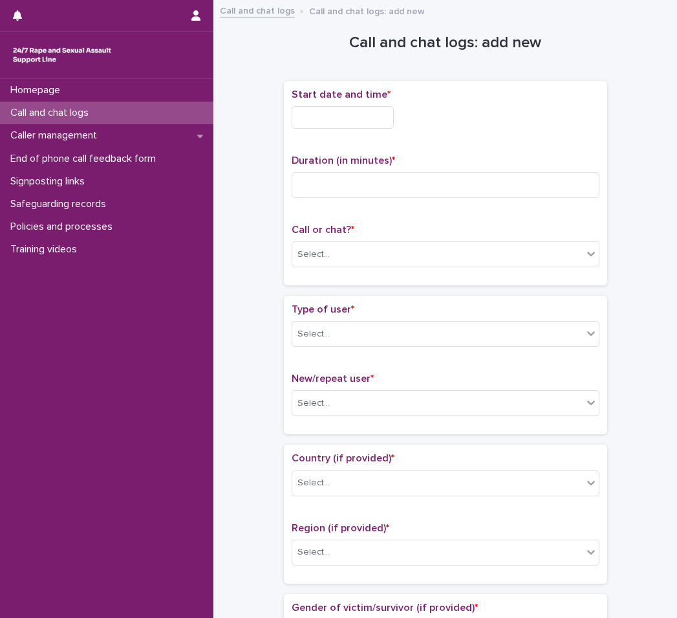
click at [356, 121] on input "text" at bounding box center [343, 117] width 102 height 23
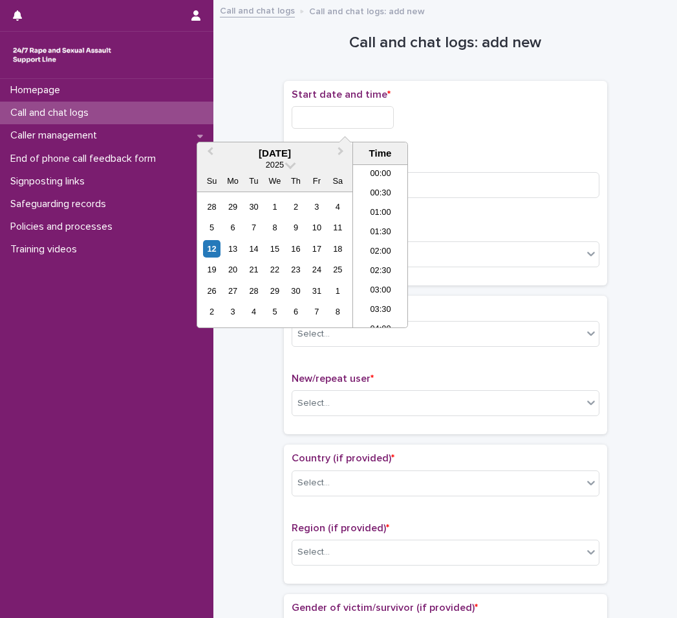
scroll to position [336, 0]
click at [384, 230] on li "10:00" at bounding box center [380, 226] width 55 height 19
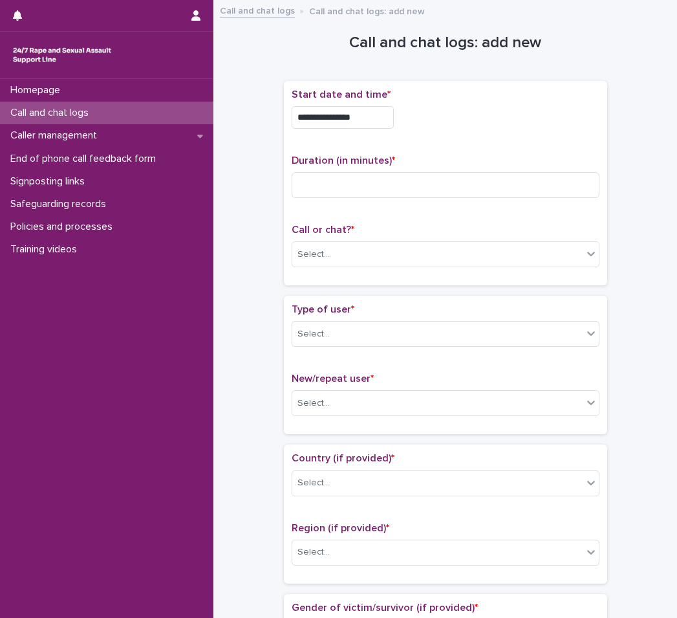
click at [387, 124] on input "**********" at bounding box center [343, 117] width 102 height 23
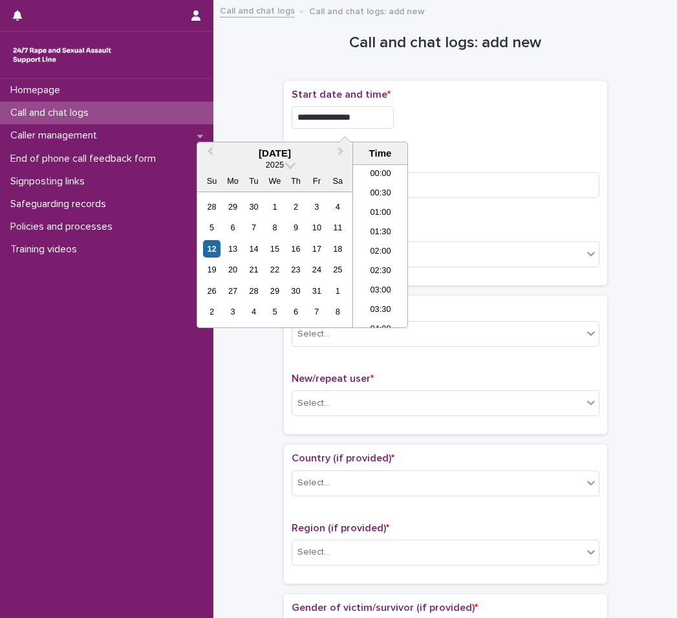
scroll to position [317, 0]
type input "**********"
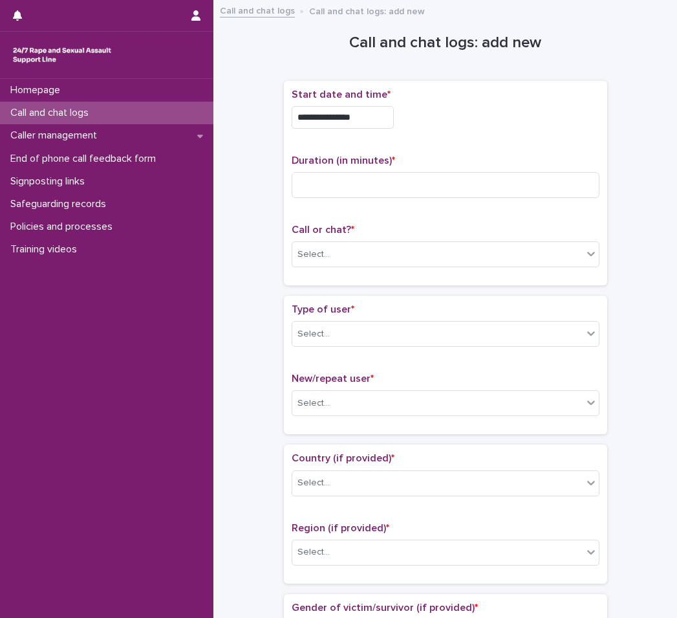
click at [450, 107] on div "**********" at bounding box center [446, 117] width 308 height 23
click at [416, 167] on div "Duration (in minutes) *" at bounding box center [446, 182] width 308 height 54
click at [393, 189] on input at bounding box center [446, 185] width 308 height 26
paste input "*"
type input "*"
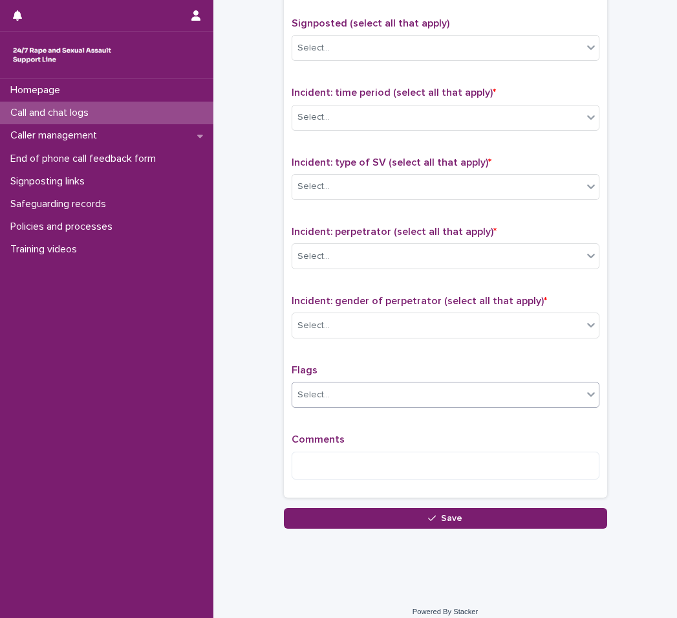
scroll to position [813, 0]
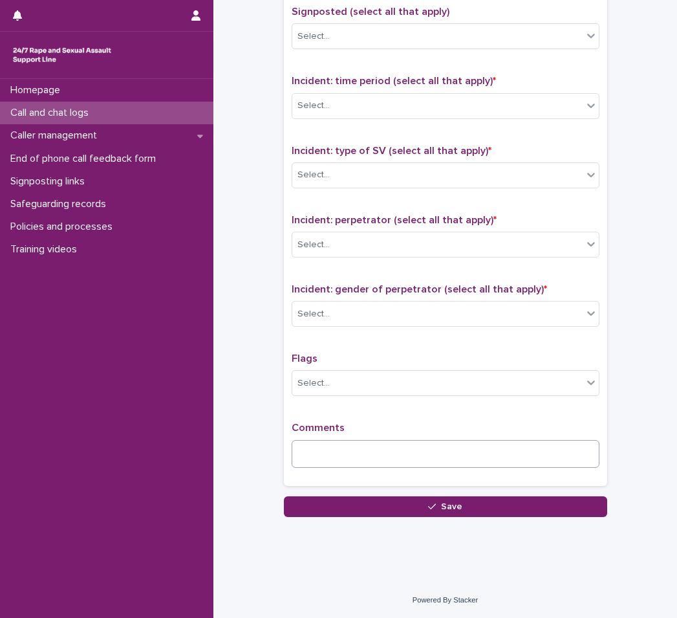
type input "**"
click at [325, 450] on textarea at bounding box center [446, 454] width 308 height 28
paste textarea "**********"
click at [296, 456] on textarea "**********" at bounding box center [446, 454] width 308 height 28
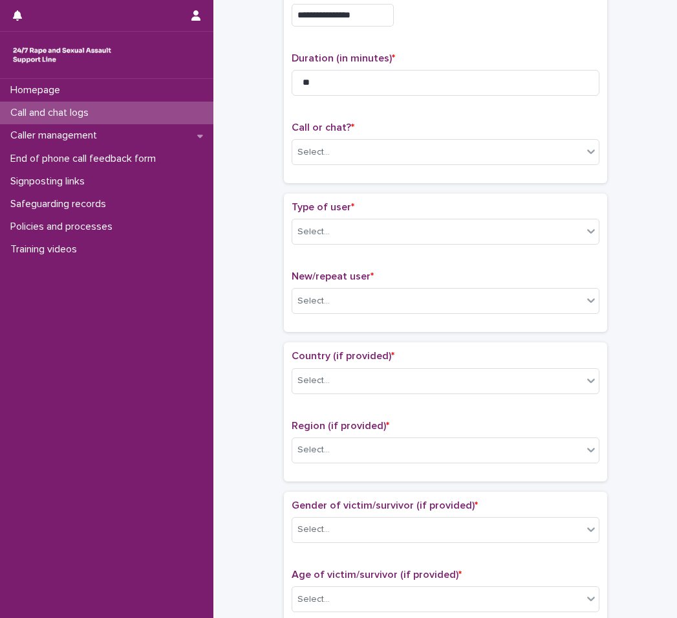
scroll to position [0, 0]
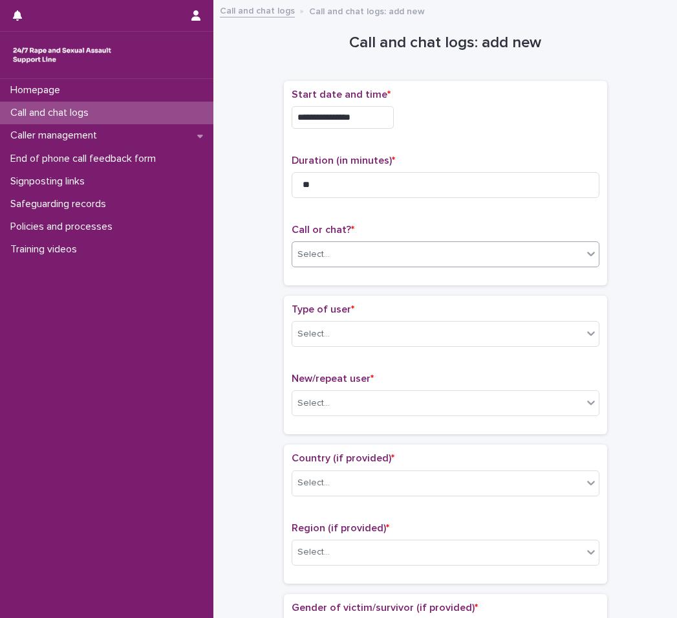
click at [374, 260] on div "Select..." at bounding box center [437, 254] width 290 height 21
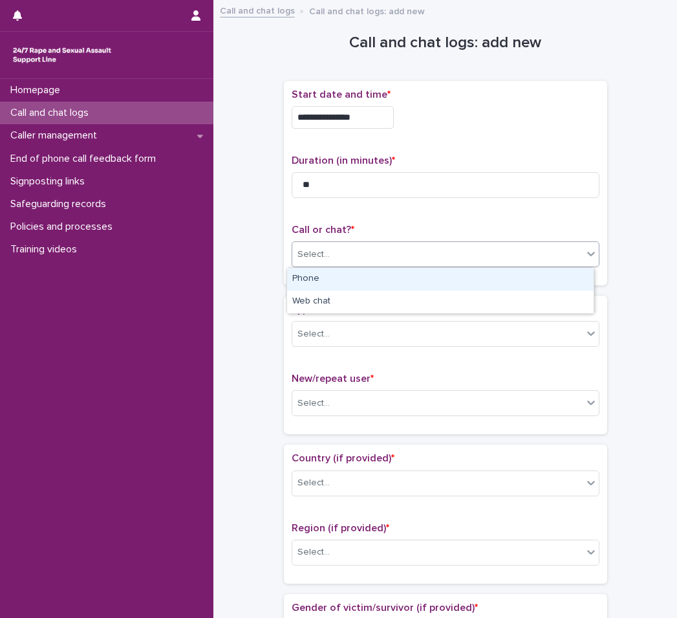
click at [365, 277] on div "Phone" at bounding box center [440, 279] width 307 height 23
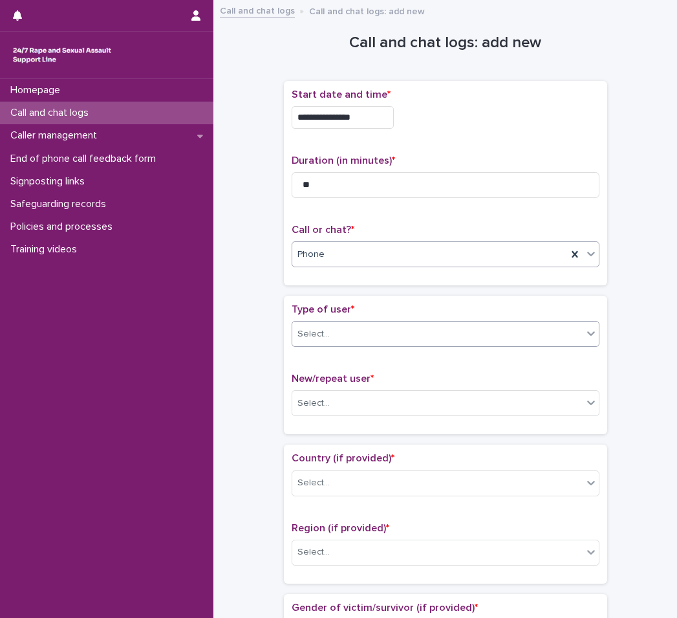
click at [354, 322] on div "Select..." at bounding box center [446, 334] width 308 height 26
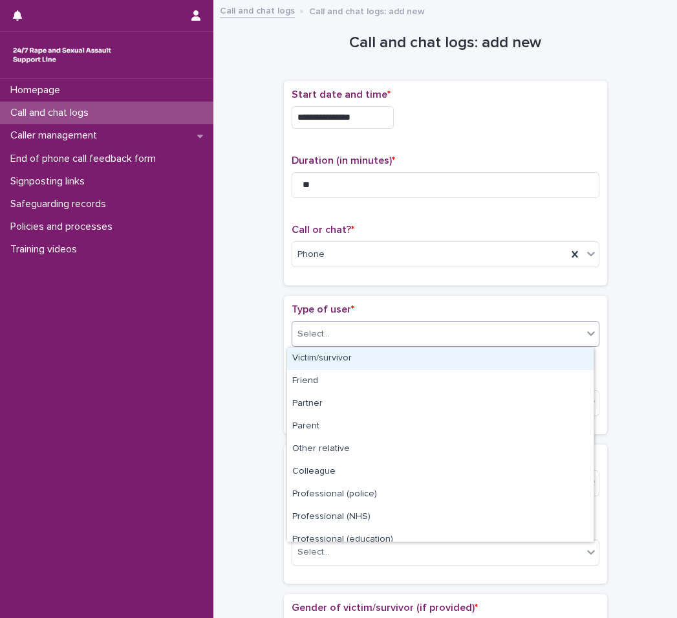
click at [348, 355] on div "Victim/survivor" at bounding box center [440, 358] width 307 height 23
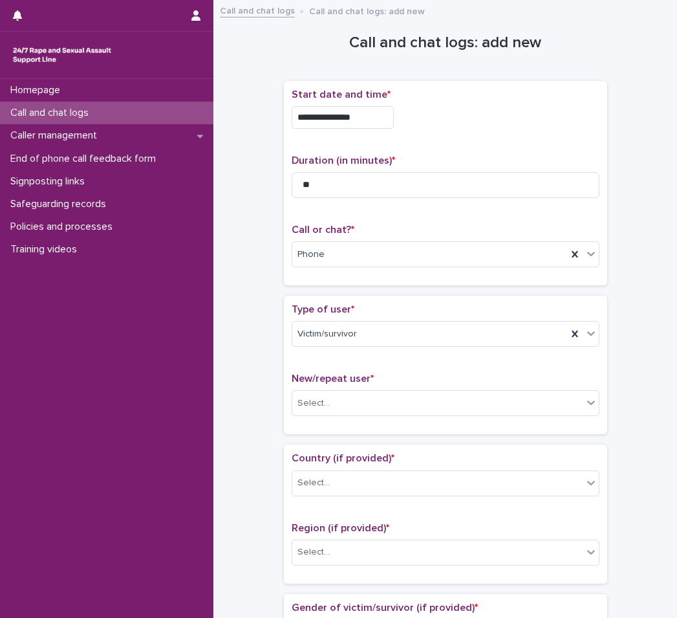
click at [345, 389] on div "New/repeat user * Select..." at bounding box center [446, 399] width 308 height 54
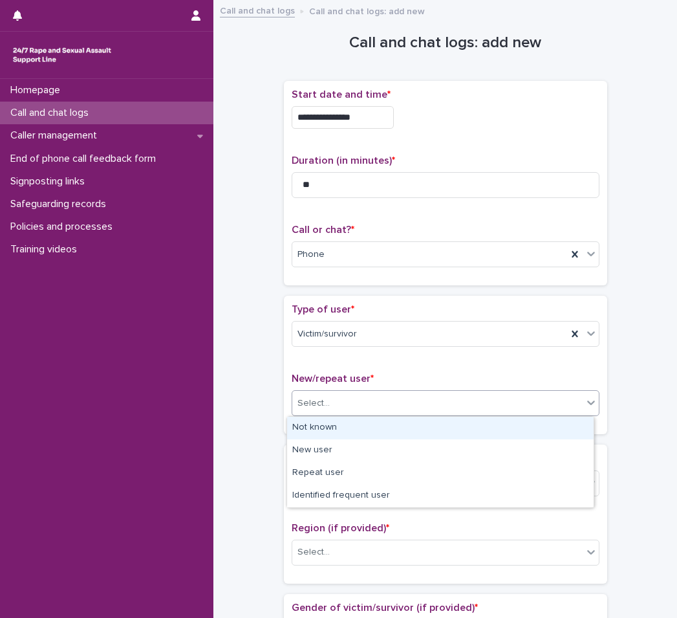
click at [351, 407] on div "Select..." at bounding box center [437, 403] width 290 height 21
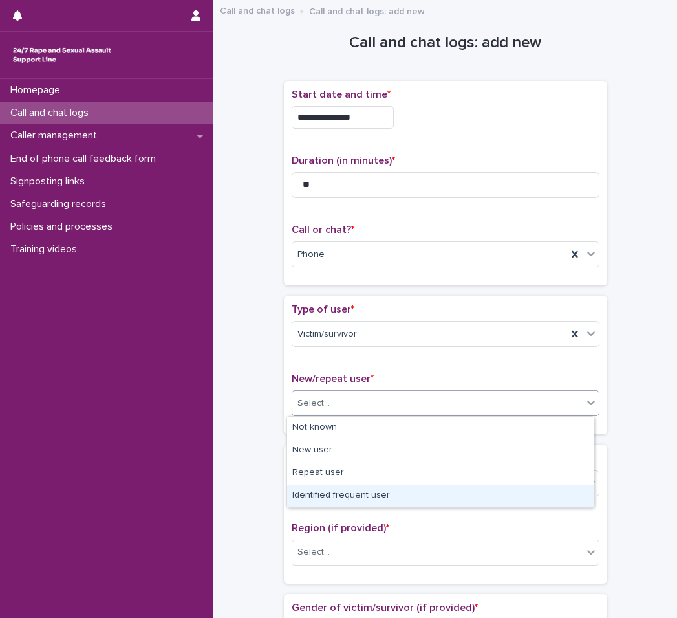
click at [345, 497] on div "Identified frequent user" at bounding box center [440, 495] width 307 height 23
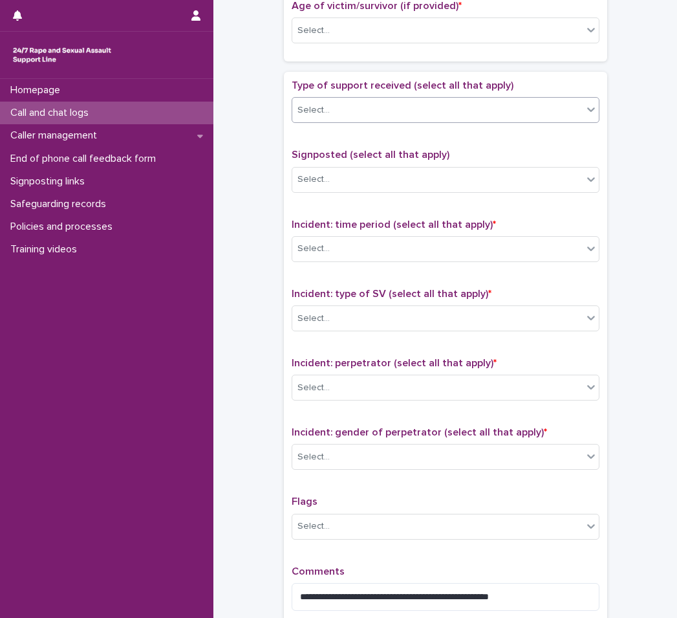
scroll to position [894, 0]
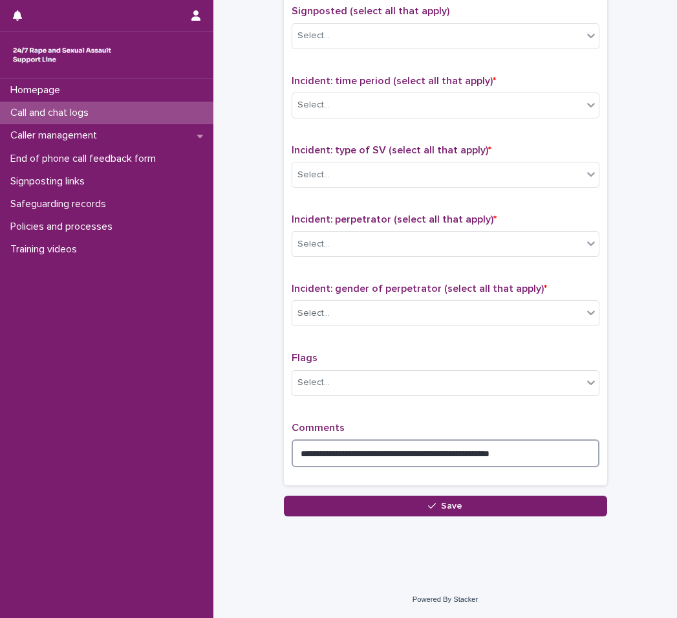
click at [296, 451] on textarea "**********" at bounding box center [446, 453] width 308 height 28
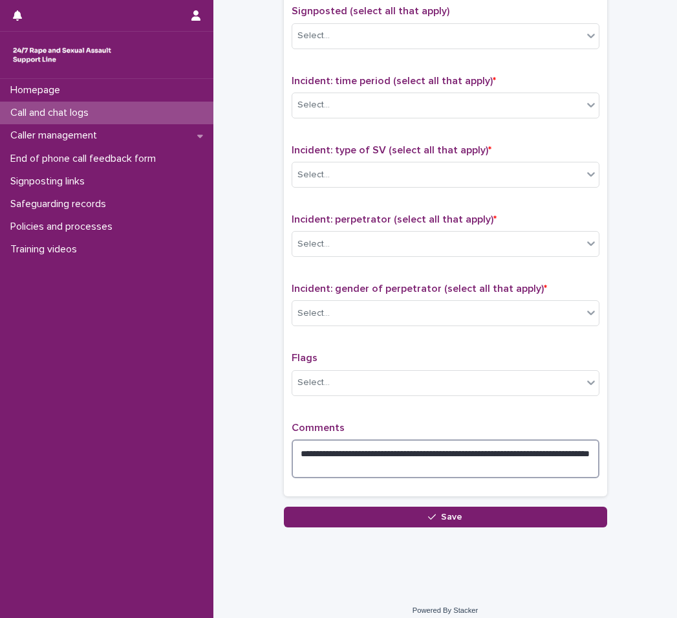
click at [403, 453] on textarea "**********" at bounding box center [446, 458] width 308 height 39
click at [409, 456] on textarea "**********" at bounding box center [446, 458] width 308 height 39
click at [413, 464] on textarea "**********" at bounding box center [446, 458] width 308 height 39
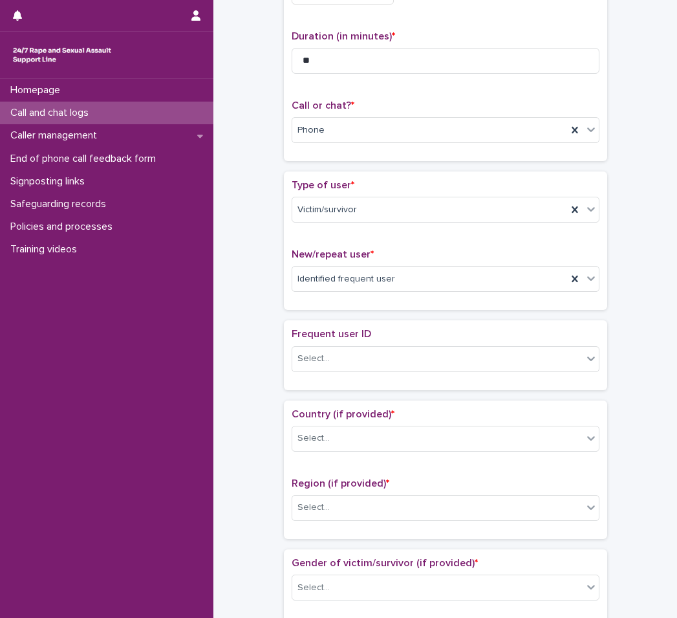
scroll to position [194, 0]
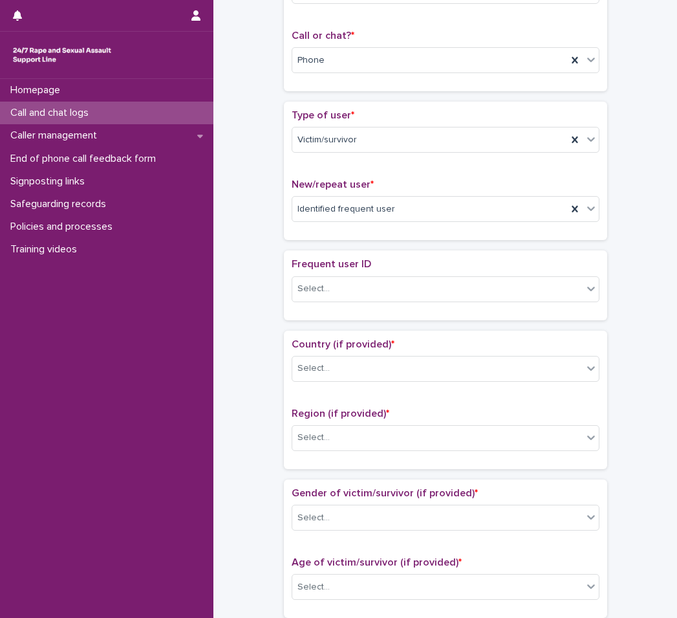
type textarea "**********"
click at [413, 303] on div "Frequent user ID Select..." at bounding box center [446, 285] width 308 height 54
click at [412, 290] on div "Select..." at bounding box center [437, 288] width 290 height 21
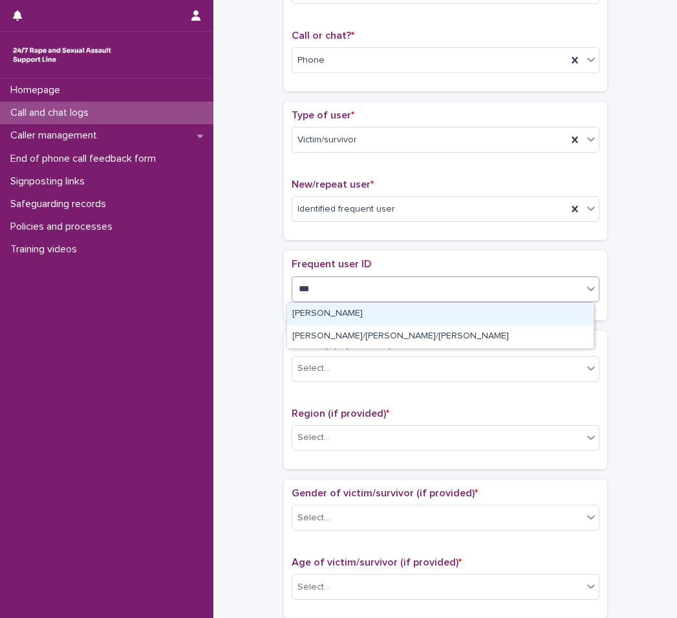
type input "****"
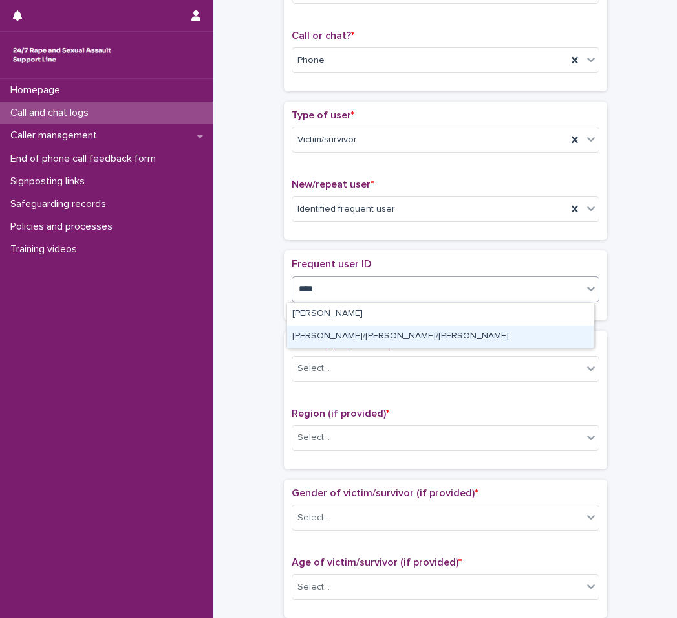
click at [384, 341] on div "[PERSON_NAME]/[PERSON_NAME]/[PERSON_NAME]" at bounding box center [440, 336] width 307 height 23
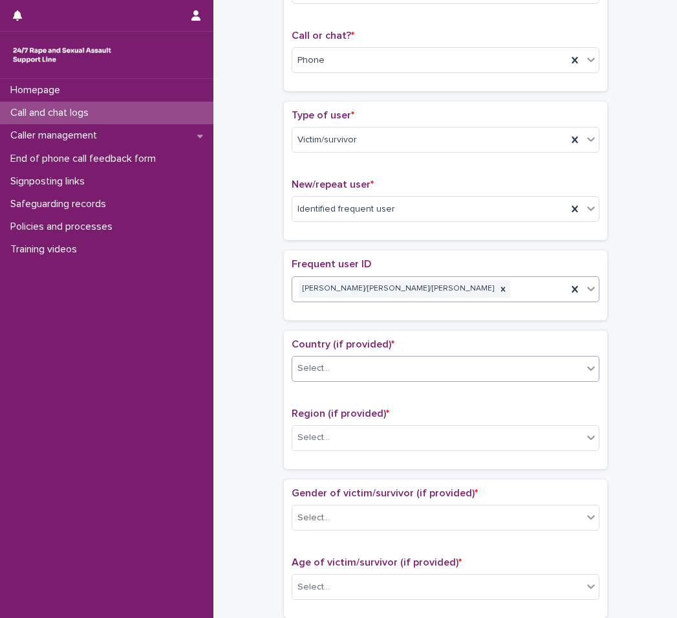
click at [382, 365] on div "Select..." at bounding box center [437, 368] width 290 height 21
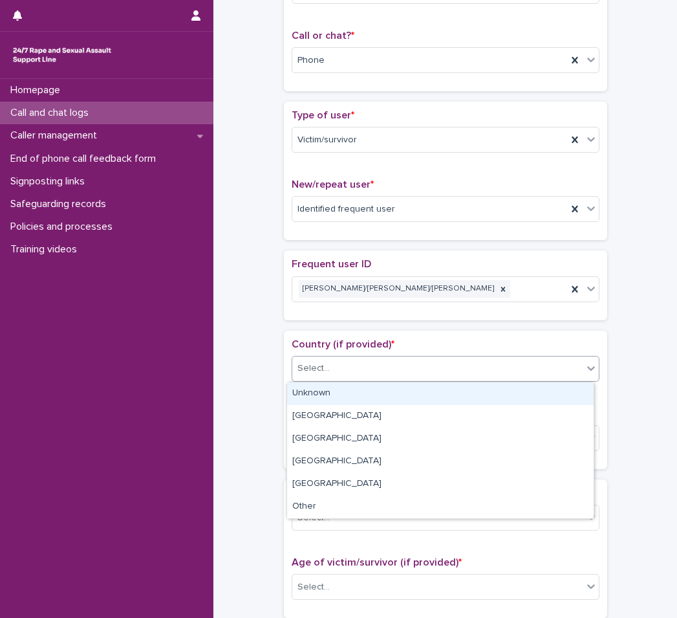
click at [357, 395] on div "Unknown" at bounding box center [440, 393] width 307 height 23
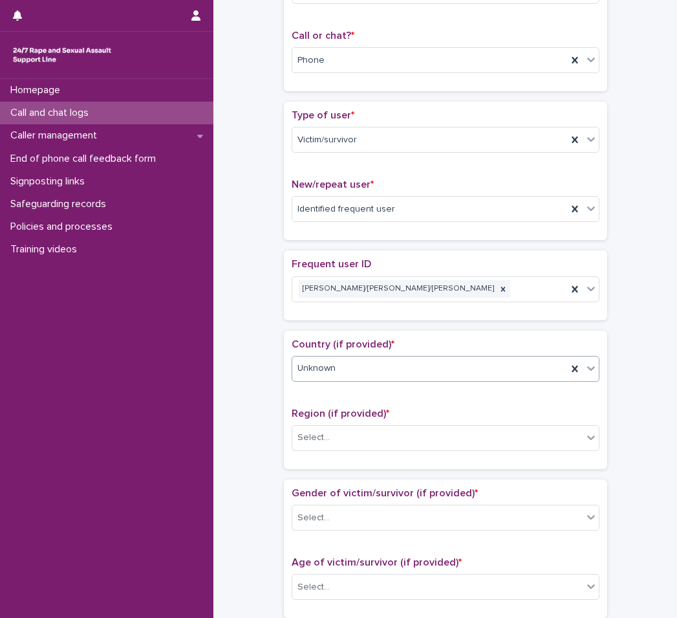
scroll to position [323, 0]
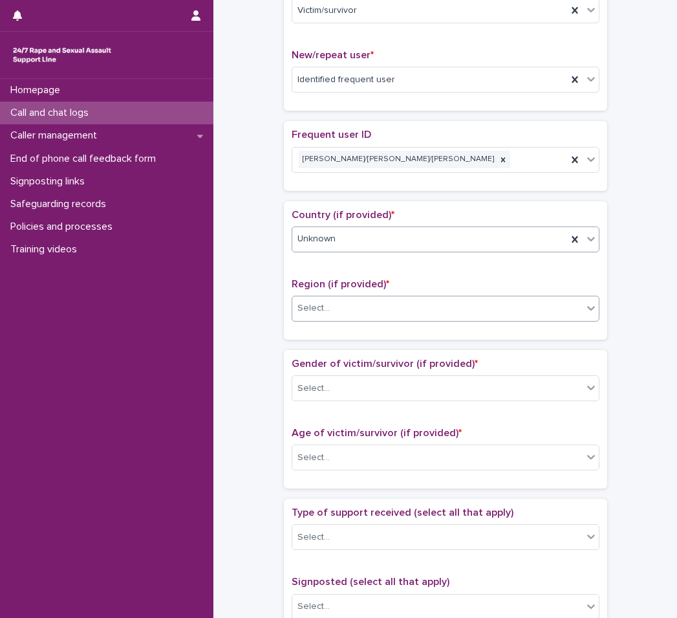
click at [371, 312] on div "Select..." at bounding box center [437, 307] width 290 height 21
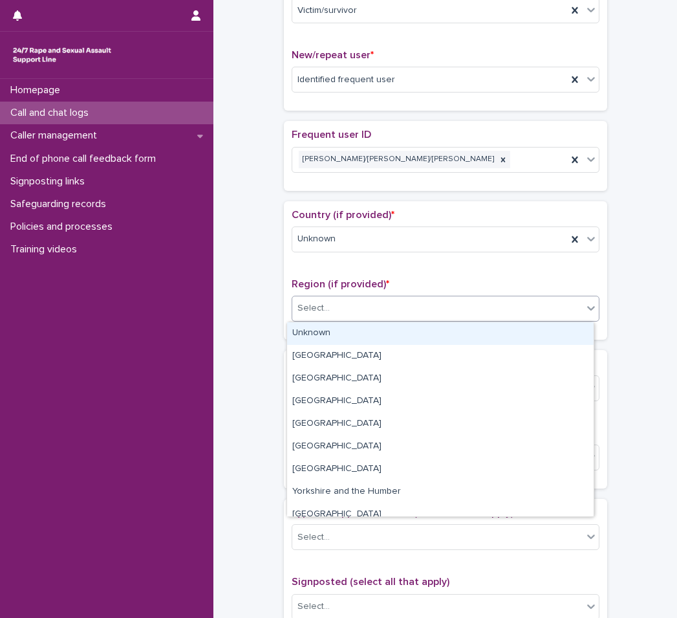
click at [363, 330] on div "Unknown" at bounding box center [440, 333] width 307 height 23
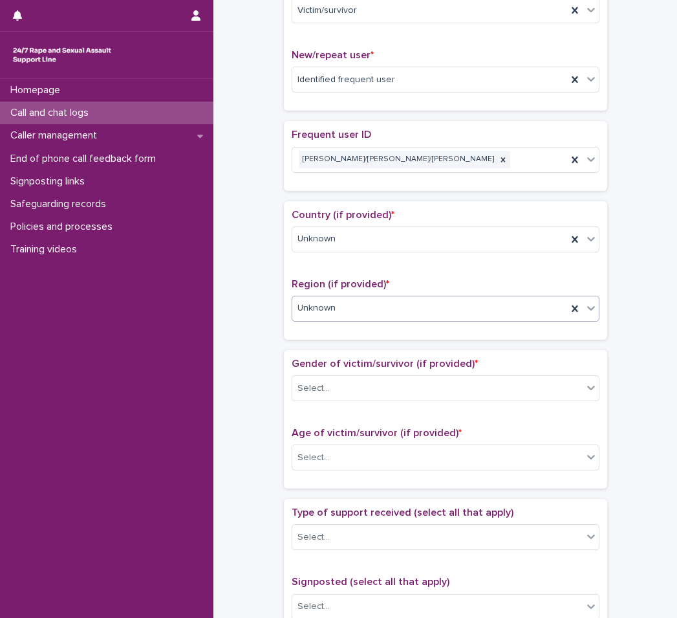
scroll to position [453, 0]
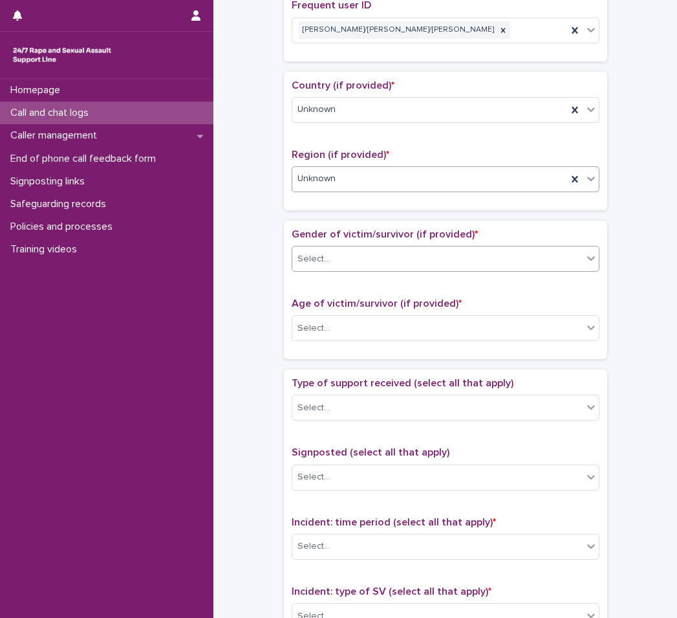
click at [380, 270] on div "Select..." at bounding box center [446, 259] width 308 height 26
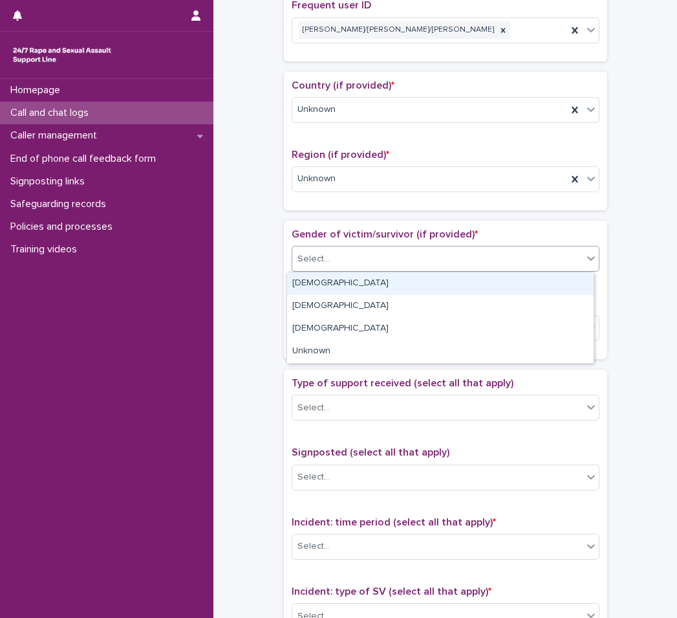
click at [363, 280] on div "[DEMOGRAPHIC_DATA]" at bounding box center [440, 283] width 307 height 23
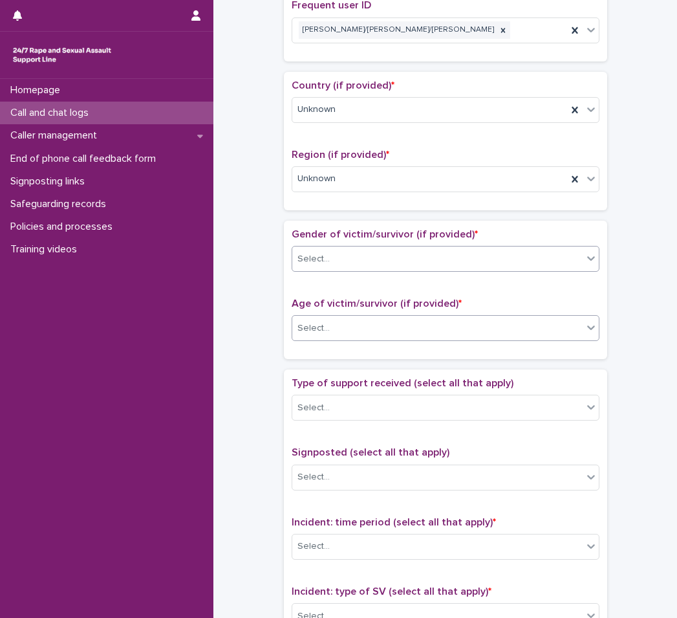
click at [361, 318] on div "Select..." at bounding box center [437, 327] width 290 height 21
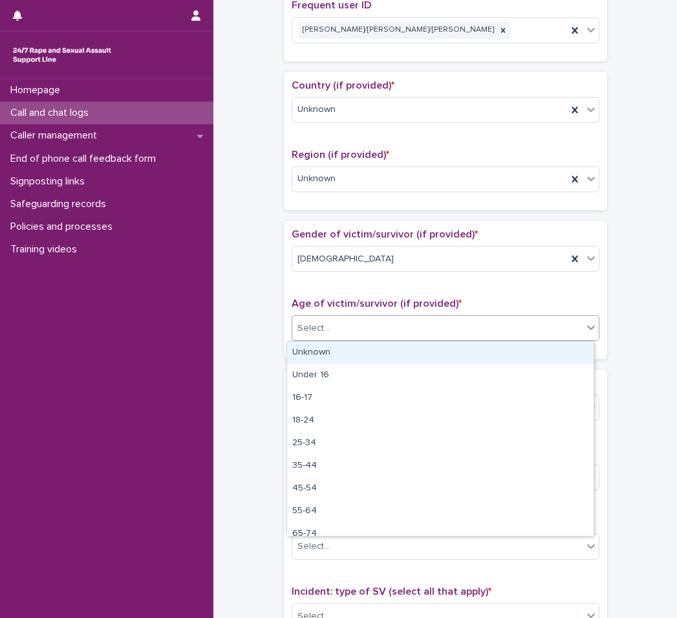
click at [356, 345] on div "Unknown" at bounding box center [440, 352] width 307 height 23
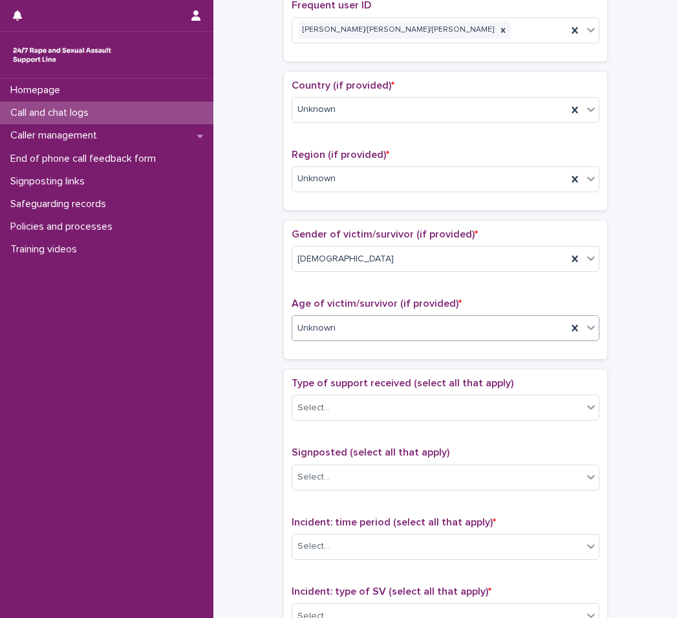
scroll to position [647, 0]
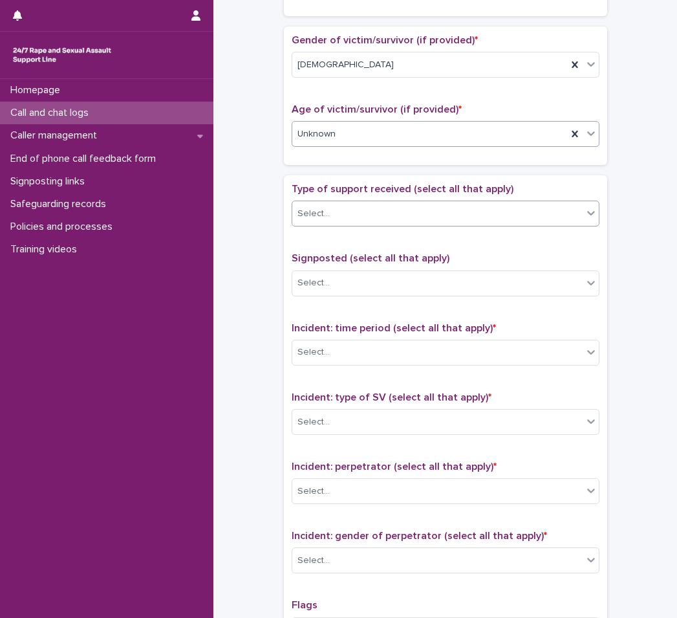
click at [378, 215] on div "Select..." at bounding box center [437, 213] width 290 height 21
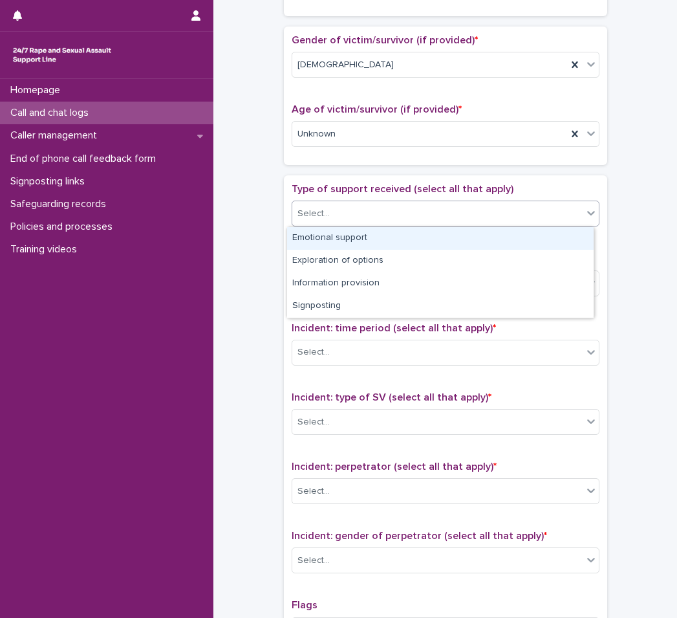
click at [371, 236] on div "Emotional support" at bounding box center [440, 238] width 307 height 23
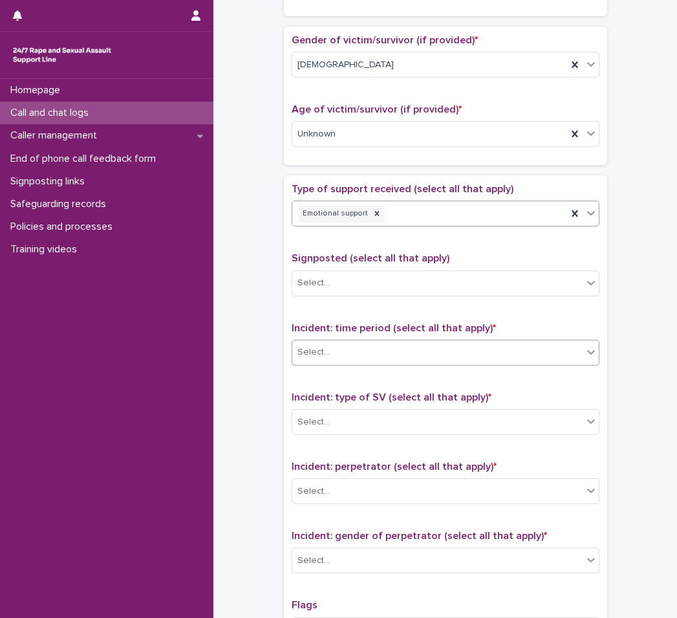
click at [377, 342] on div "Select..." at bounding box center [437, 351] width 290 height 21
click at [361, 422] on div "Select..." at bounding box center [437, 421] width 290 height 21
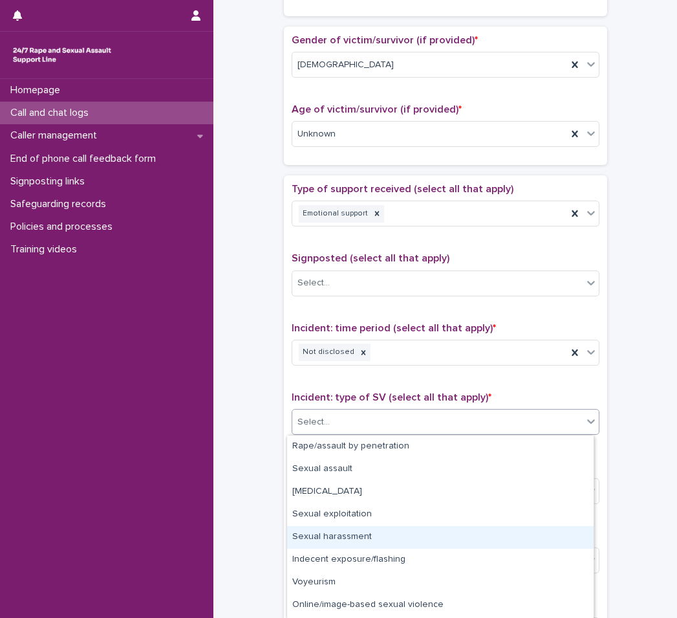
scroll to position [43, 0]
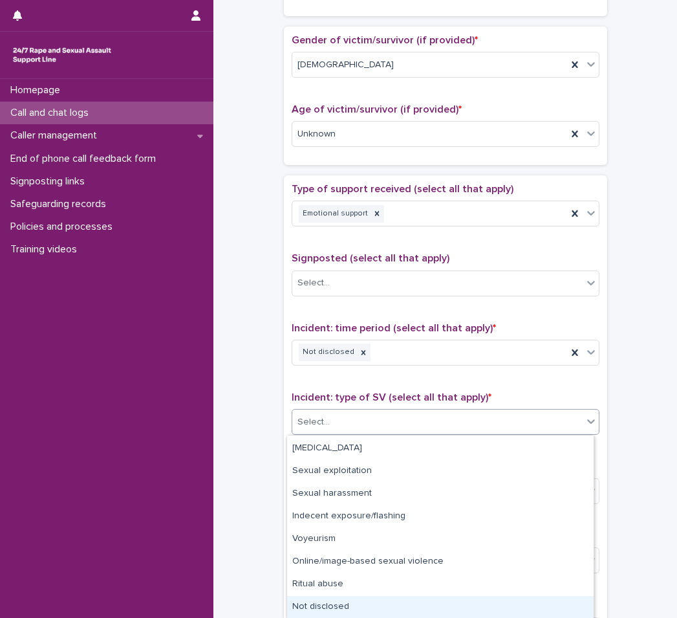
click at [342, 602] on div "Not disclosed" at bounding box center [440, 607] width 307 height 23
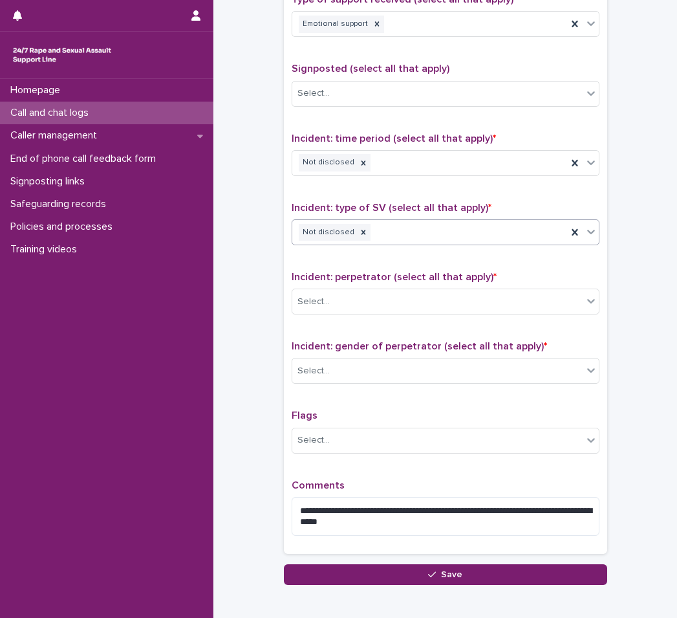
scroll to position [841, 0]
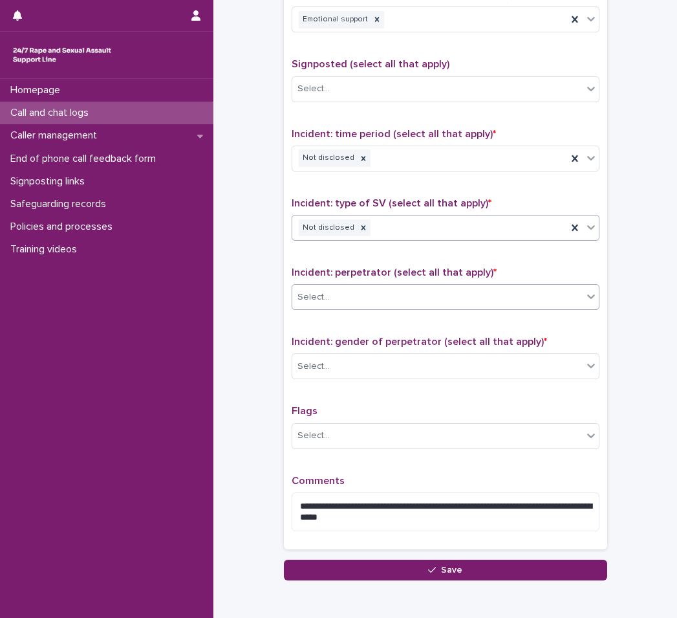
click at [357, 297] on div "Select..." at bounding box center [437, 296] width 290 height 21
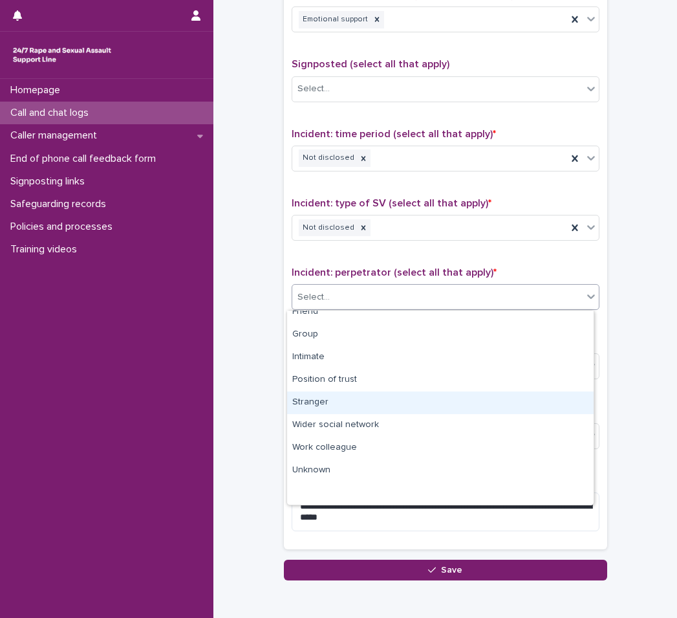
scroll to position [0, 0]
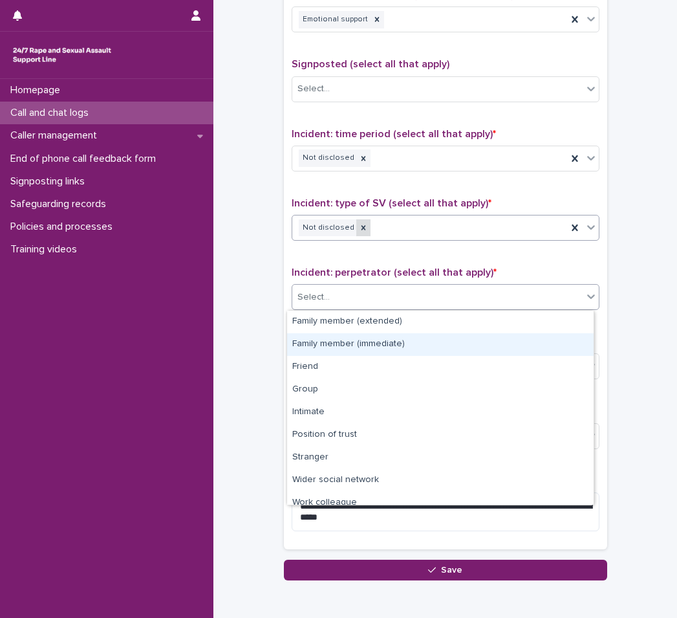
click at [357, 219] on div at bounding box center [363, 227] width 14 height 17
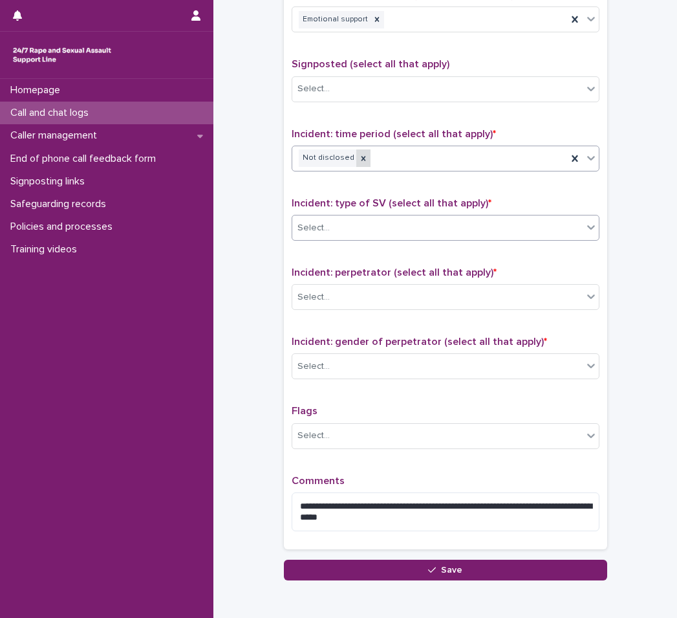
click at [359, 156] on icon at bounding box center [363, 158] width 9 height 9
click at [374, 165] on div "Select..." at bounding box center [437, 157] width 290 height 21
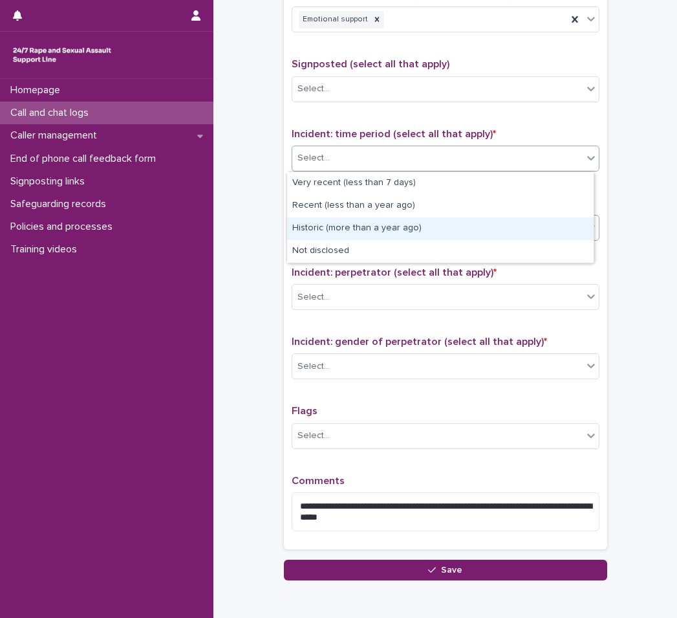
click at [358, 233] on div "Historic (more than a year ago)" at bounding box center [440, 228] width 307 height 23
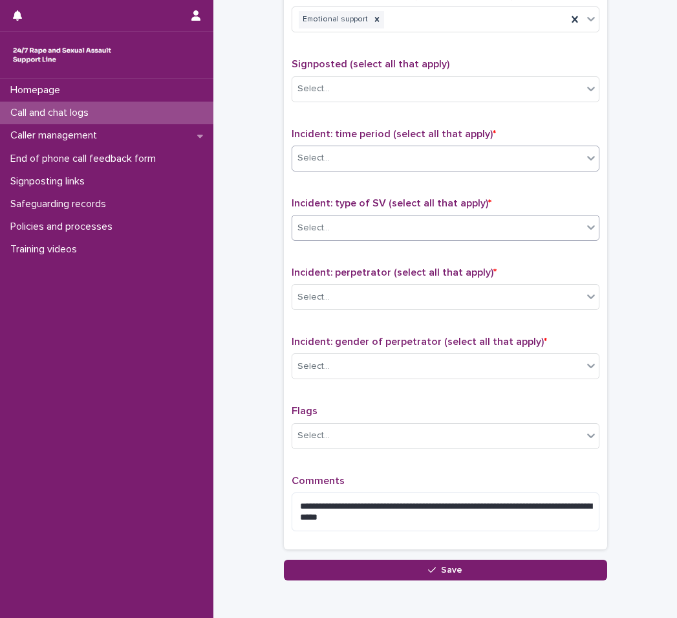
click at [360, 215] on div "Select..." at bounding box center [446, 228] width 308 height 26
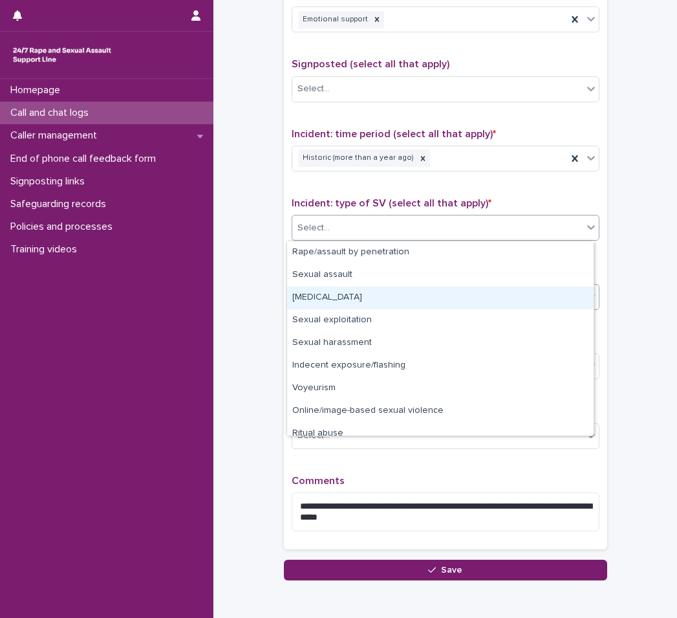
click at [368, 301] on div "[MEDICAL_DATA]" at bounding box center [440, 297] width 307 height 23
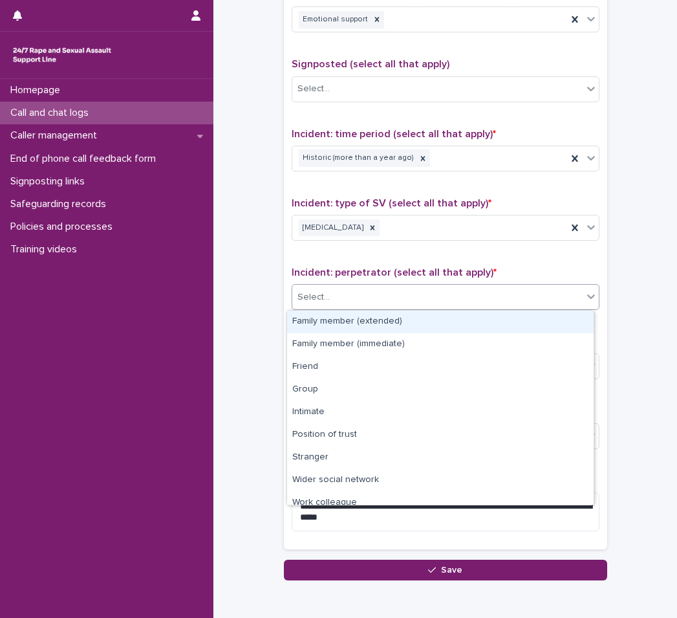
click at [359, 285] on div "Select..." at bounding box center [446, 297] width 308 height 26
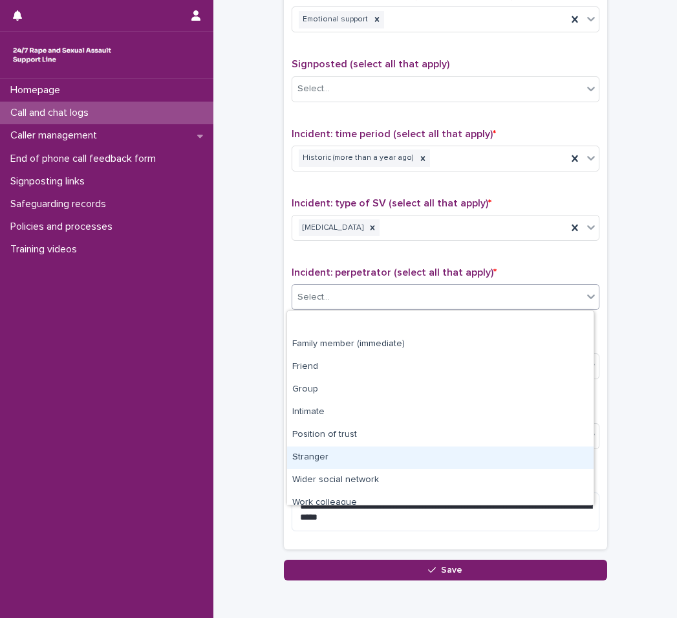
scroll to position [55, 0]
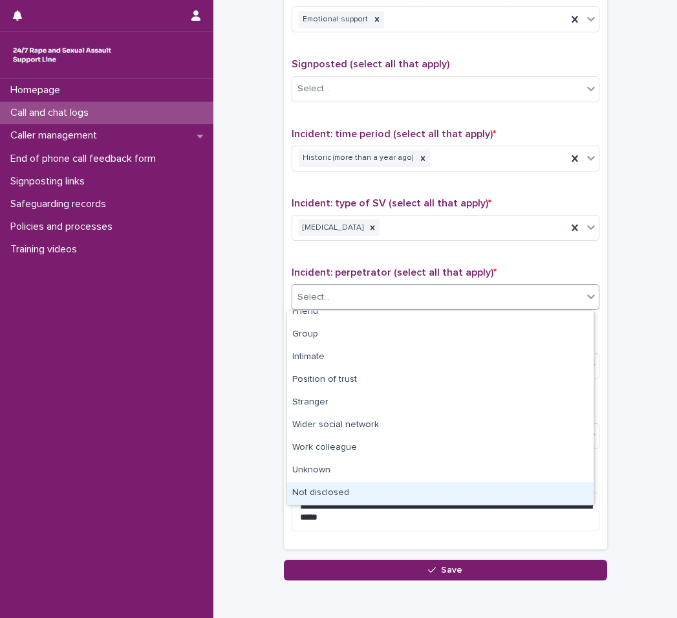
click at [339, 490] on div "Not disclosed" at bounding box center [440, 493] width 307 height 23
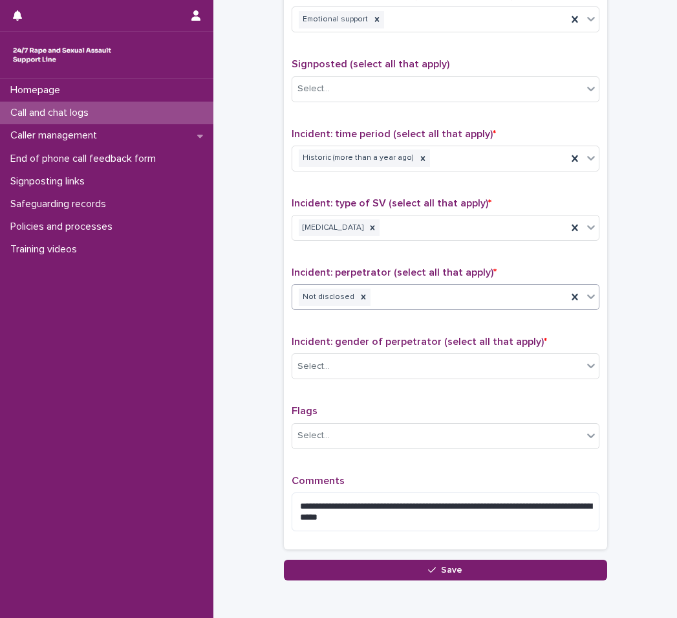
drag, startPoint x: 355, startPoint y: 299, endPoint x: 365, endPoint y: 298, distance: 10.4
click at [359, 299] on icon at bounding box center [363, 296] width 9 height 9
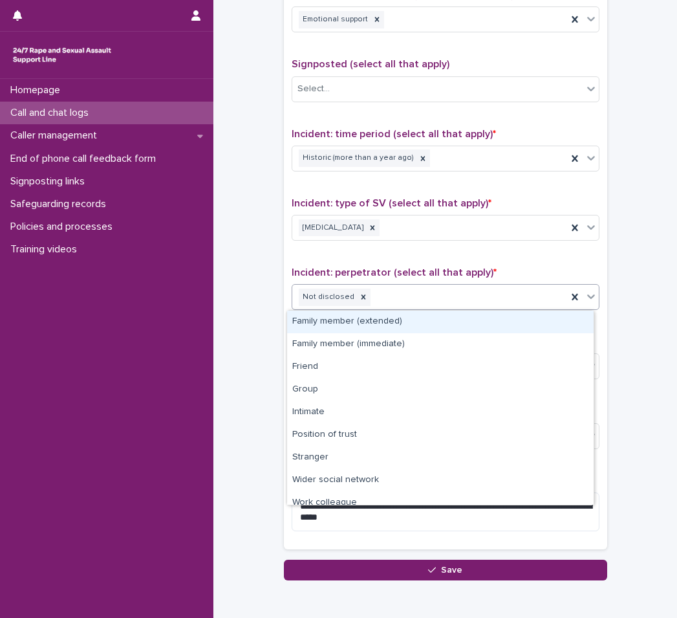
click at [372, 298] on div "Not disclosed" at bounding box center [429, 297] width 275 height 23
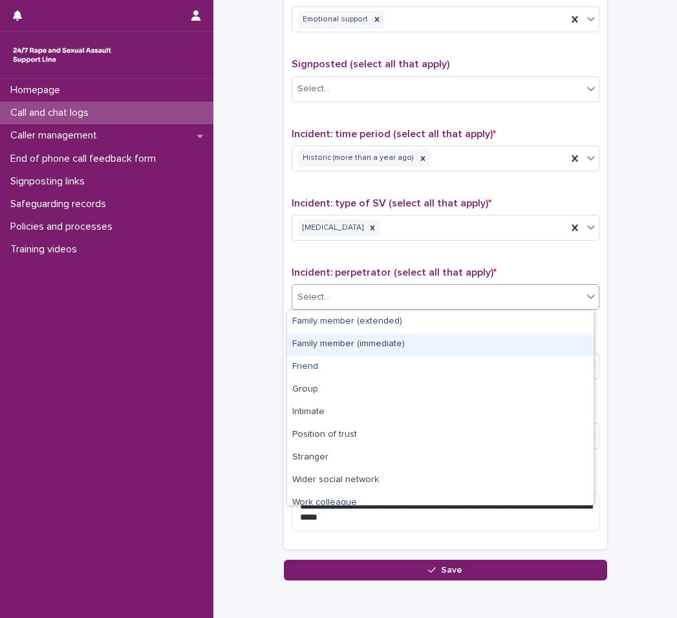
click at [365, 345] on div "Family member (immediate)" at bounding box center [440, 344] width 307 height 23
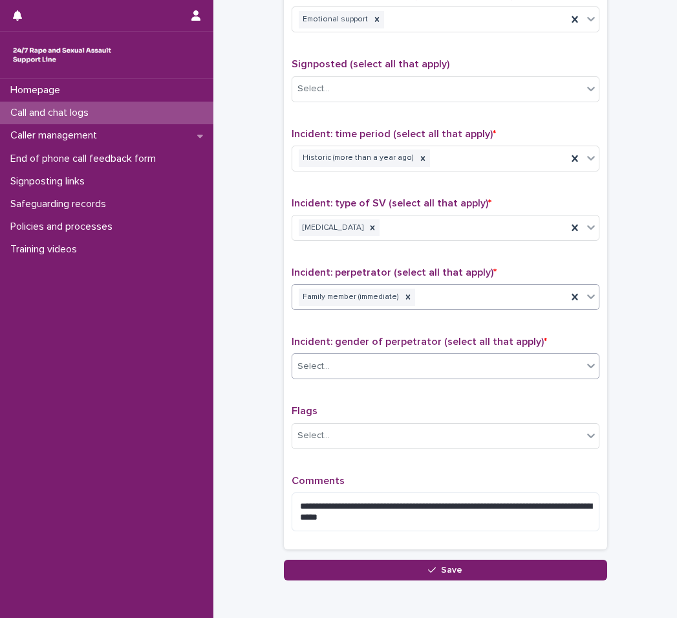
click at [362, 367] on div "Select..." at bounding box center [437, 366] width 290 height 21
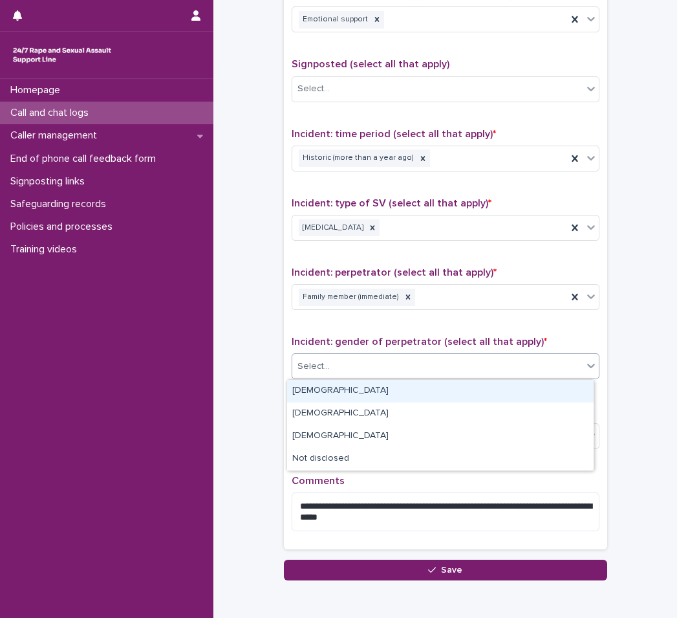
click at [362, 393] on div "[DEMOGRAPHIC_DATA]" at bounding box center [440, 391] width 307 height 23
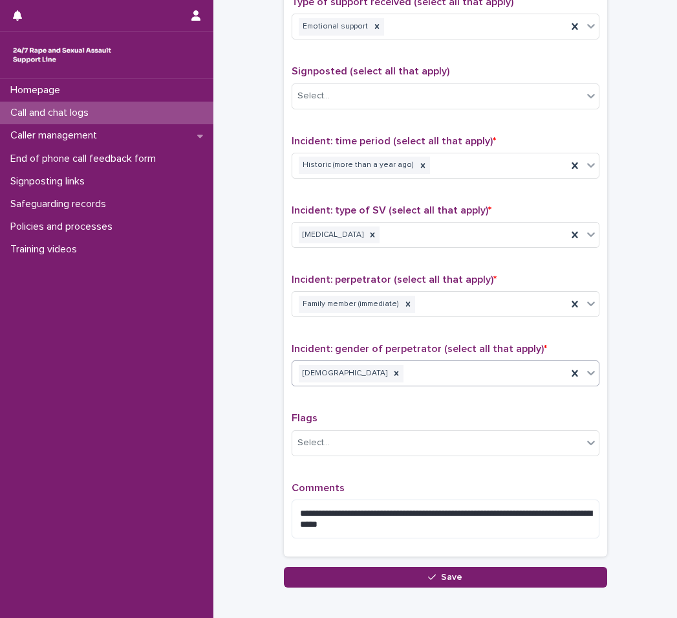
scroll to position [905, 0]
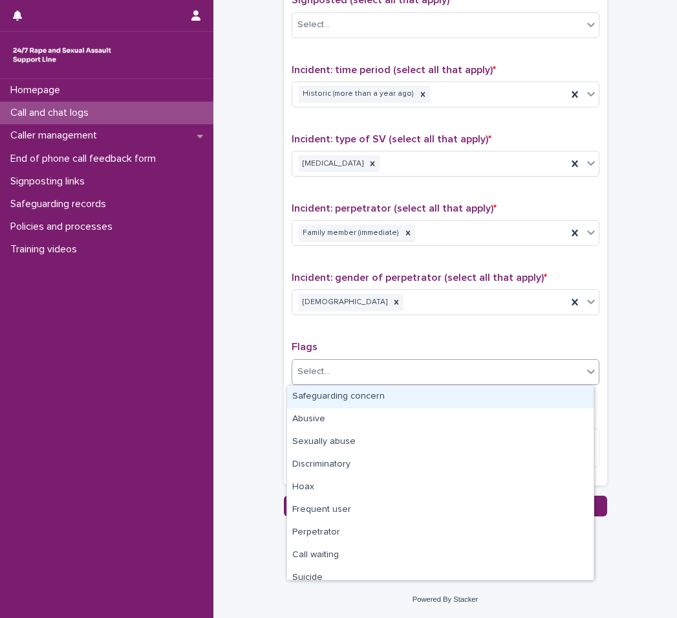
click at [363, 381] on div "Select..." at bounding box center [437, 371] width 290 height 21
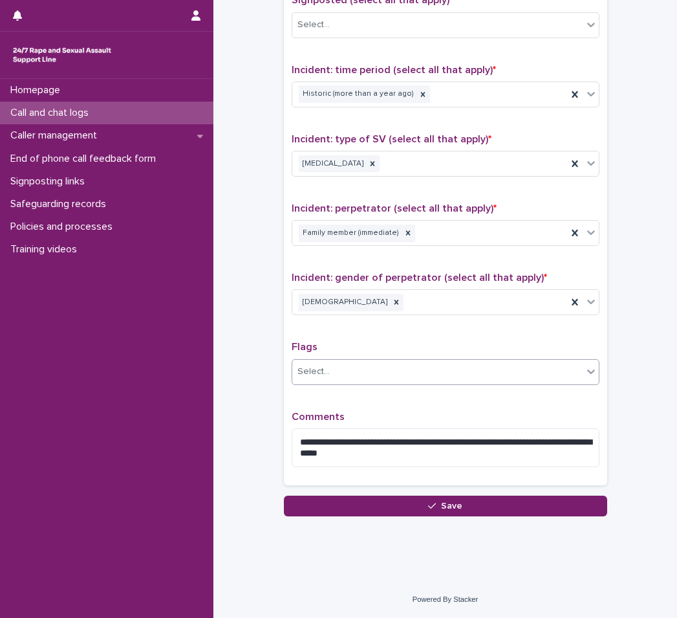
click at [363, 381] on div "Select..." at bounding box center [437, 371] width 290 height 21
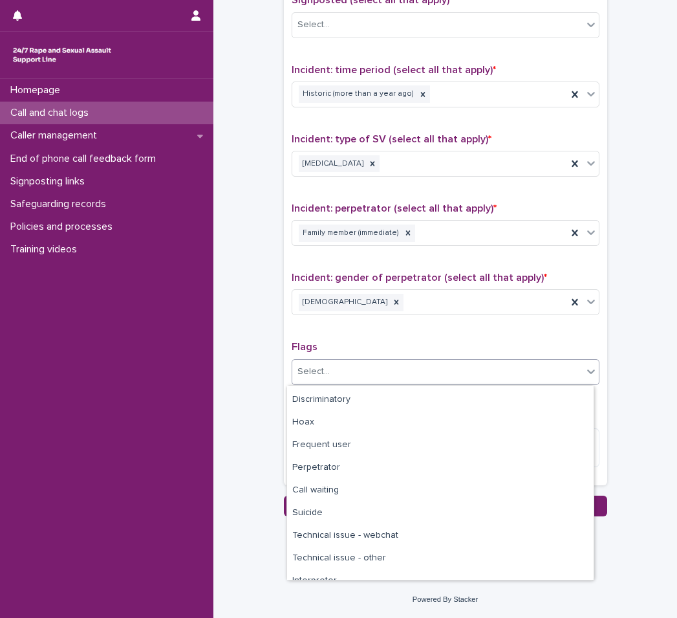
scroll to position [78, 0]
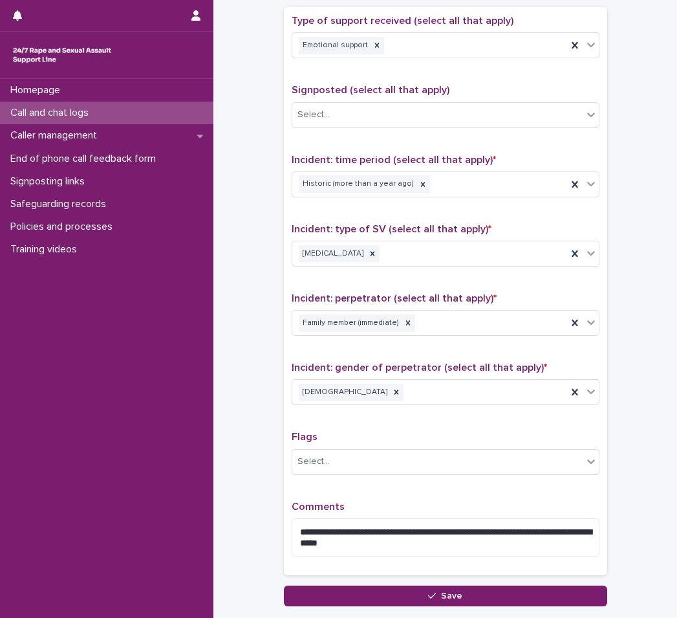
scroll to position [905, 0]
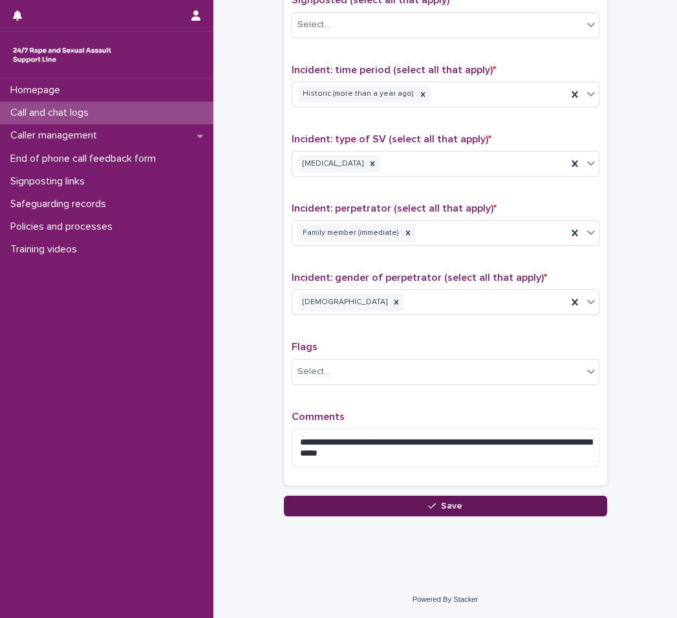
click at [466, 505] on button "Save" at bounding box center [445, 505] width 323 height 21
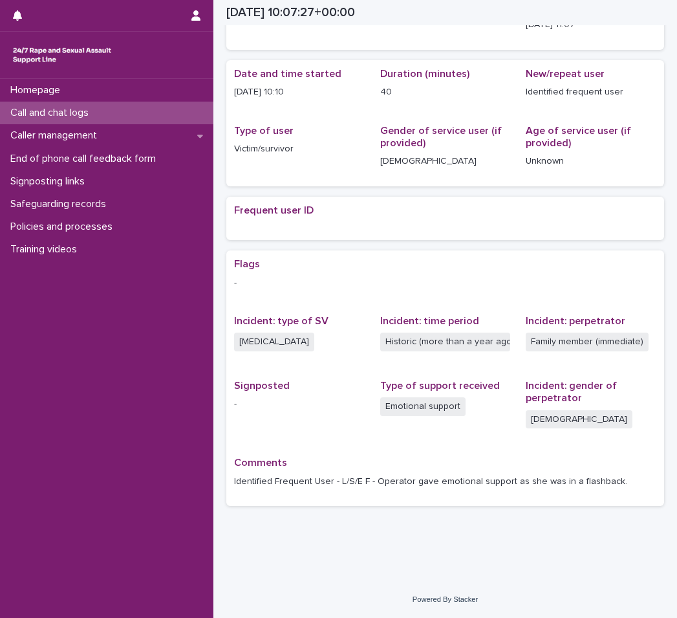
scroll to position [118, 0]
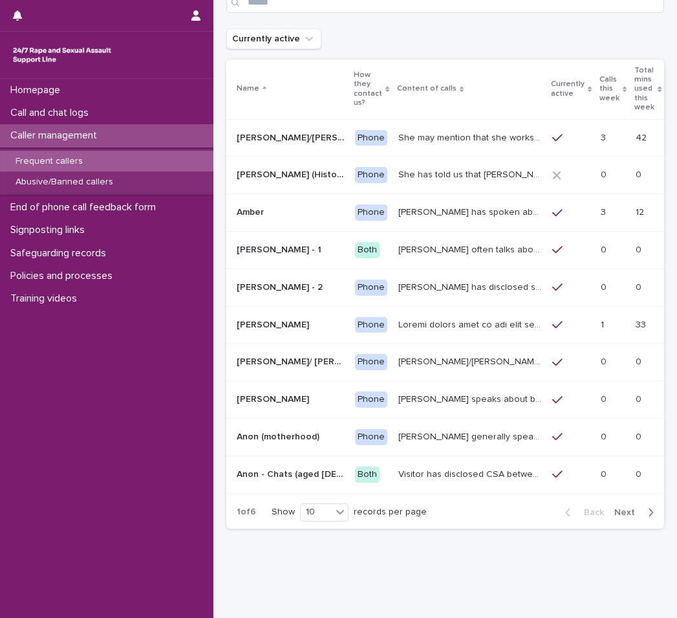
scroll to position [74, 0]
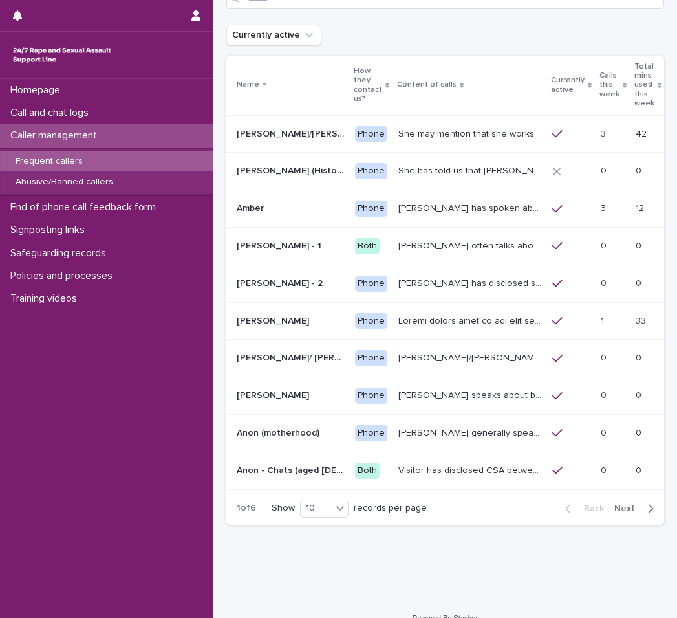
click at [618, 504] on span "Next" at bounding box center [628, 508] width 28 height 9
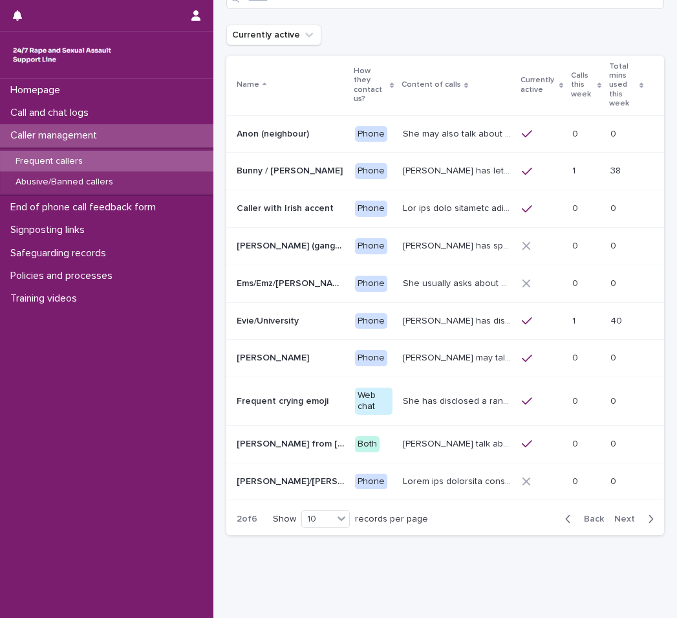
click at [618, 514] on span "Next" at bounding box center [628, 518] width 28 height 9
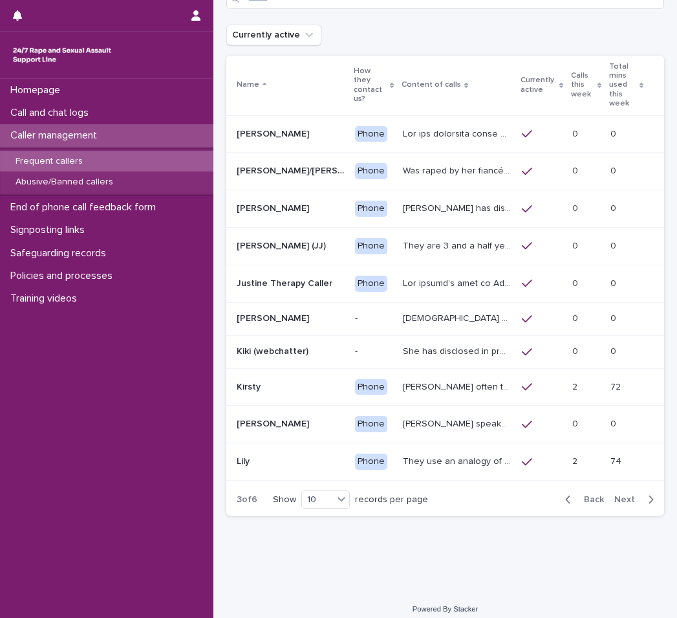
scroll to position [79, 0]
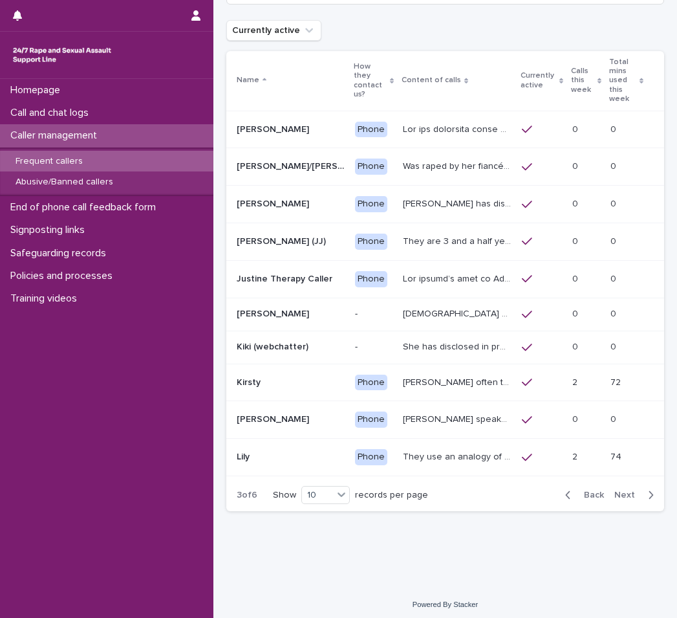
click at [618, 490] on span "Next" at bounding box center [628, 494] width 28 height 9
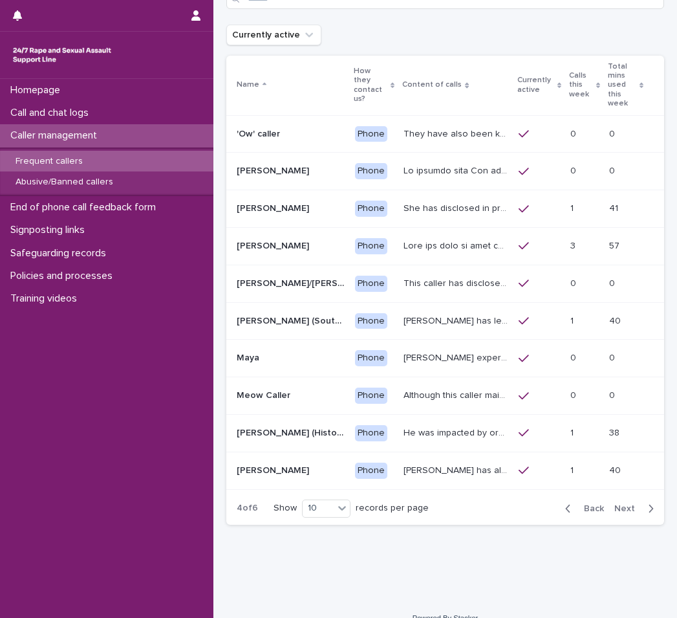
click at [585, 504] on span "Back" at bounding box center [590, 508] width 28 height 9
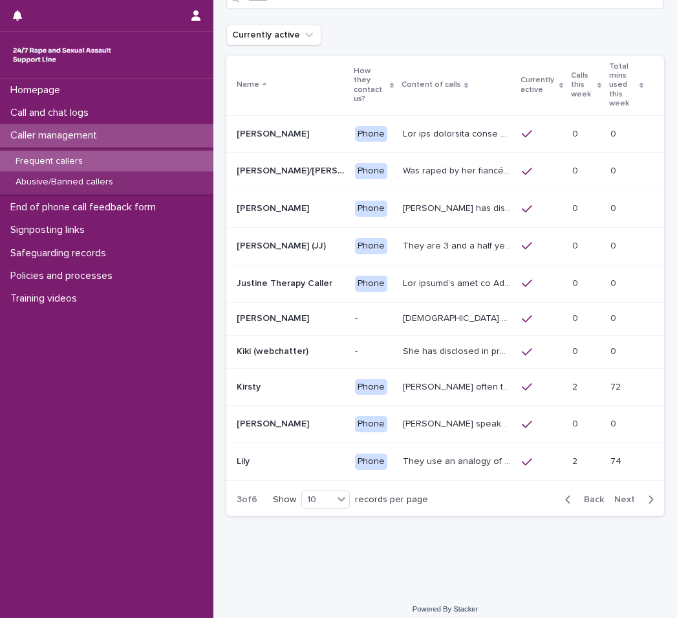
scroll to position [79, 0]
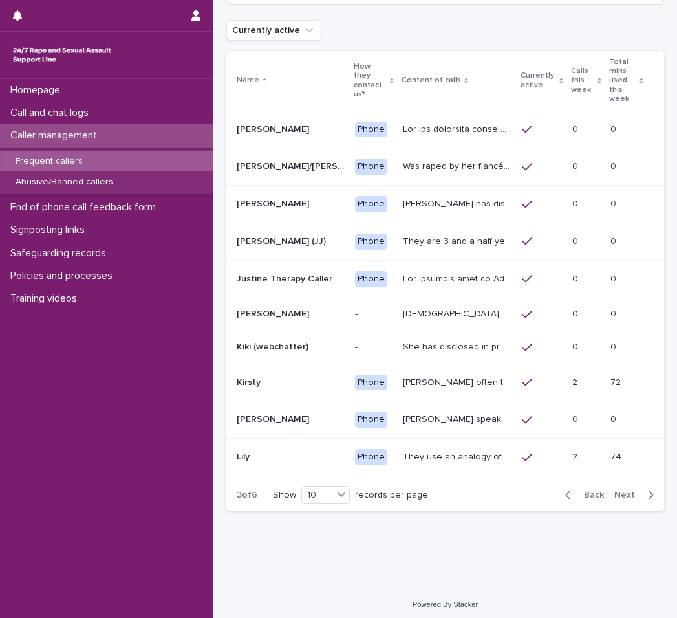
click at [483, 460] on p "They use an analogy of ladybirds (blood) and white syrup (semen). They refer to…" at bounding box center [458, 456] width 111 height 14
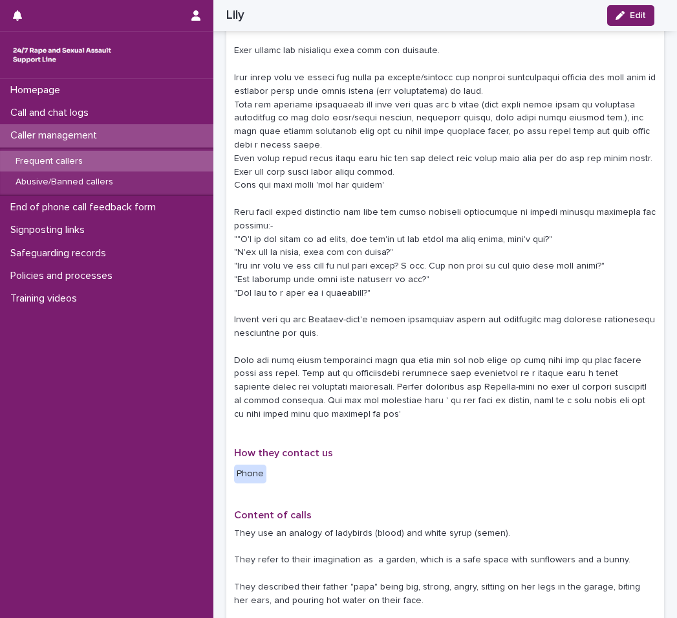
scroll to position [194, 0]
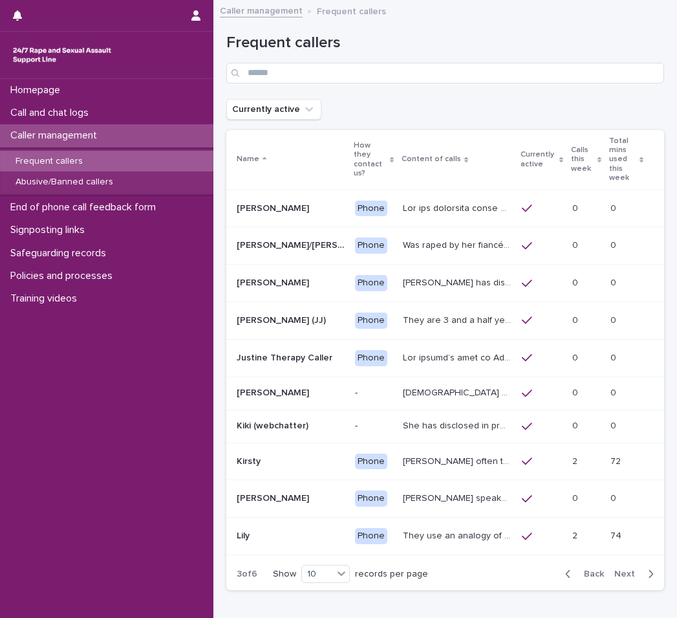
click at [614, 572] on span "Next" at bounding box center [628, 573] width 28 height 9
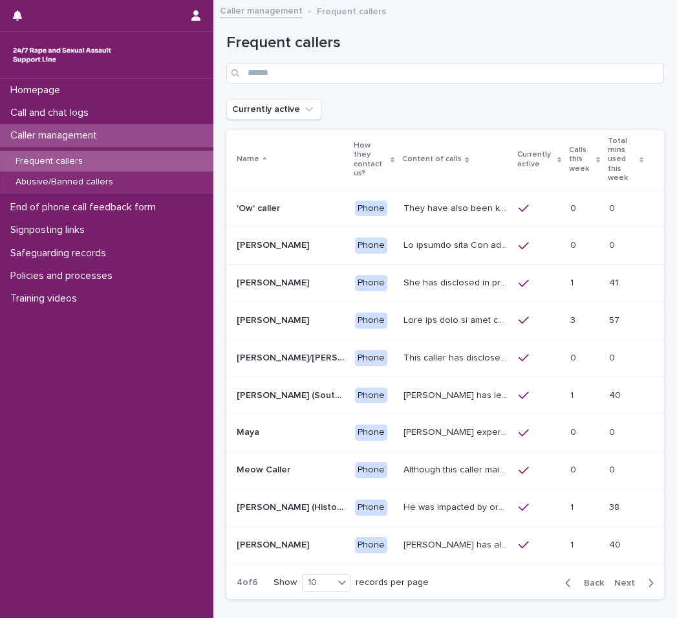
click at [422, 312] on p at bounding box center [457, 319] width 107 height 14
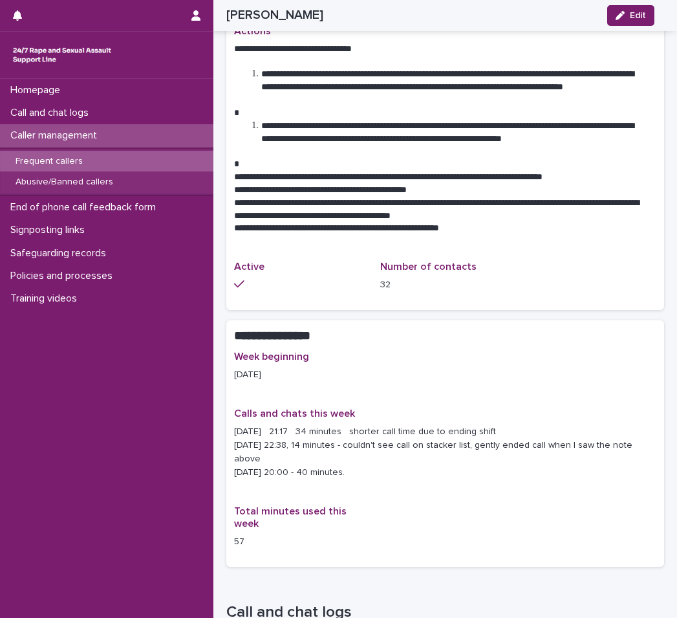
scroll to position [841, 0]
